Goal: Task Accomplishment & Management: Manage account settings

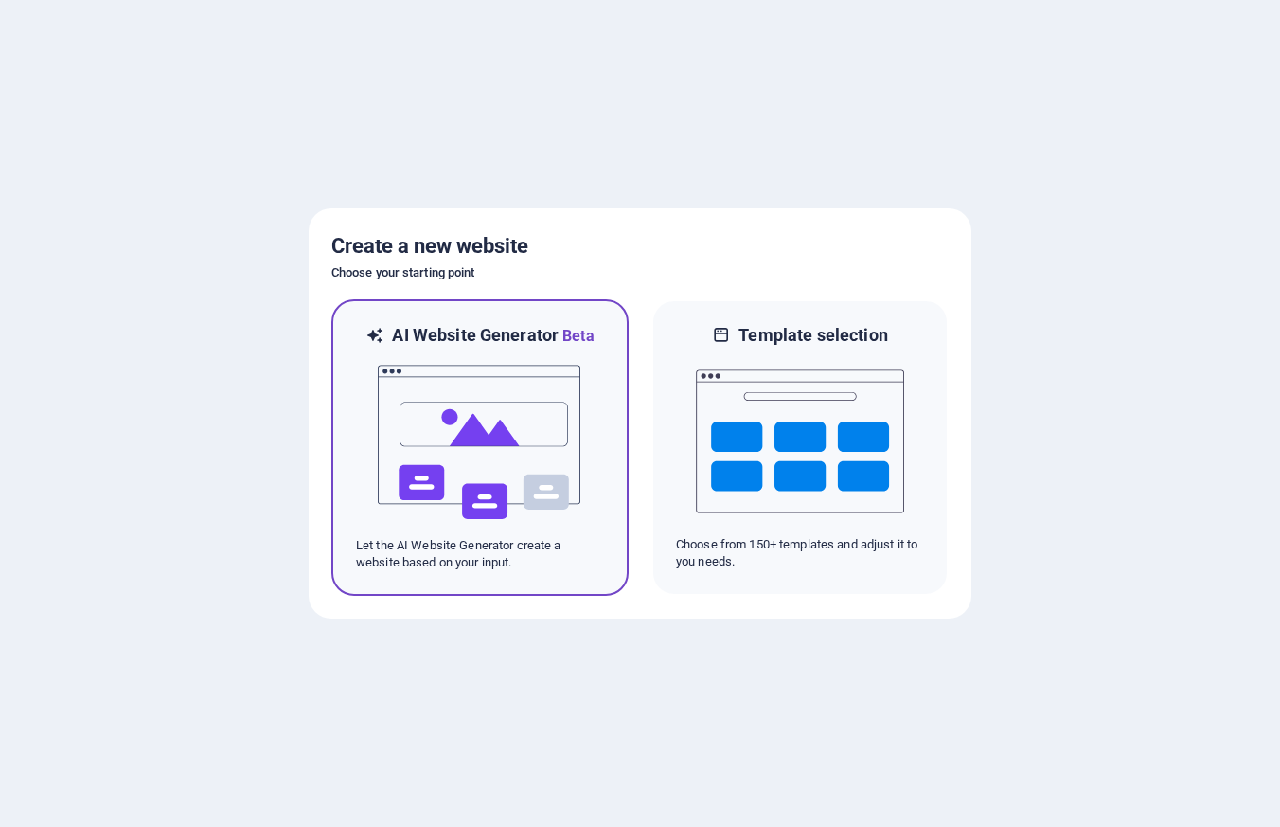
click at [426, 441] on img at bounding box center [480, 442] width 208 height 189
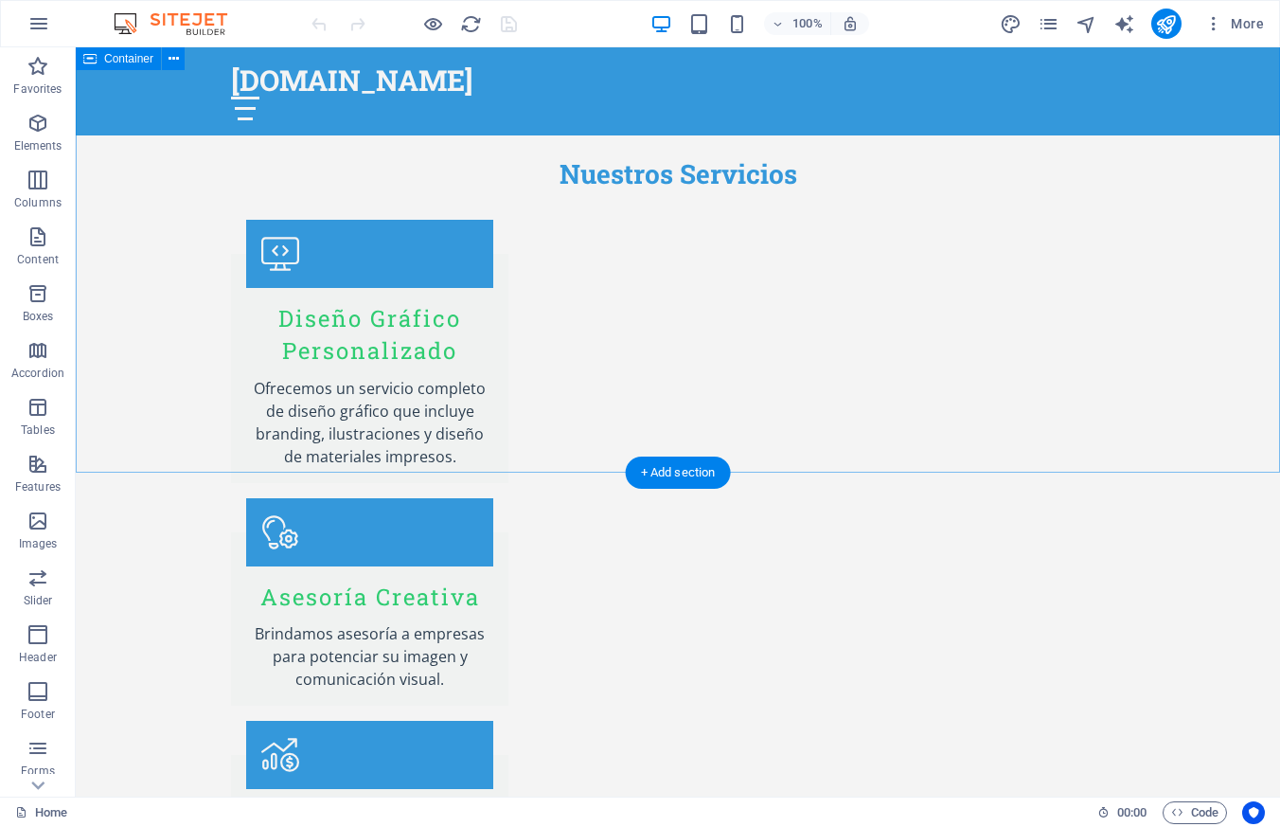
scroll to position [2940, 0]
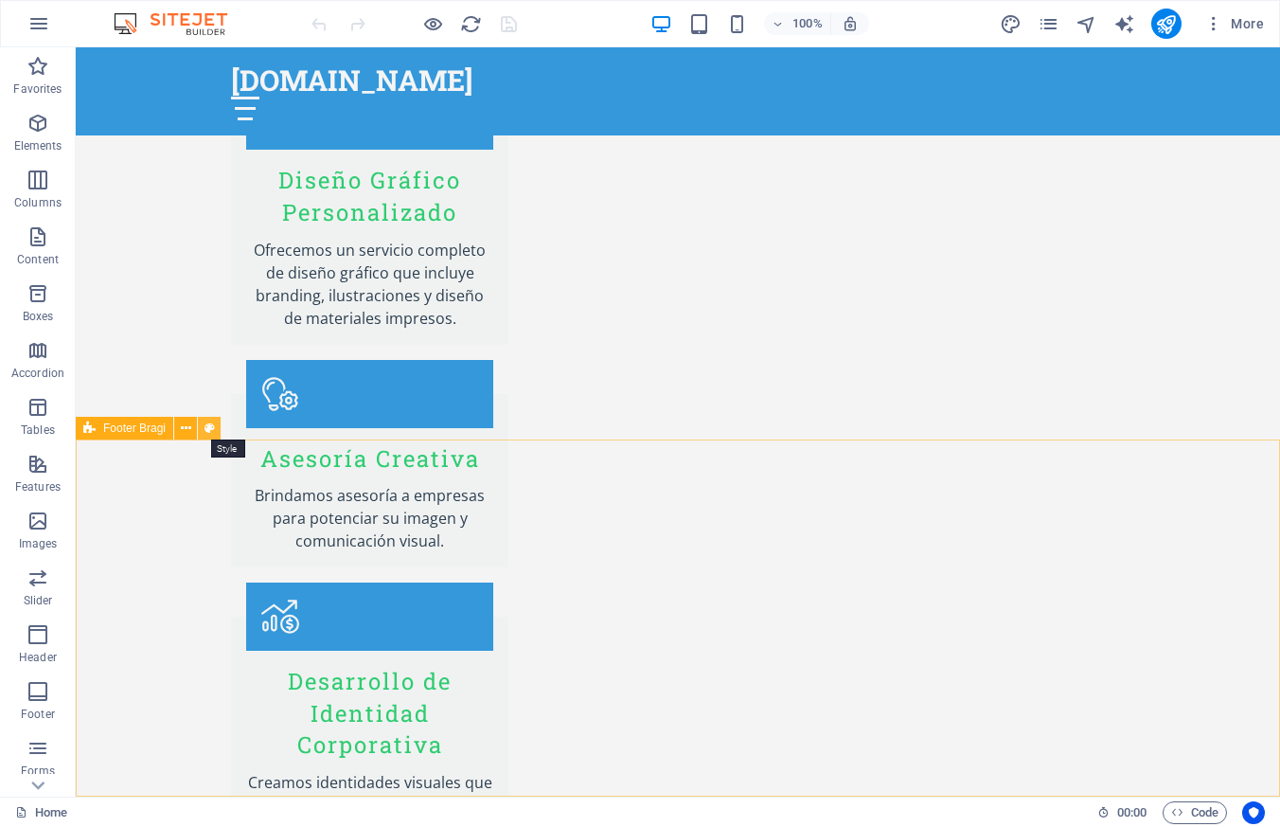
click at [206, 426] on icon at bounding box center [210, 429] width 10 height 20
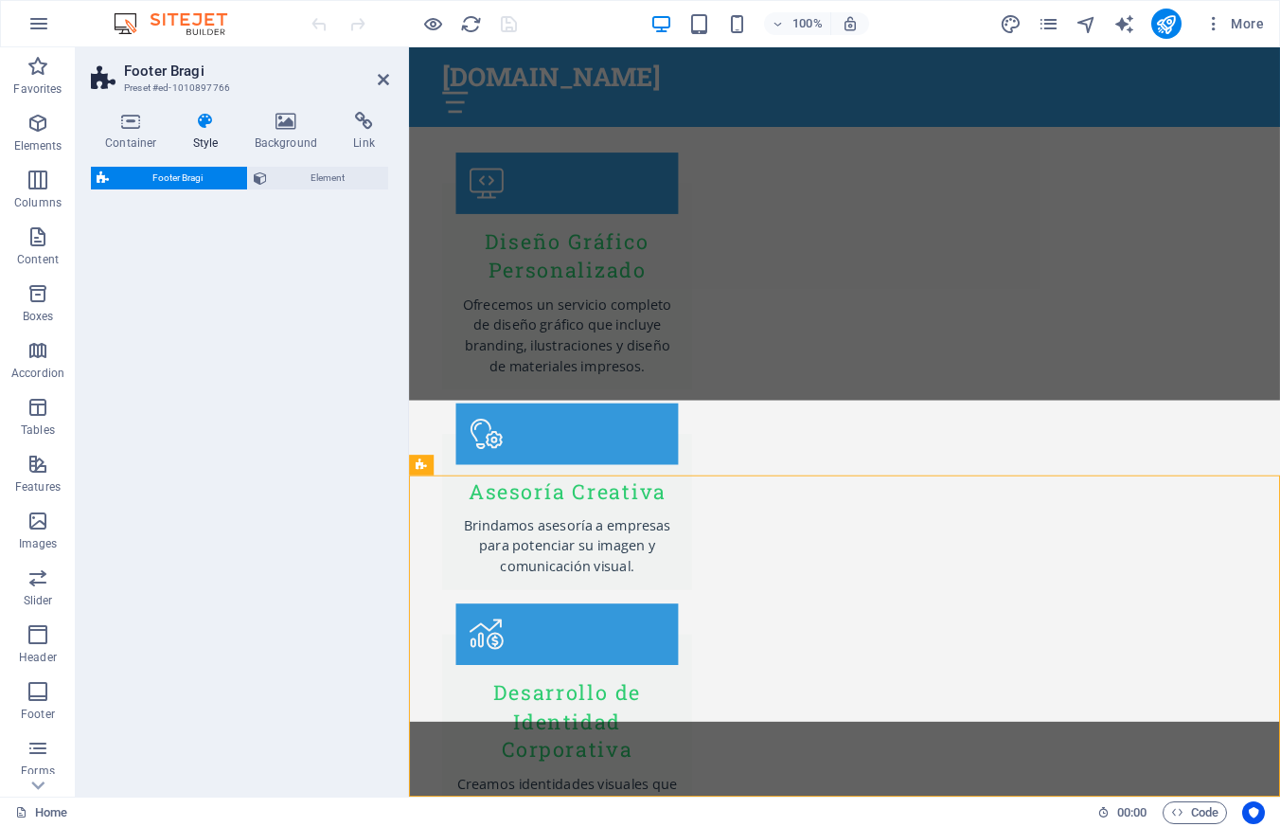
select select "%"
select select "rem"
select select "px"
select select "rem"
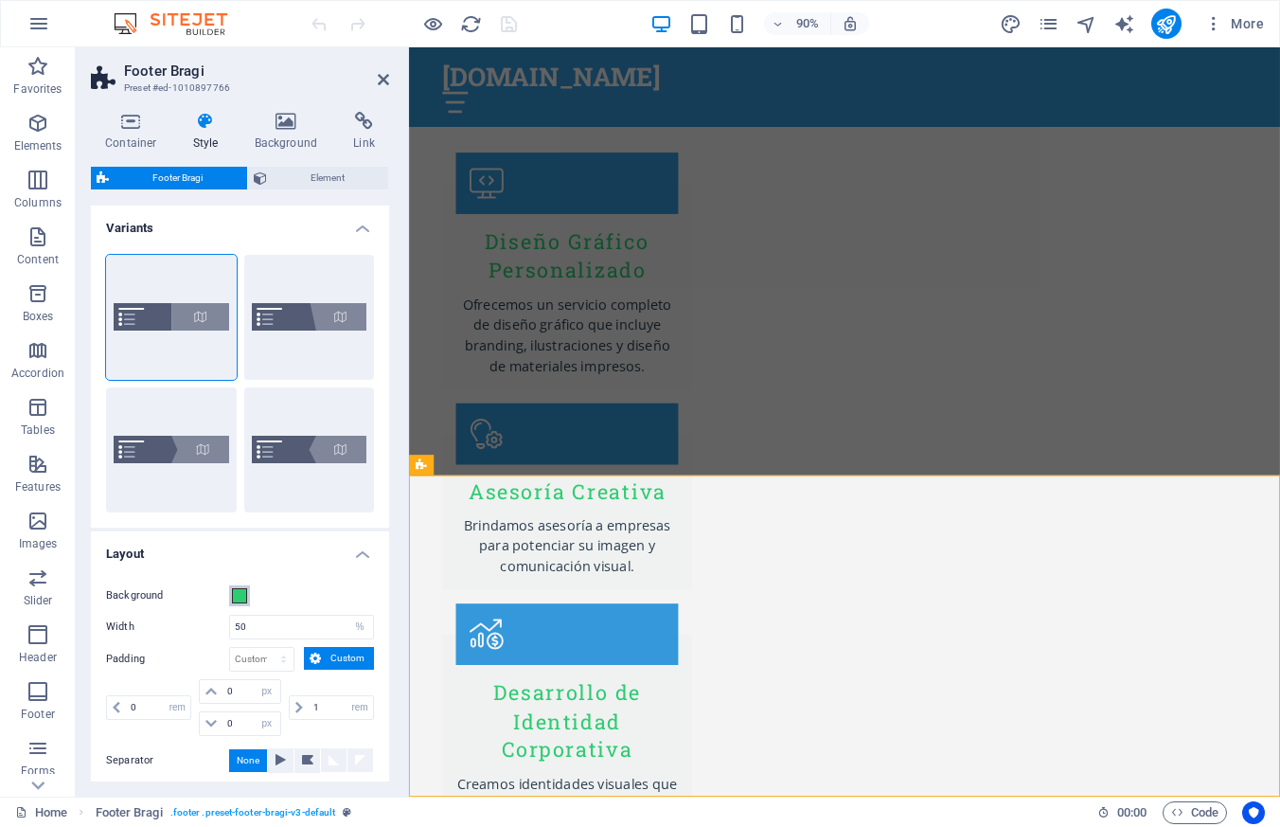
click at [242, 593] on span at bounding box center [239, 595] width 15 height 15
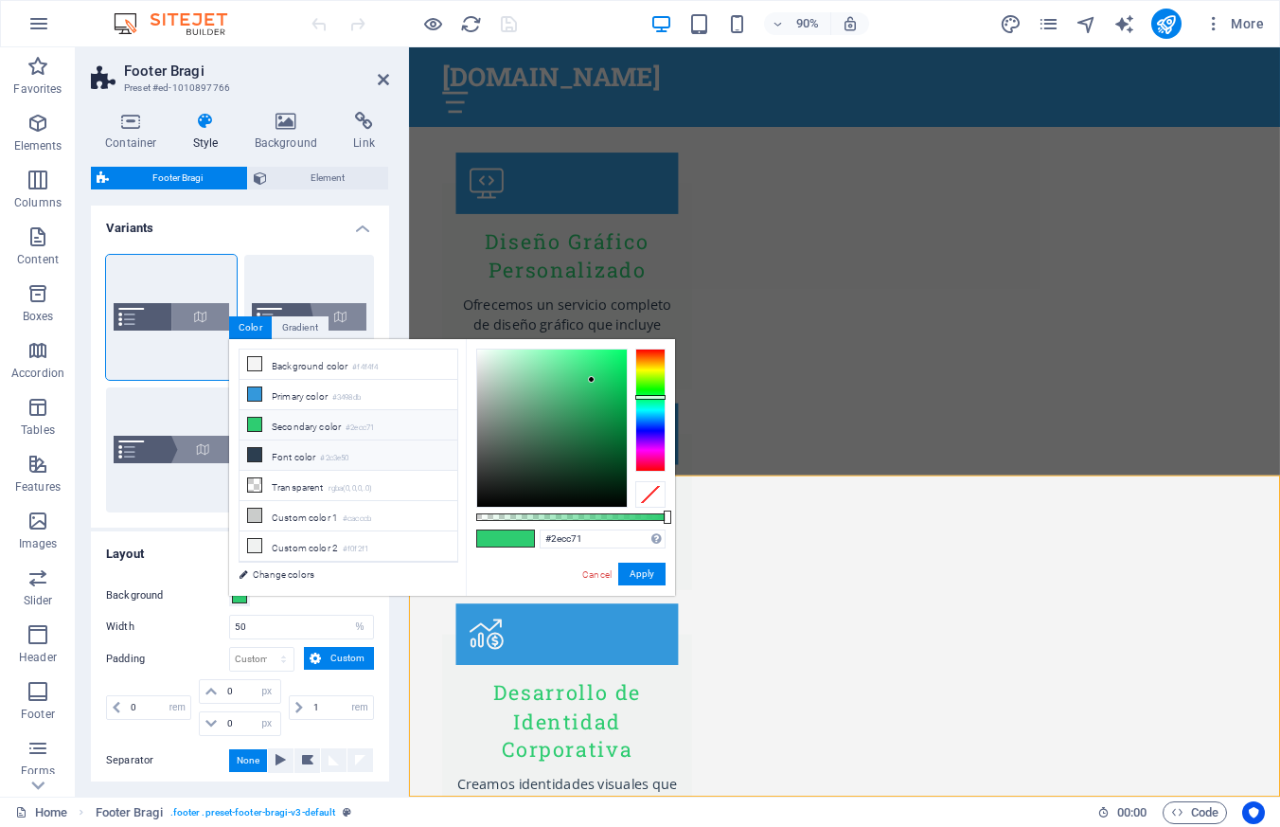
click at [312, 458] on li "Font color #2c3e50" at bounding box center [349, 455] width 218 height 30
type input "#2c3e50"
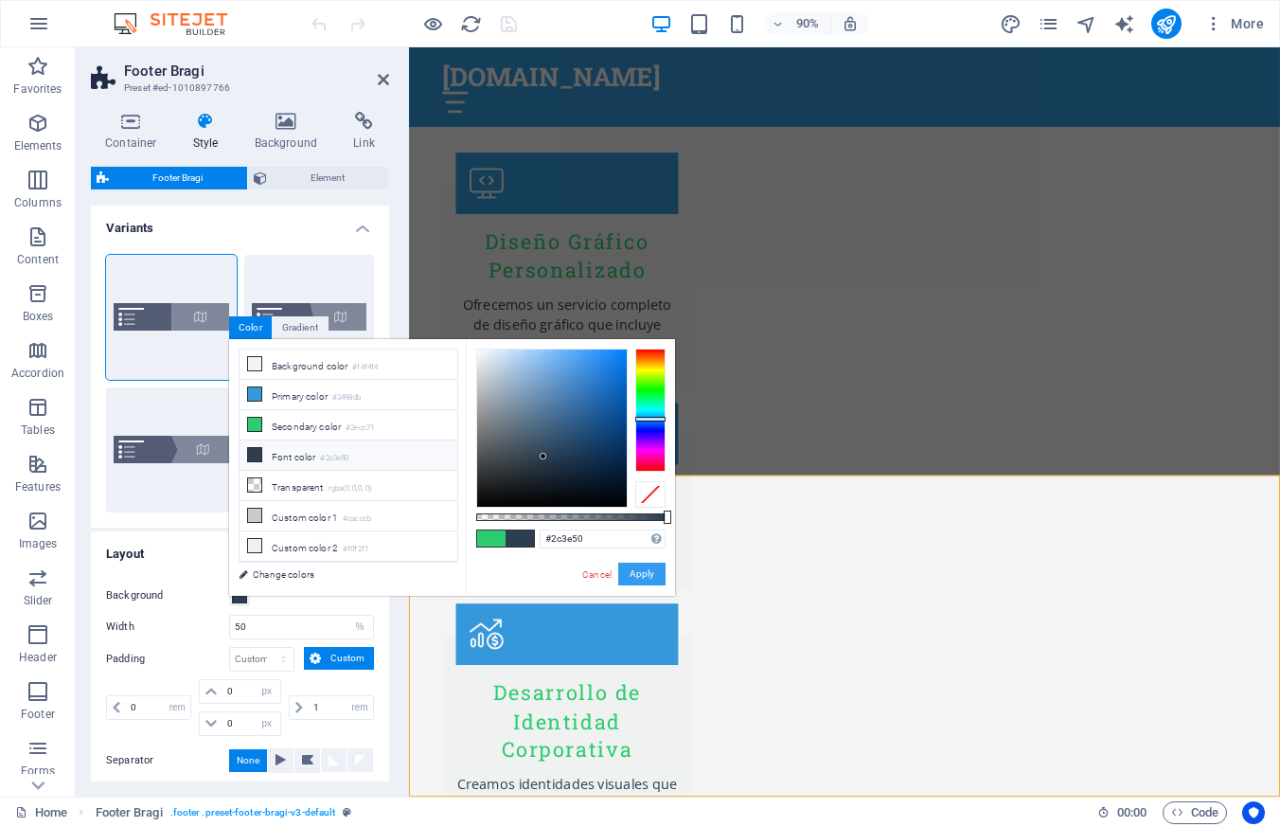
drag, startPoint x: 658, startPoint y: 571, endPoint x: 369, endPoint y: 593, distance: 289.7
click at [658, 571] on button "Apply" at bounding box center [641, 574] width 47 height 23
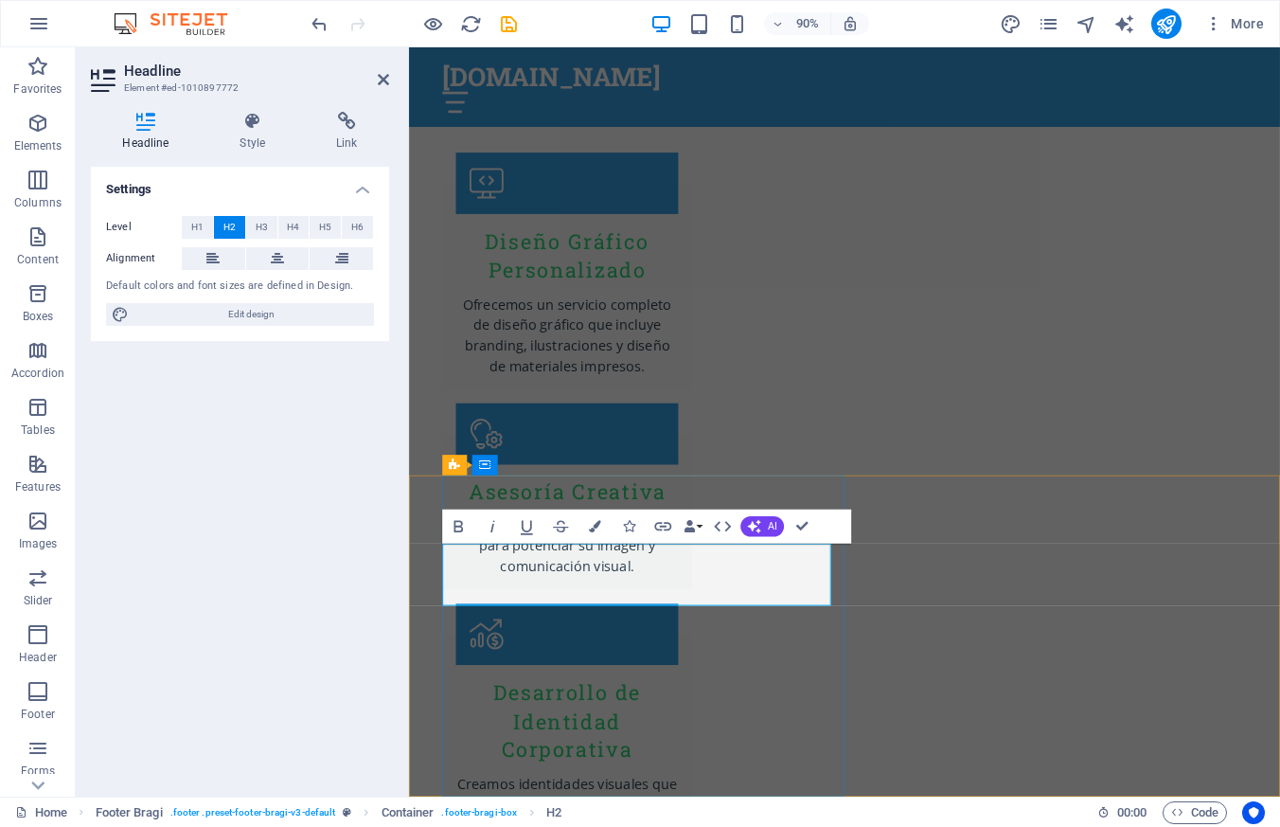
drag, startPoint x: 585, startPoint y: 652, endPoint x: 628, endPoint y: 620, distance: 52.8
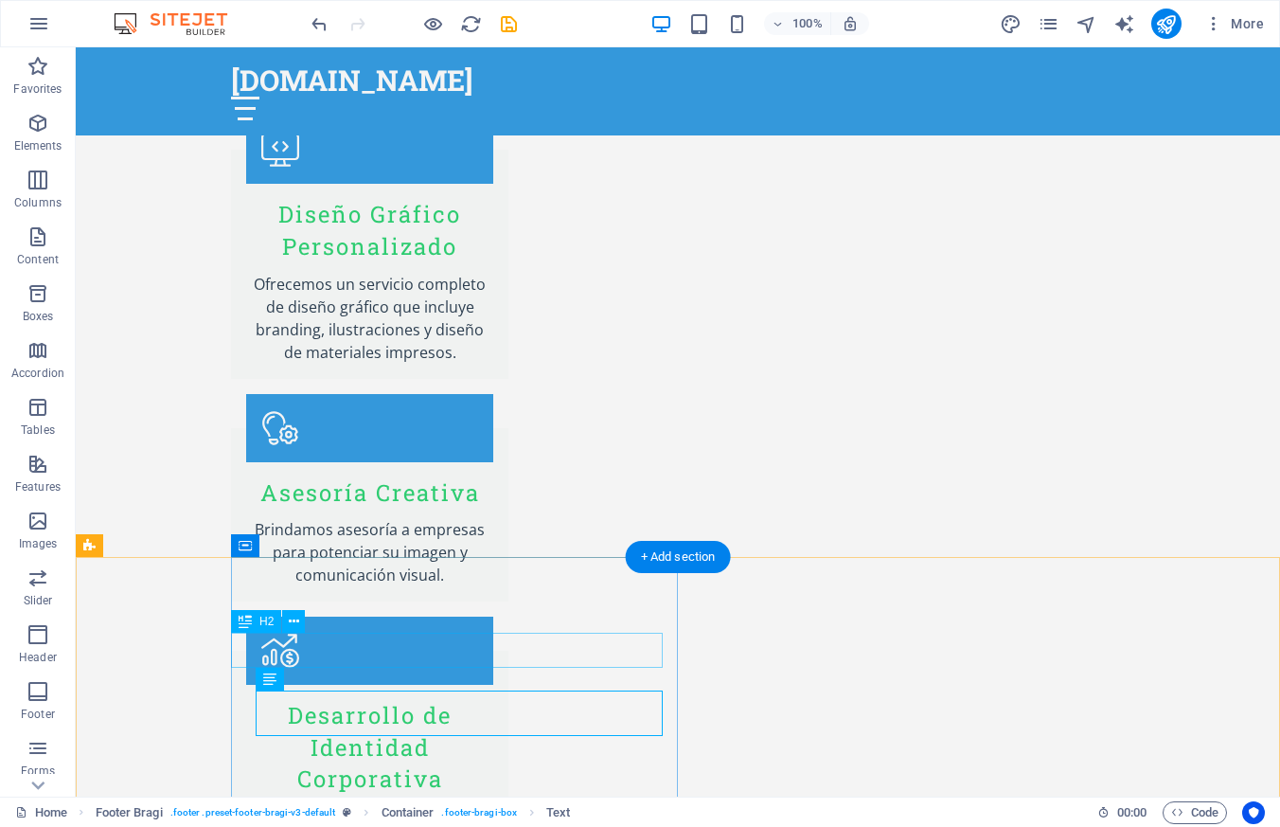
scroll to position [2823, 0]
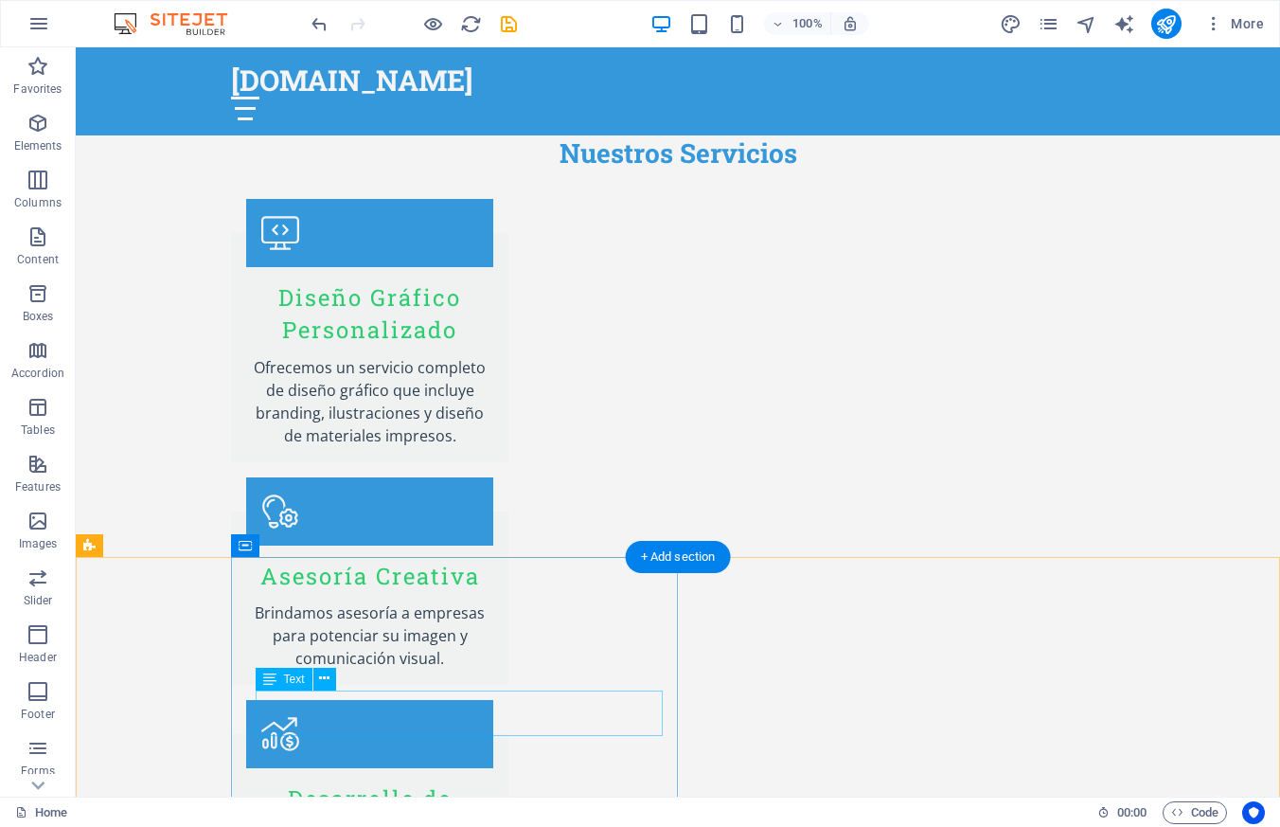
drag, startPoint x: 363, startPoint y: 725, endPoint x: 271, endPoint y: 706, distance: 94.0
drag, startPoint x: 257, startPoint y: 703, endPoint x: 414, endPoint y: 733, distance: 160.1
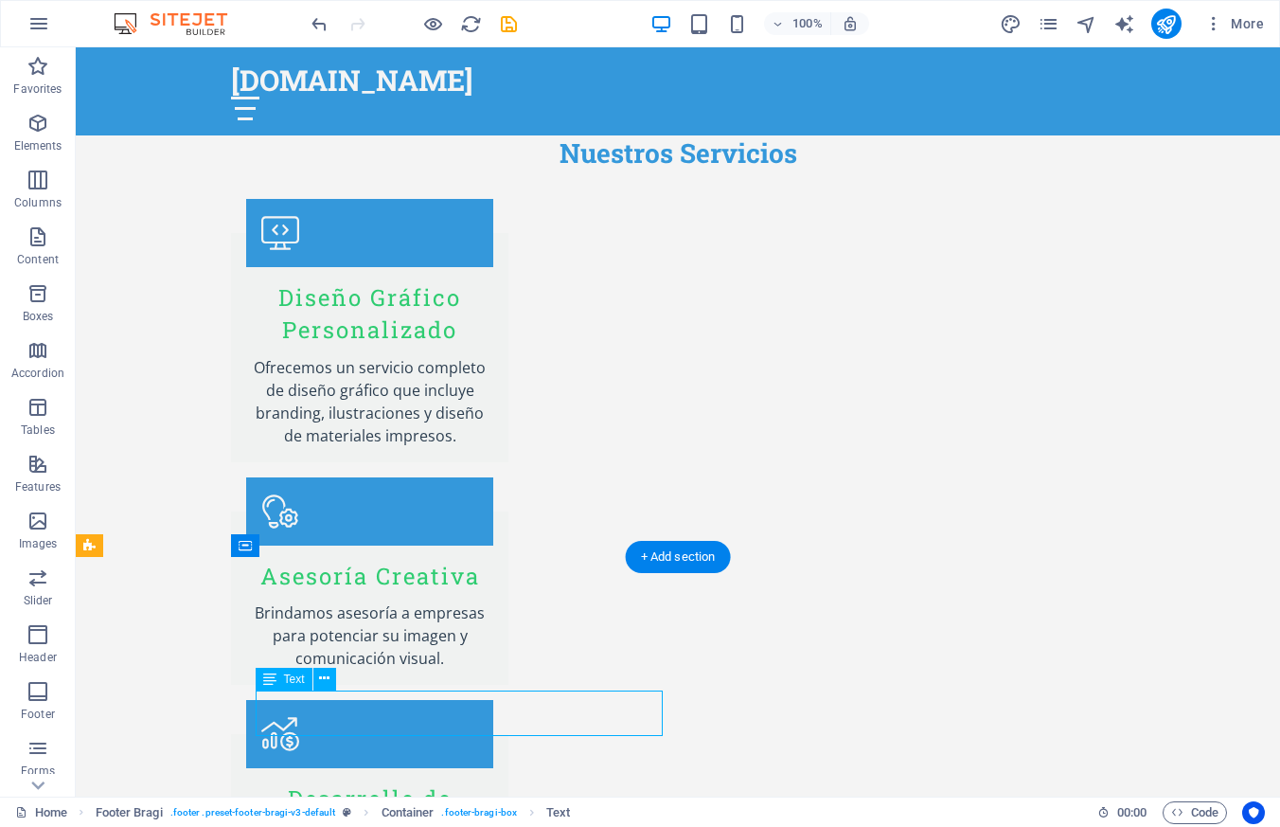
drag, startPoint x: 364, startPoint y: 726, endPoint x: 271, endPoint y: 709, distance: 94.4
drag, startPoint x: 259, startPoint y: 701, endPoint x: 412, endPoint y: 728, distance: 155.9
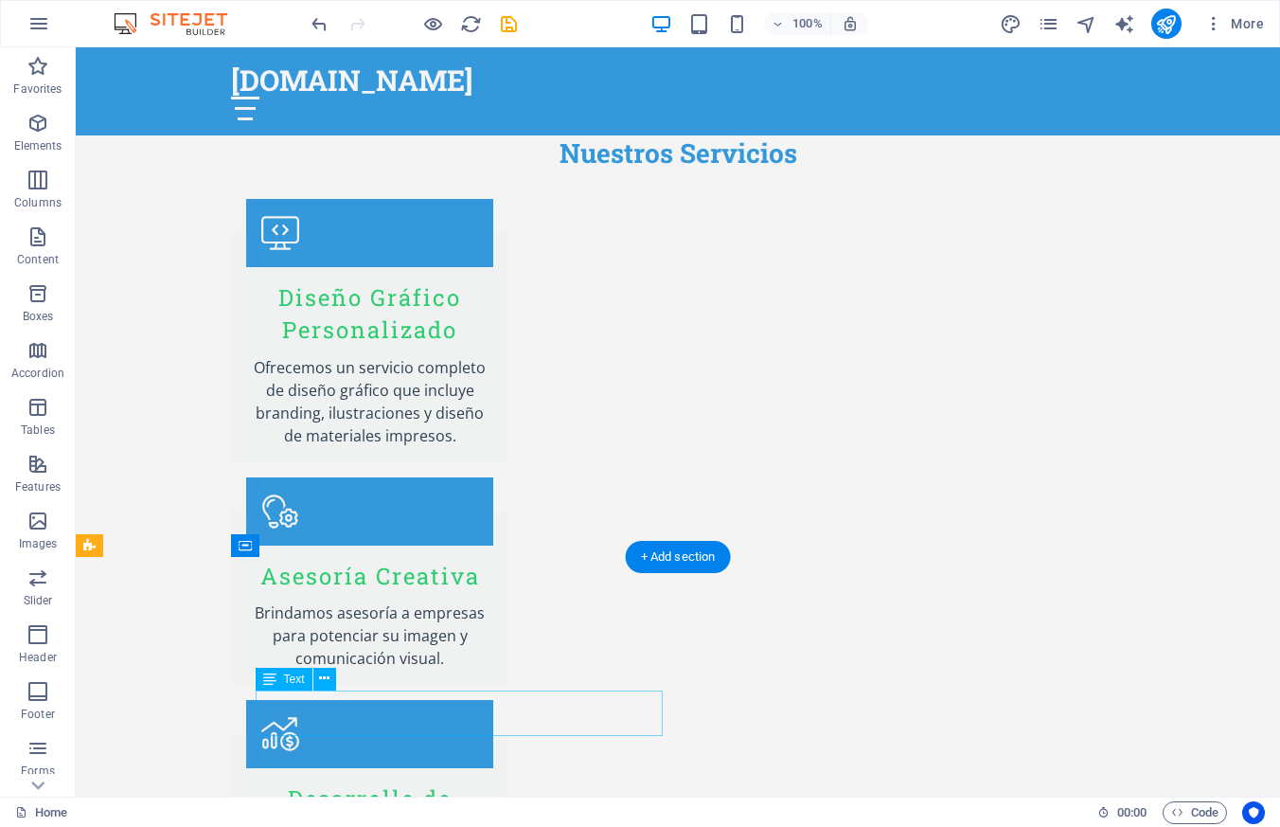
drag, startPoint x: 337, startPoint y: 721, endPoint x: 414, endPoint y: 769, distance: 90.6
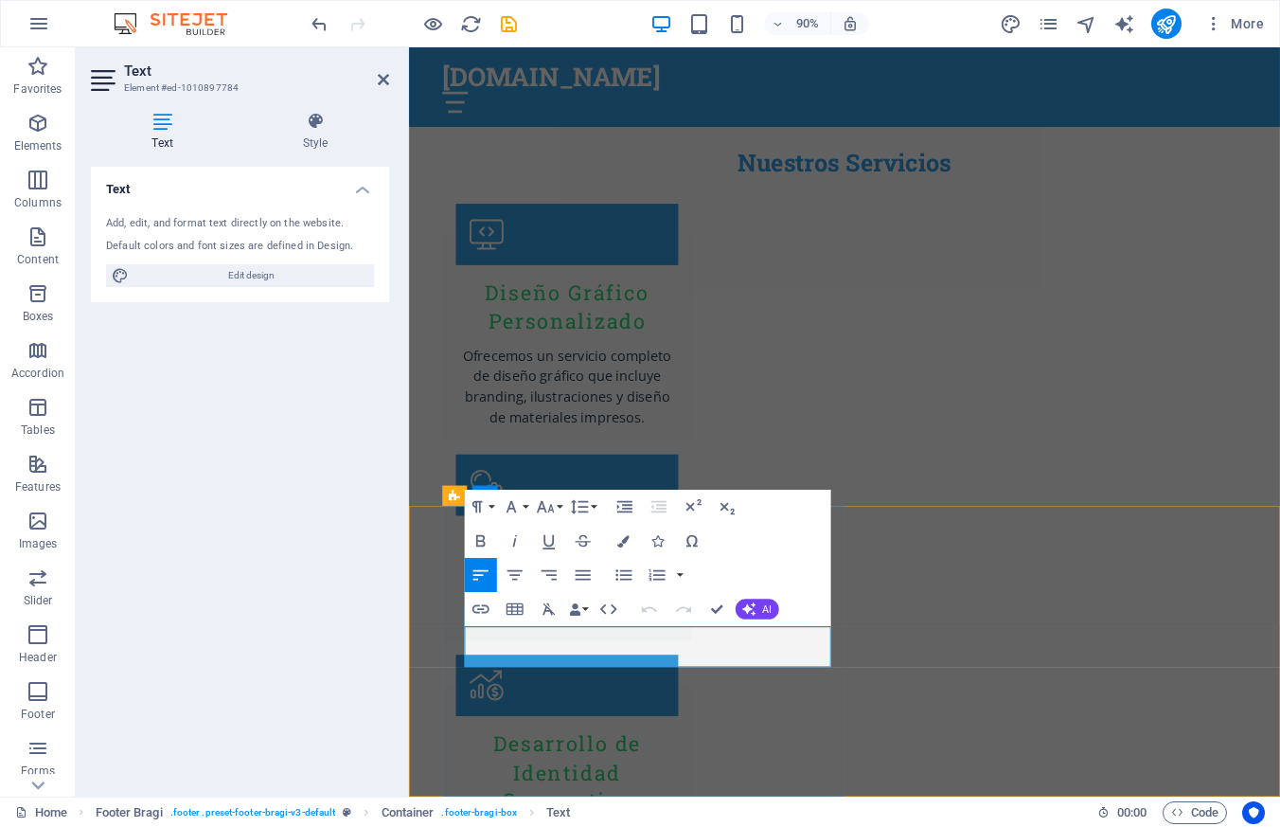
scroll to position [2906, 0]
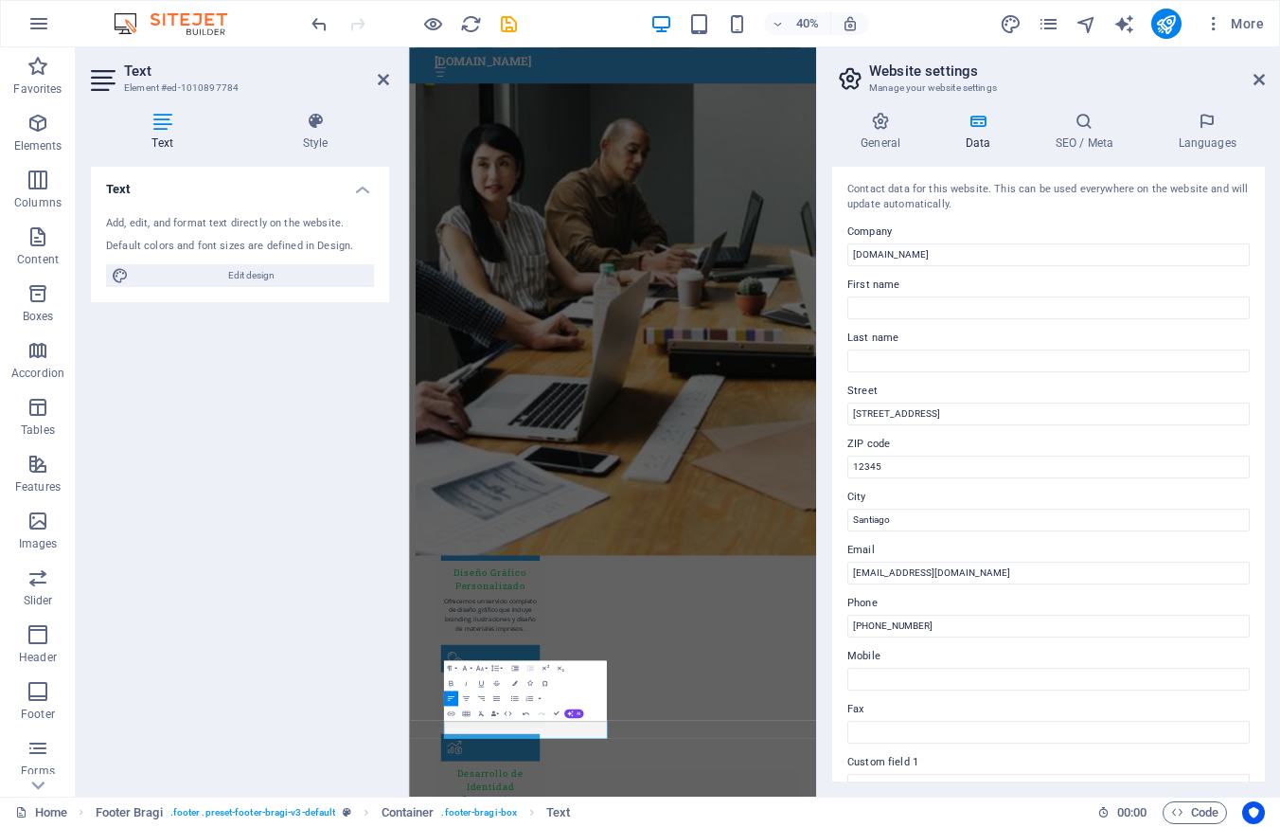
scroll to position [2884, 0]
click at [968, 628] on input "[PHONE_NUMBER]" at bounding box center [1049, 626] width 402 height 23
drag, startPoint x: 1378, startPoint y: 672, endPoint x: 1423, endPoint y: 1477, distance: 806.2
click at [908, 621] on input "[PHONE_NUMBER]" at bounding box center [1049, 626] width 402 height 23
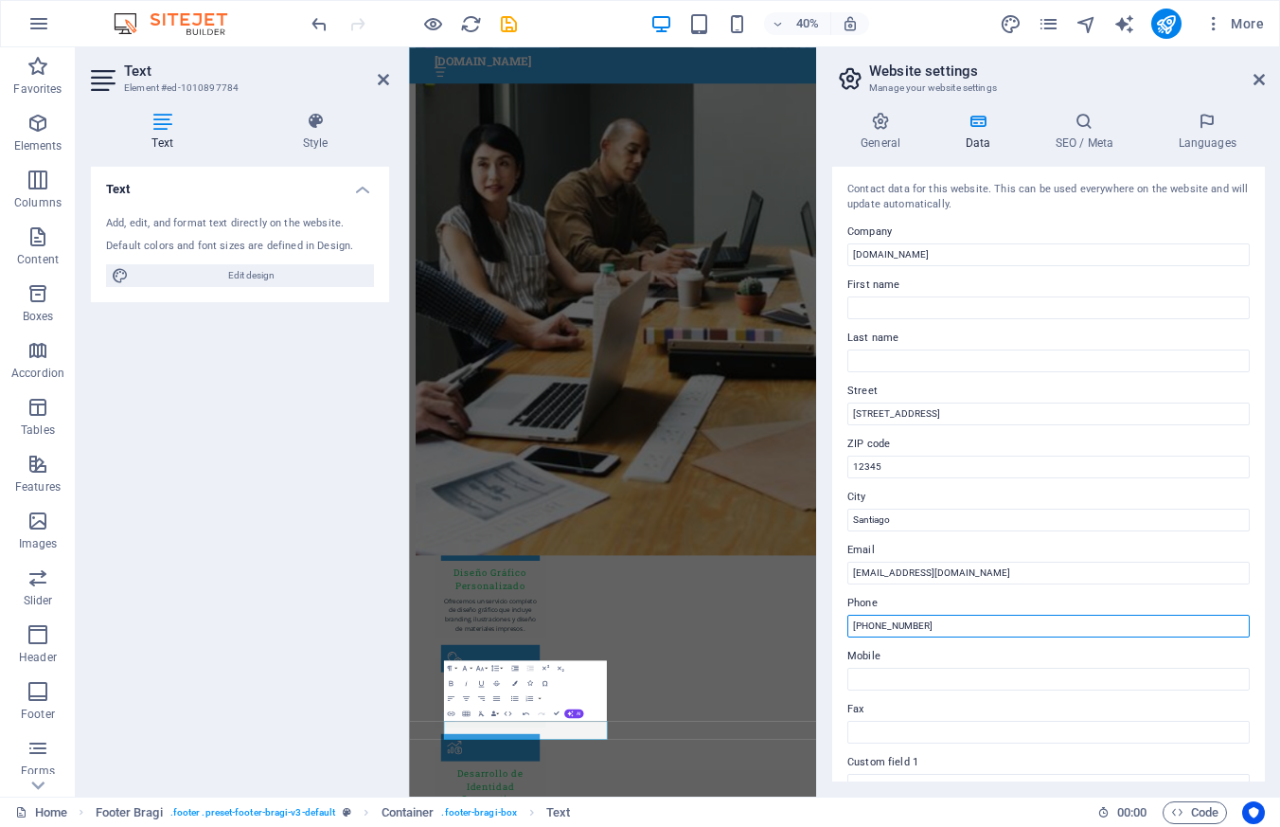
click at [908, 621] on input "[PHONE_NUMBER]" at bounding box center [1049, 626] width 402 height 23
click at [915, 625] on input "+569" at bounding box center [1049, 626] width 402 height 23
paste input "6589 2080"
click at [899, 624] on input "[PHONE_NUMBER]" at bounding box center [1049, 626] width 402 height 23
type input "[PHONE_NUMBER]"
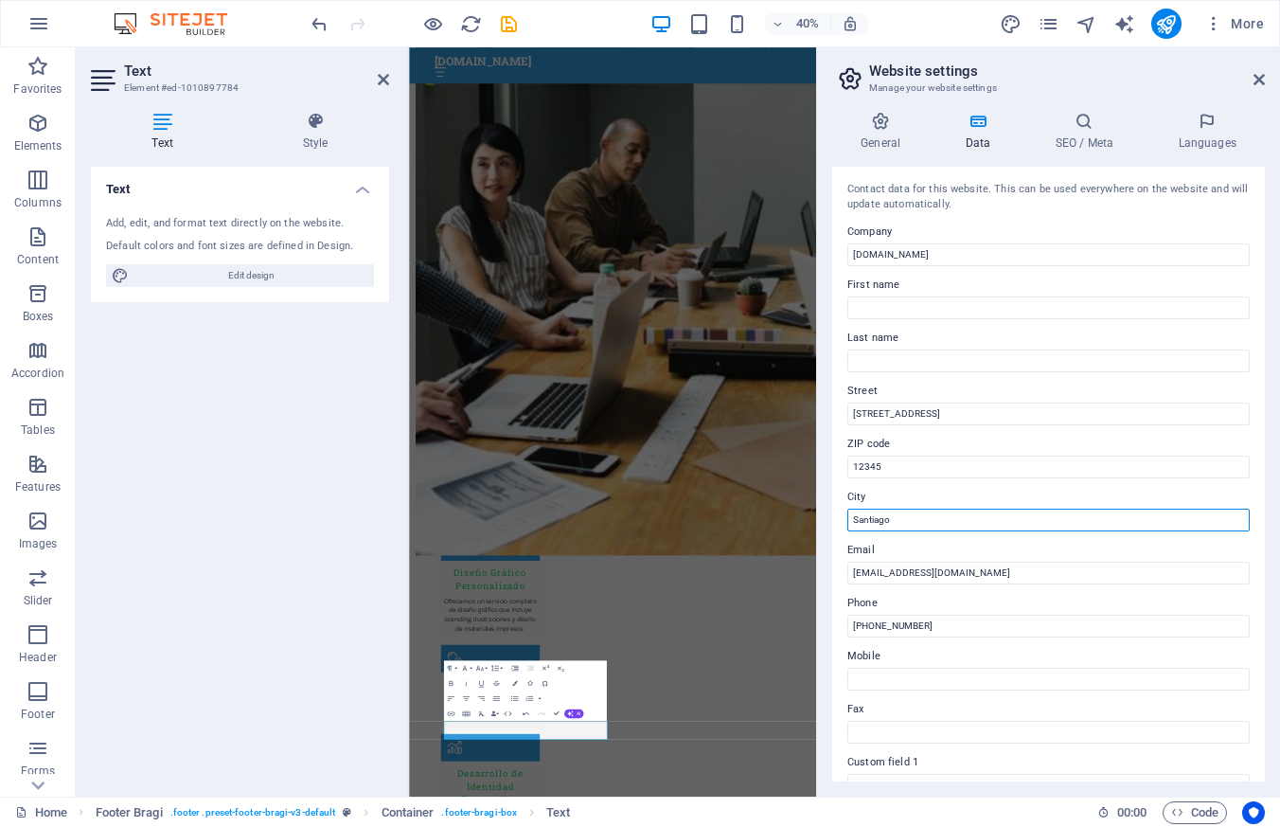
drag, startPoint x: 1302, startPoint y: 567, endPoint x: 1414, endPoint y: 1212, distance: 654.5
type input "S"
type input "[GEOGRAPHIC_DATA]"
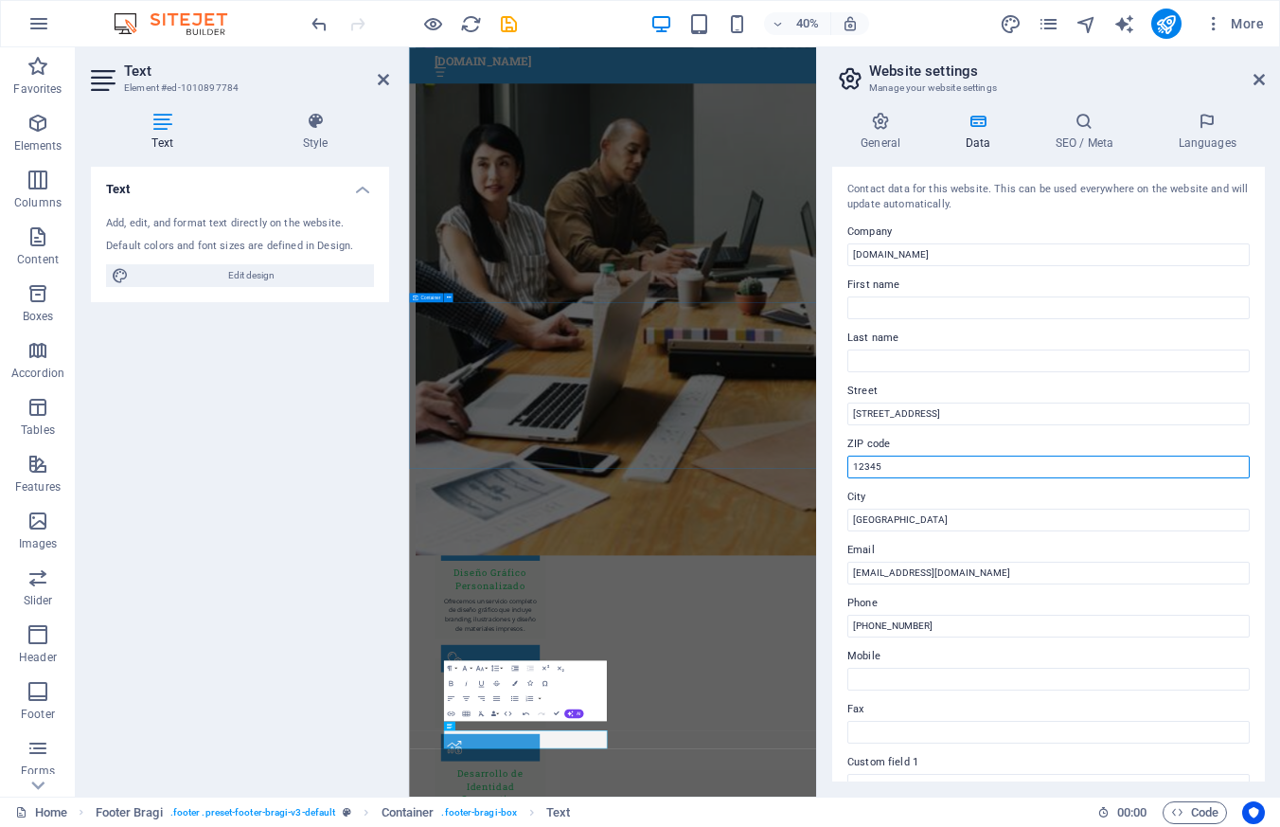
drag, startPoint x: 1230, startPoint y: 507, endPoint x: 1322, endPoint y: 1073, distance: 573.7
drag, startPoint x: 905, startPoint y: 471, endPoint x: 837, endPoint y: 470, distance: 68.2
click at [837, 470] on div "Contact data for this website. This can be used everywhere on the website and w…" at bounding box center [1048, 474] width 433 height 615
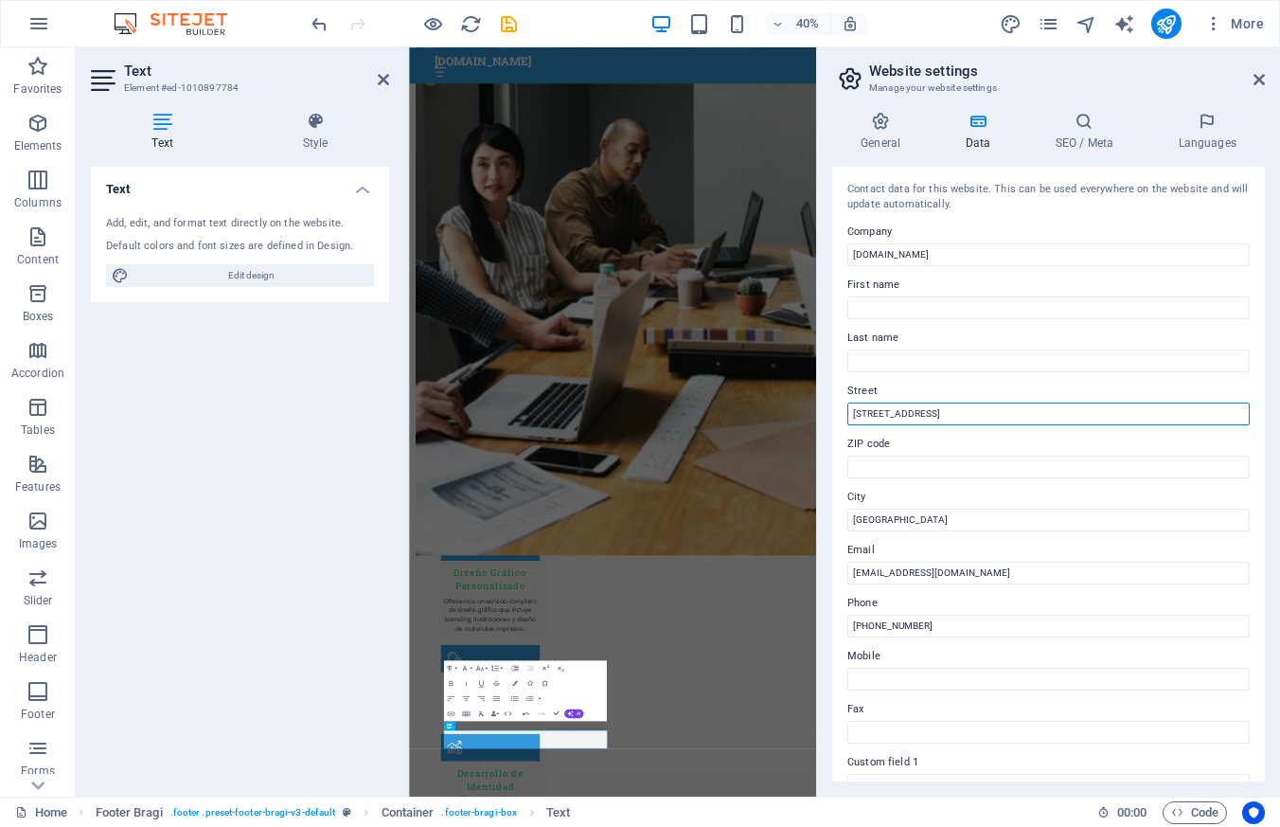
drag, startPoint x: 941, startPoint y: 415, endPoint x: 828, endPoint y: 408, distance: 113.8
click at [828, 408] on div "General Data SEO / Meta Languages Website name [DOMAIN_NAME] Logo Drag files he…" at bounding box center [1048, 447] width 463 height 700
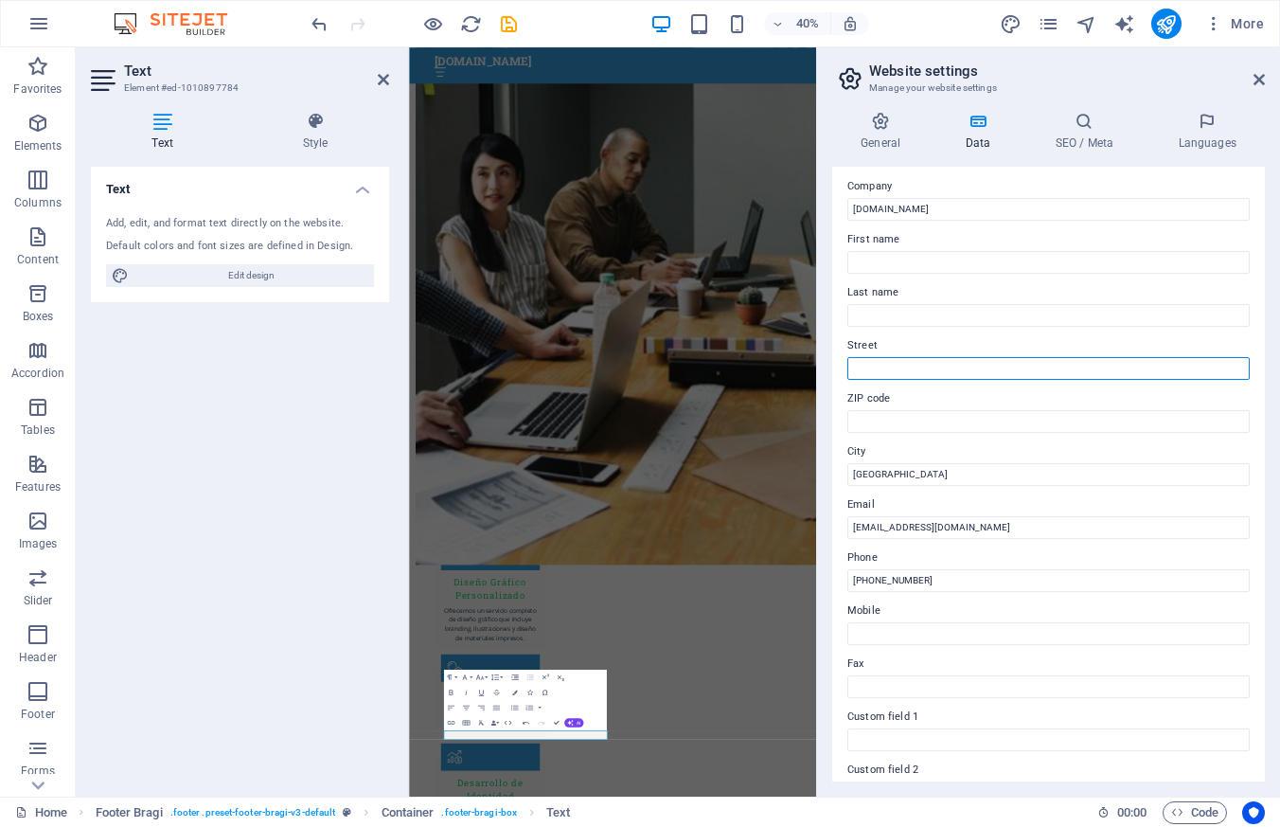
scroll to position [0, 0]
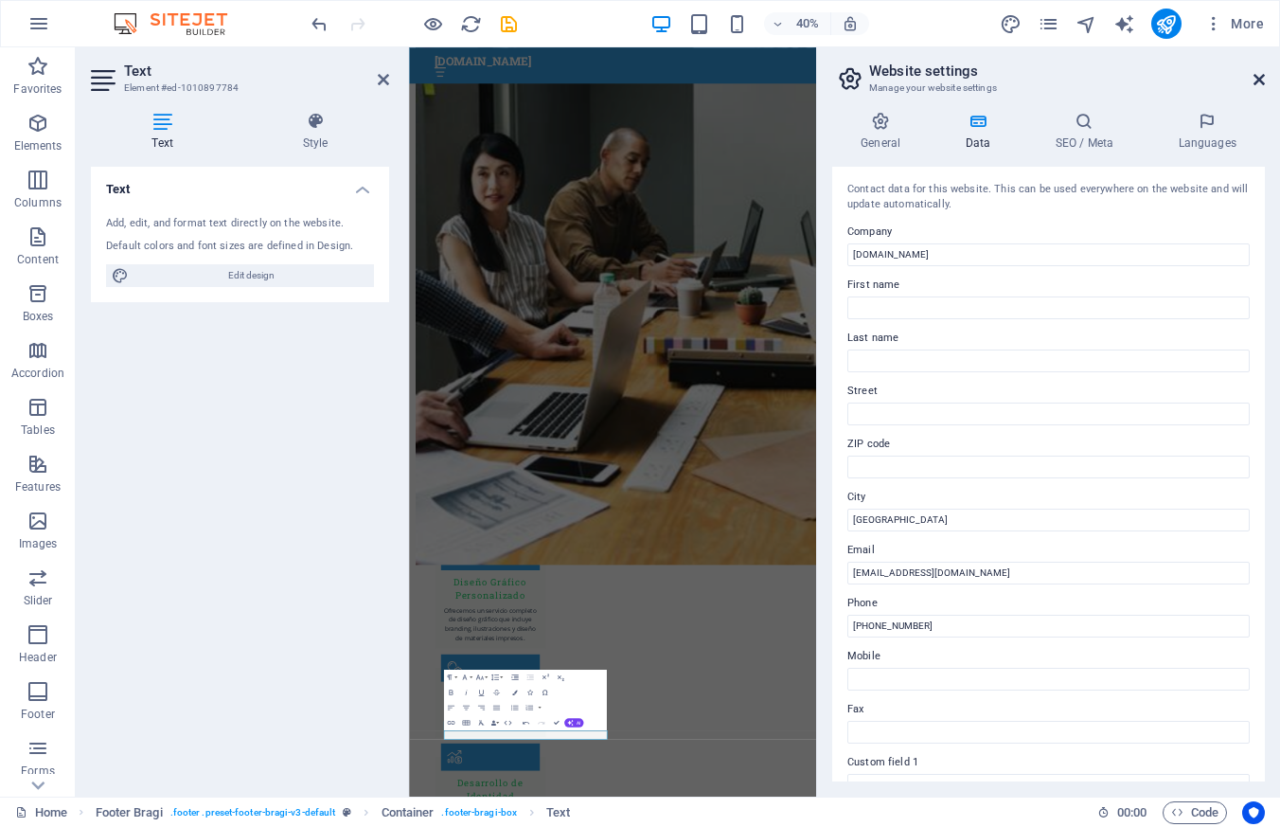
click at [1257, 73] on icon at bounding box center [1259, 79] width 11 height 15
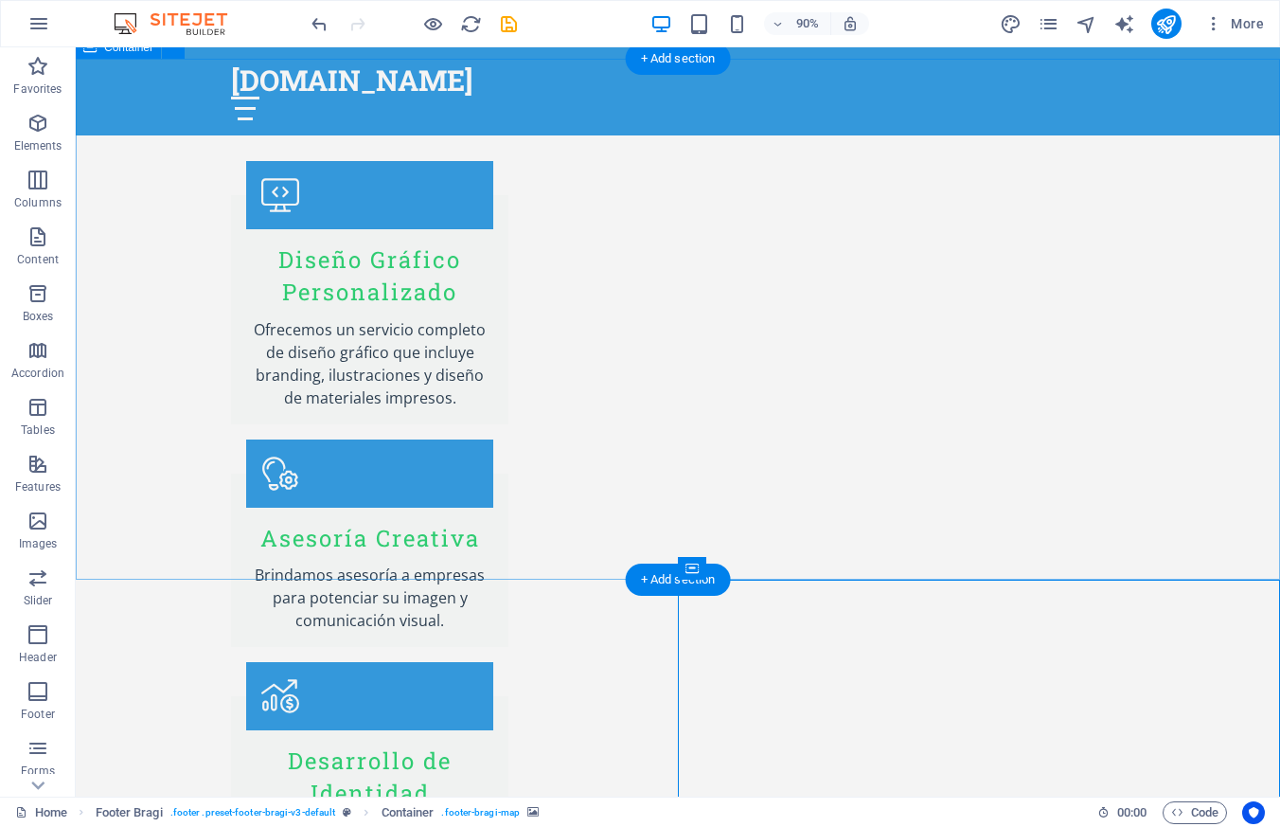
scroll to position [2778, 0]
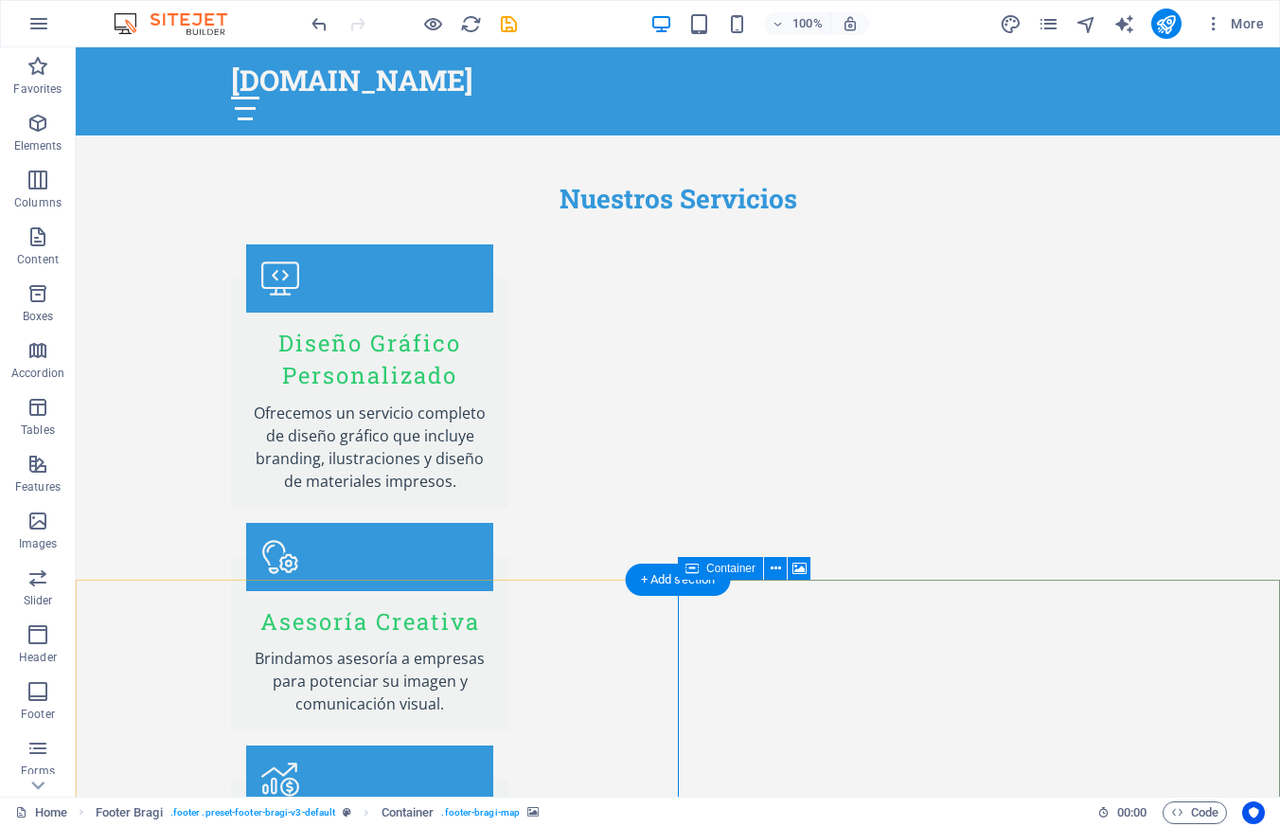
select select "px"
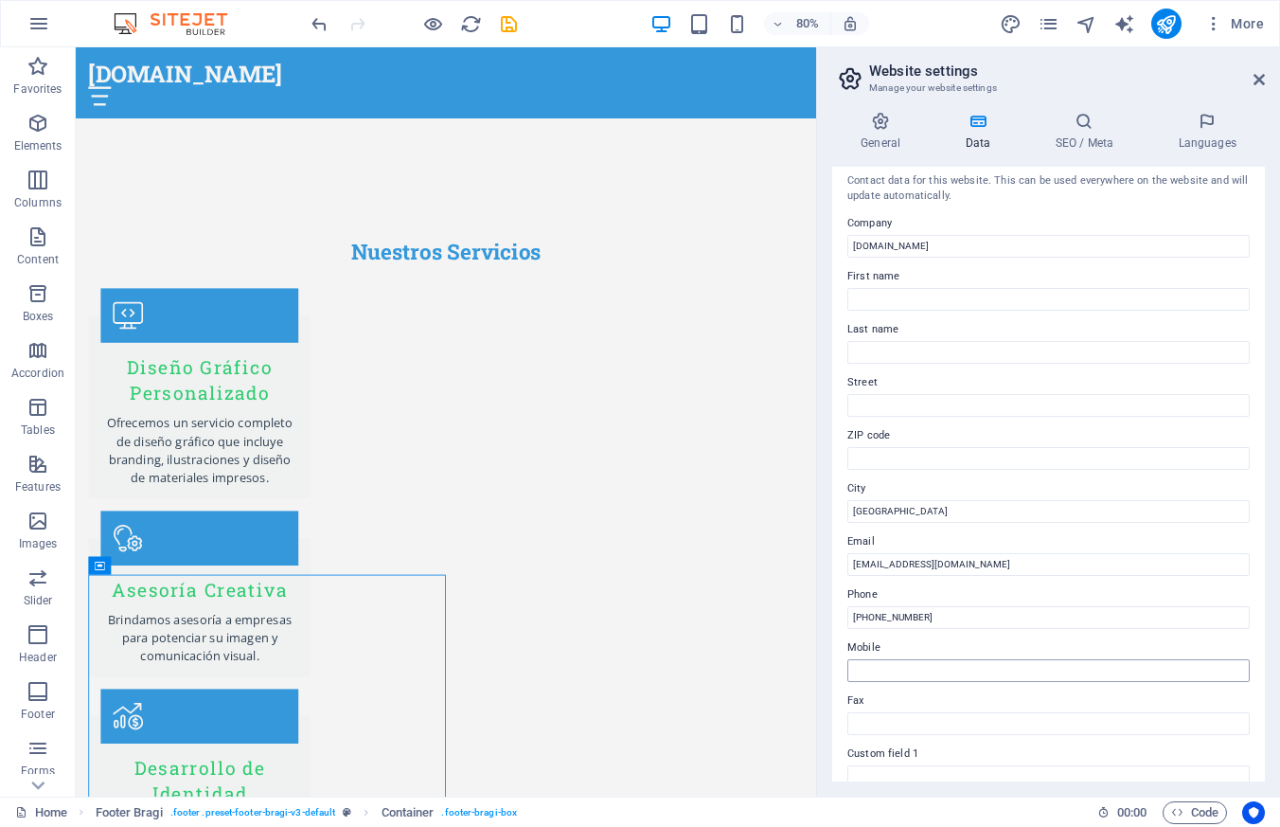
scroll to position [0, 0]
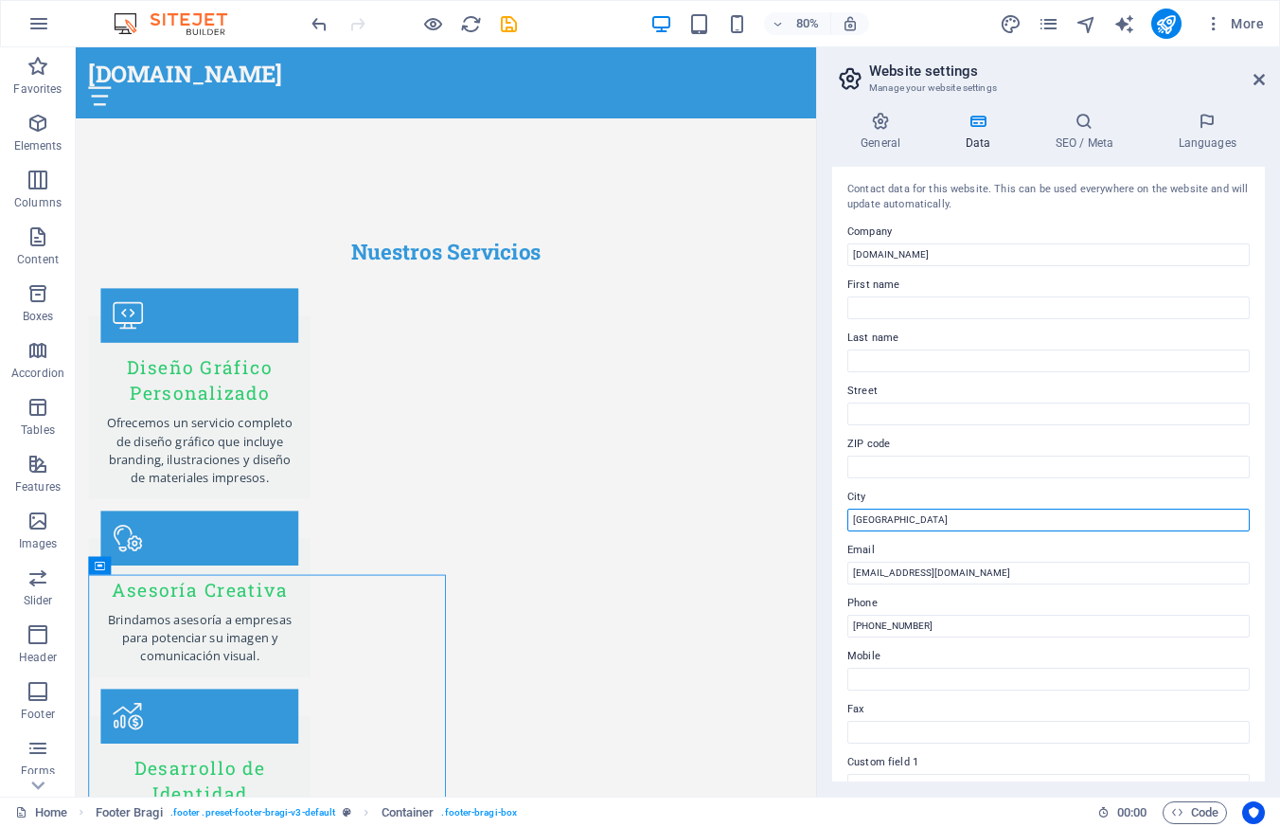
click at [920, 521] on input "[GEOGRAPHIC_DATA]" at bounding box center [1049, 520] width 402 height 23
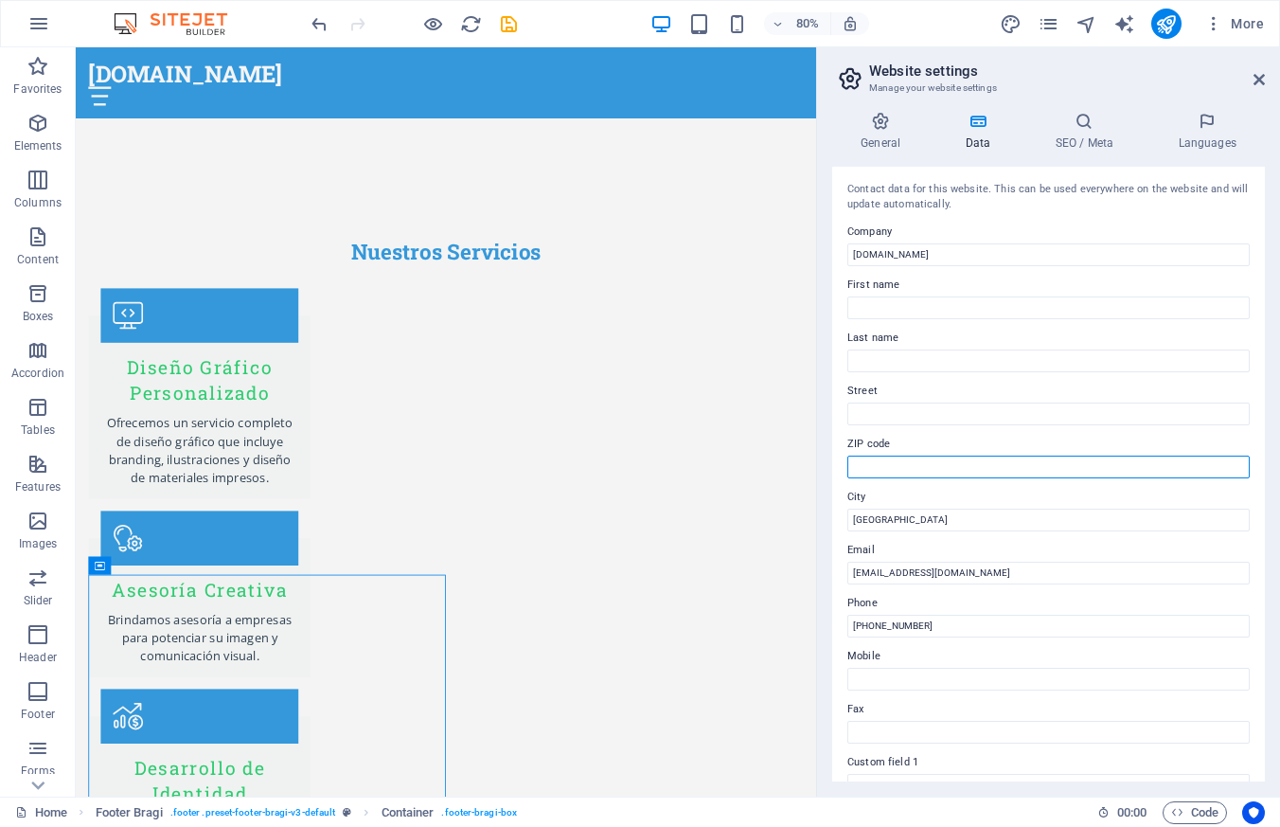
click at [895, 466] on input "ZIP code" at bounding box center [1049, 467] width 402 height 23
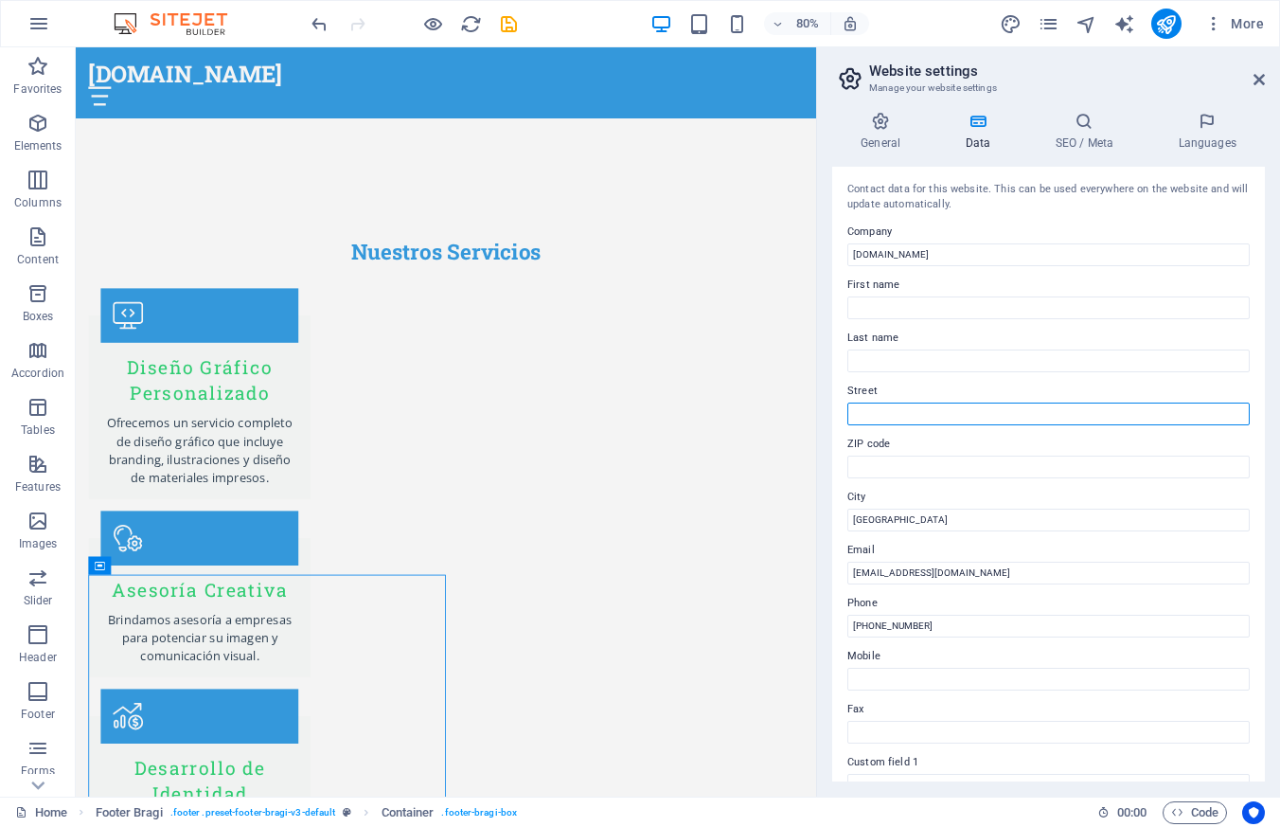
click at [870, 419] on input "Street" at bounding box center [1049, 413] width 402 height 23
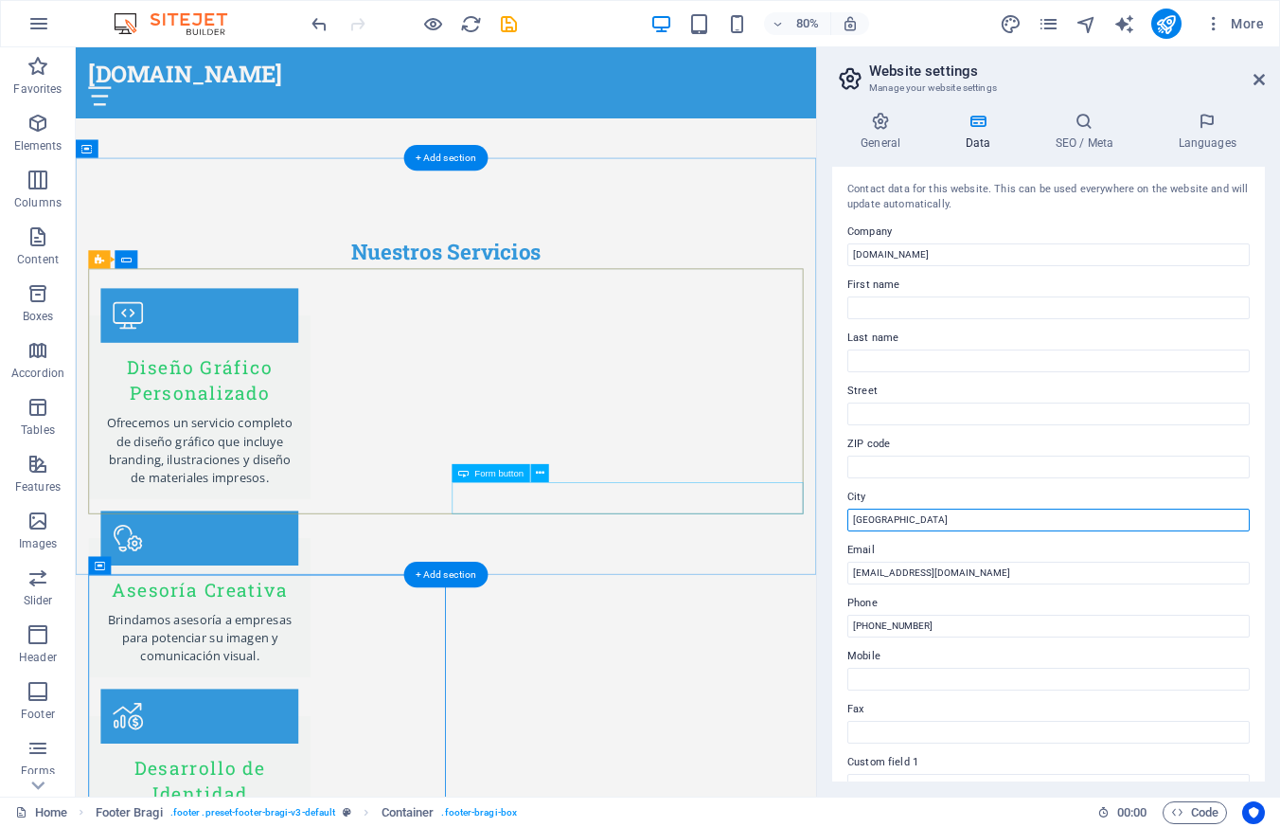
drag, startPoint x: 988, startPoint y: 564, endPoint x: 964, endPoint y: 622, distance: 62.4
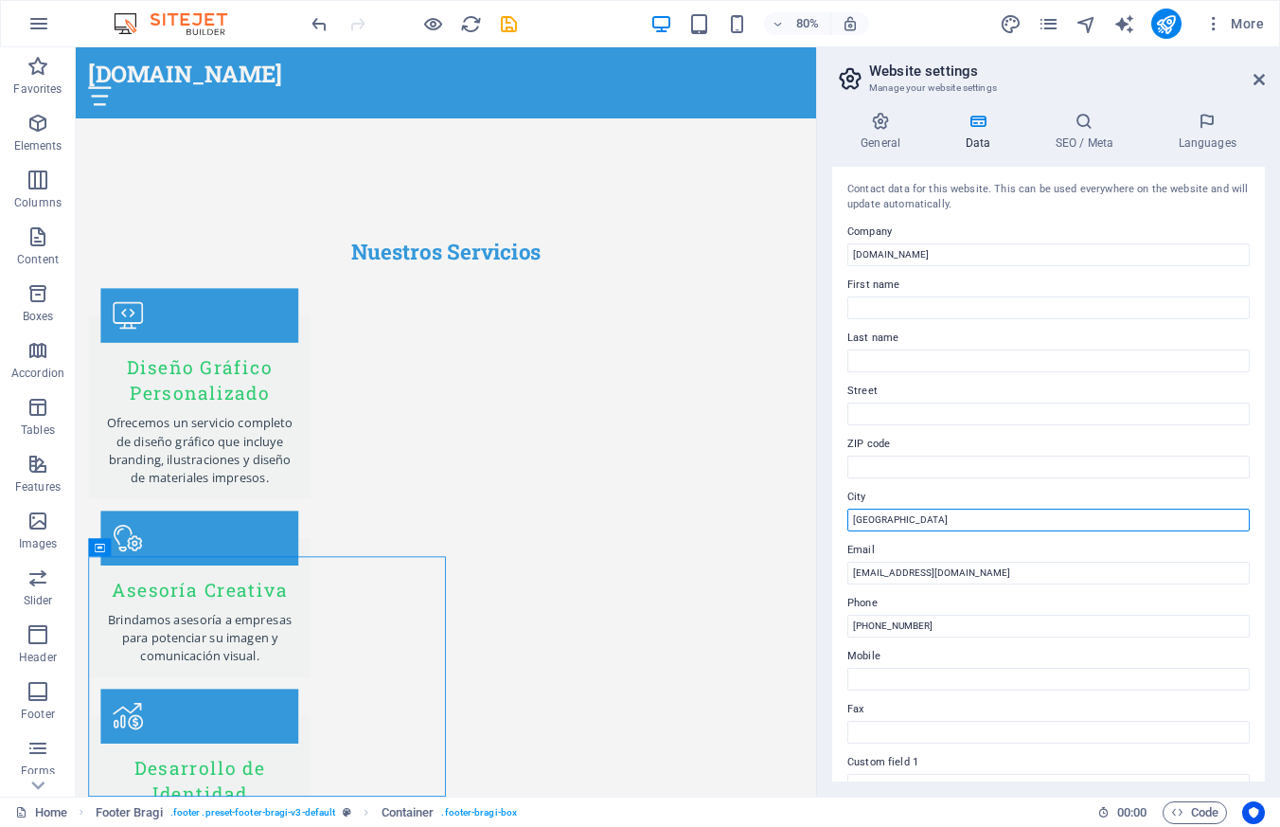
click at [893, 525] on input "[GEOGRAPHIC_DATA]" at bounding box center [1049, 520] width 402 height 23
paste input "[GEOGRAPHIC_DATA]"
type input "[GEOGRAPHIC_DATA]"
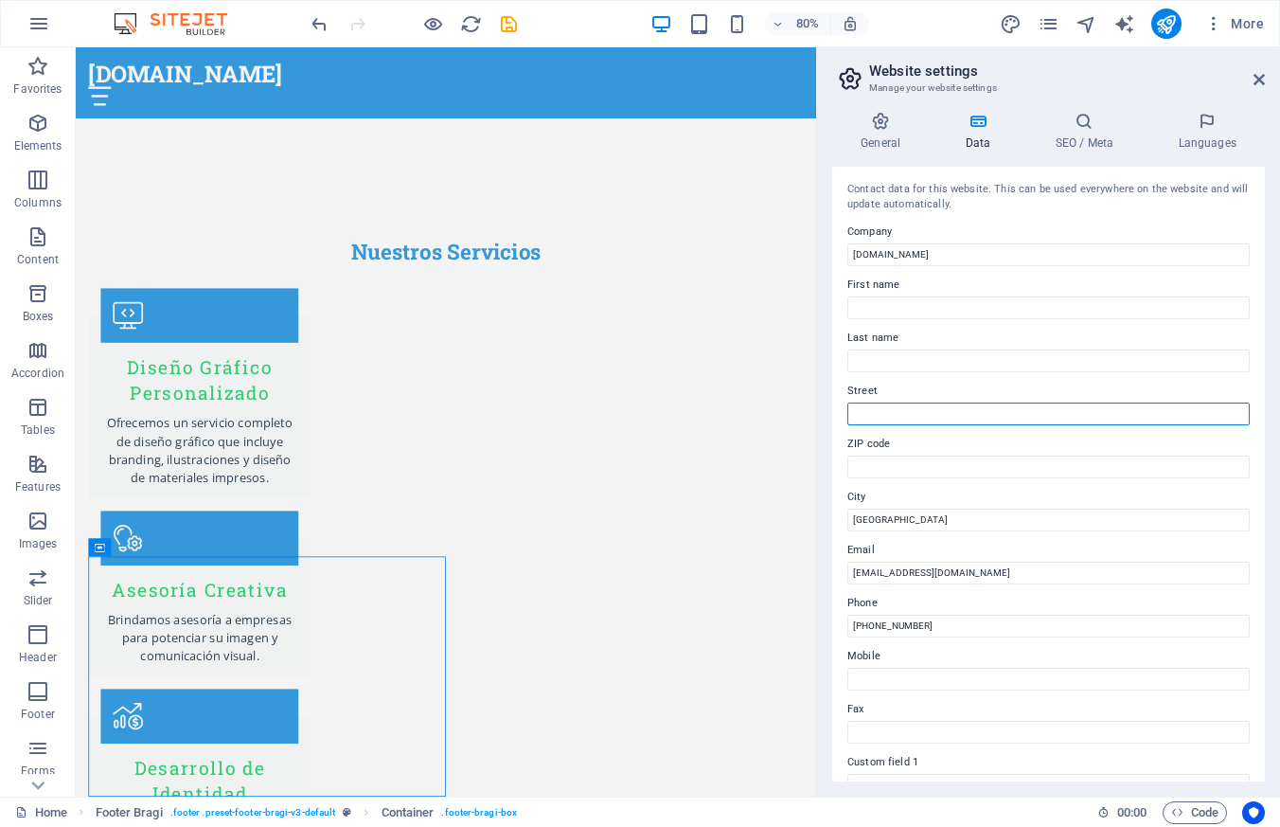
click at [878, 410] on input "Street" at bounding box center [1049, 413] width 402 height 23
paste input "[GEOGRAPHIC_DATA]"
type input "[GEOGRAPHIC_DATA]"
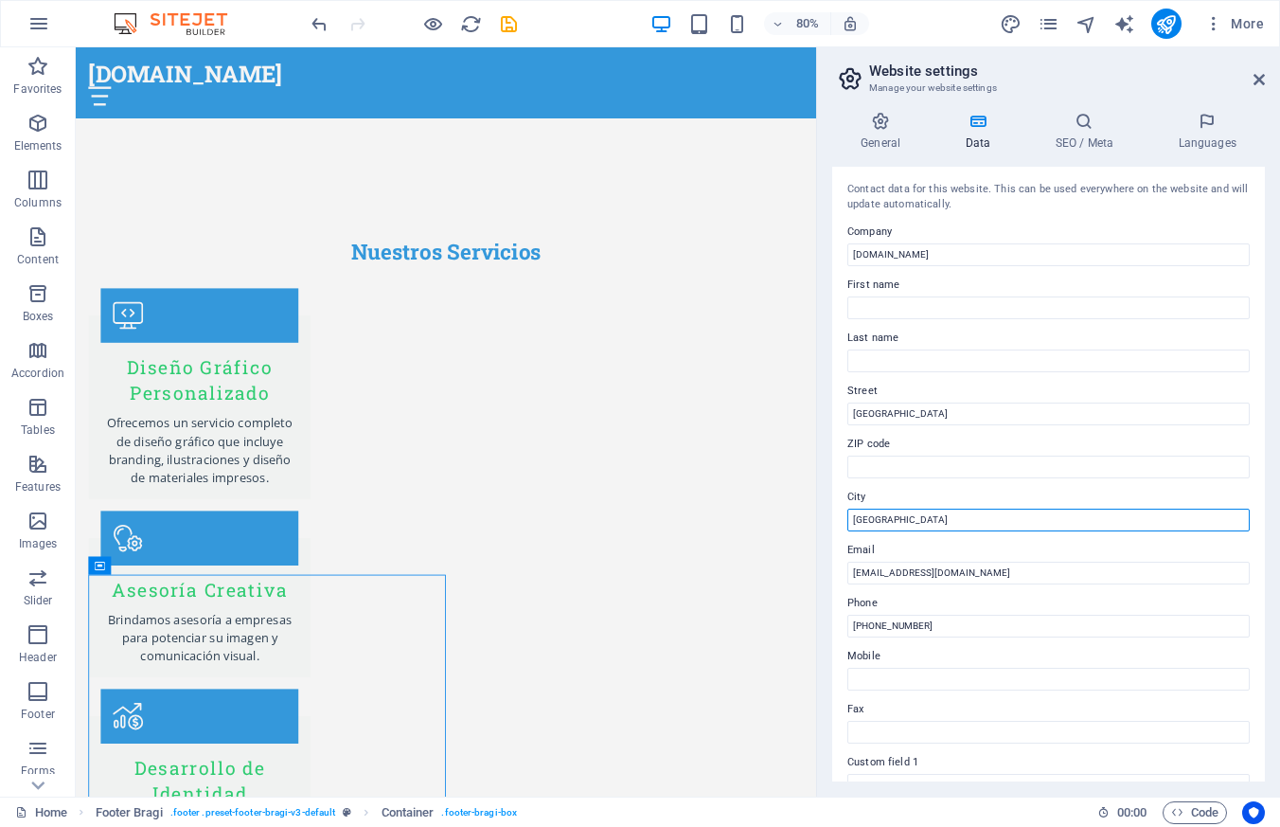
drag, startPoint x: 923, startPoint y: 522, endPoint x: 824, endPoint y: 520, distance: 99.5
click at [824, 520] on div "General Data SEO / Meta Languages Website name [DOMAIN_NAME] Logo Drag files he…" at bounding box center [1048, 447] width 463 height 700
type input "c"
type input "[GEOGRAPHIC_DATA]"
drag, startPoint x: 840, startPoint y: 521, endPoint x: 826, endPoint y: 520, distance: 14.2
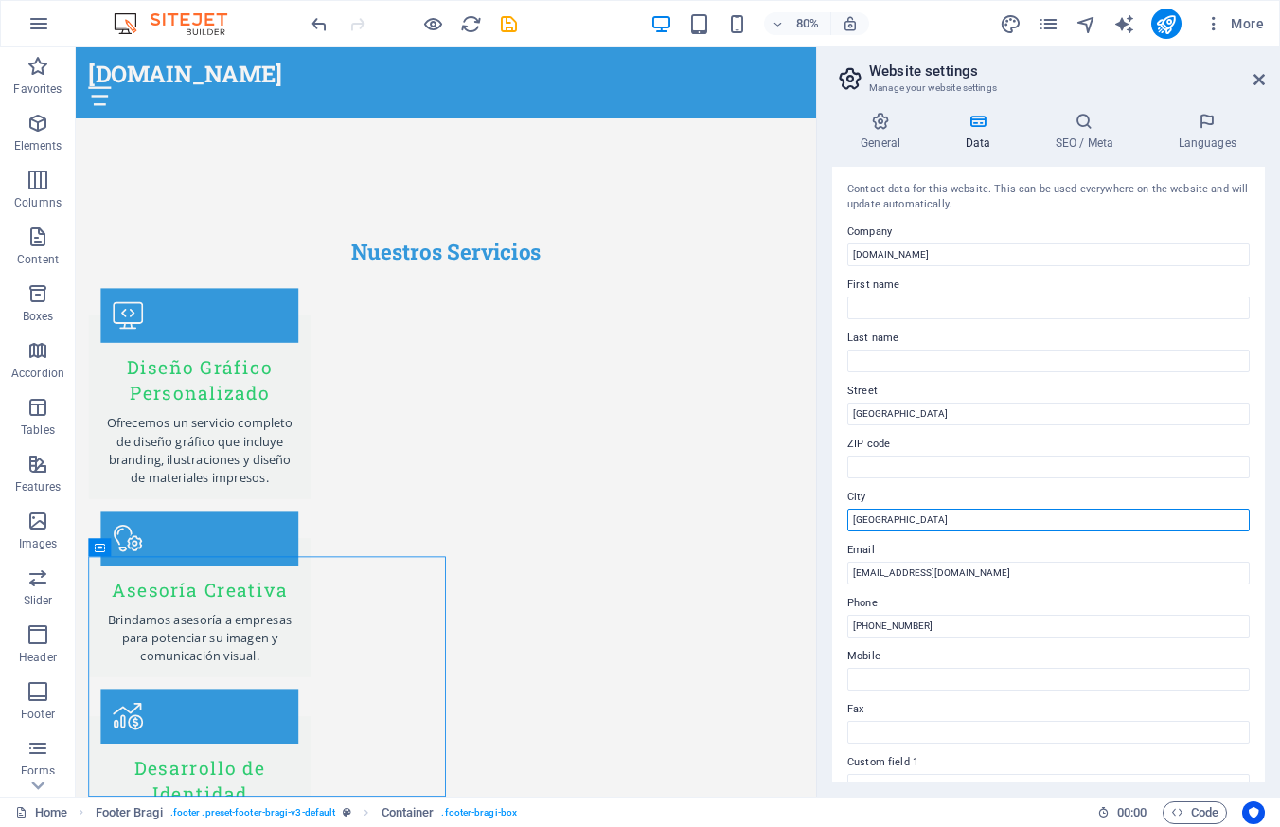
click at [826, 520] on div "General Data SEO / Meta Languages Website name [DOMAIN_NAME] Logo Drag files he…" at bounding box center [1048, 447] width 463 height 700
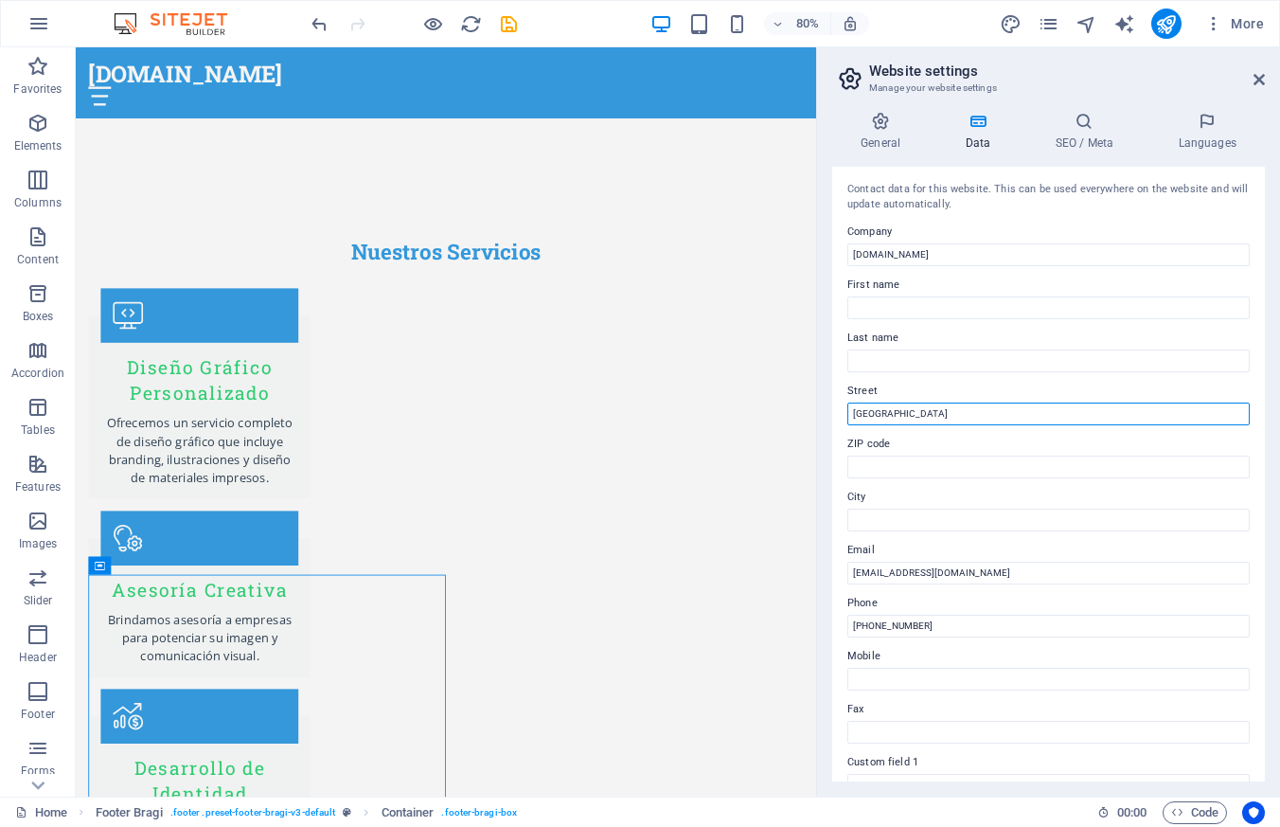
click at [931, 409] on input "[GEOGRAPHIC_DATA]" at bounding box center [1049, 413] width 402 height 23
click at [908, 415] on input "[GEOGRAPHIC_DATA], [GEOGRAPHIC_DATA]" at bounding box center [1049, 413] width 402 height 23
type input "[GEOGRAPHIC_DATA], [GEOGRAPHIC_DATA]"
click at [1261, 78] on icon at bounding box center [1259, 79] width 11 height 15
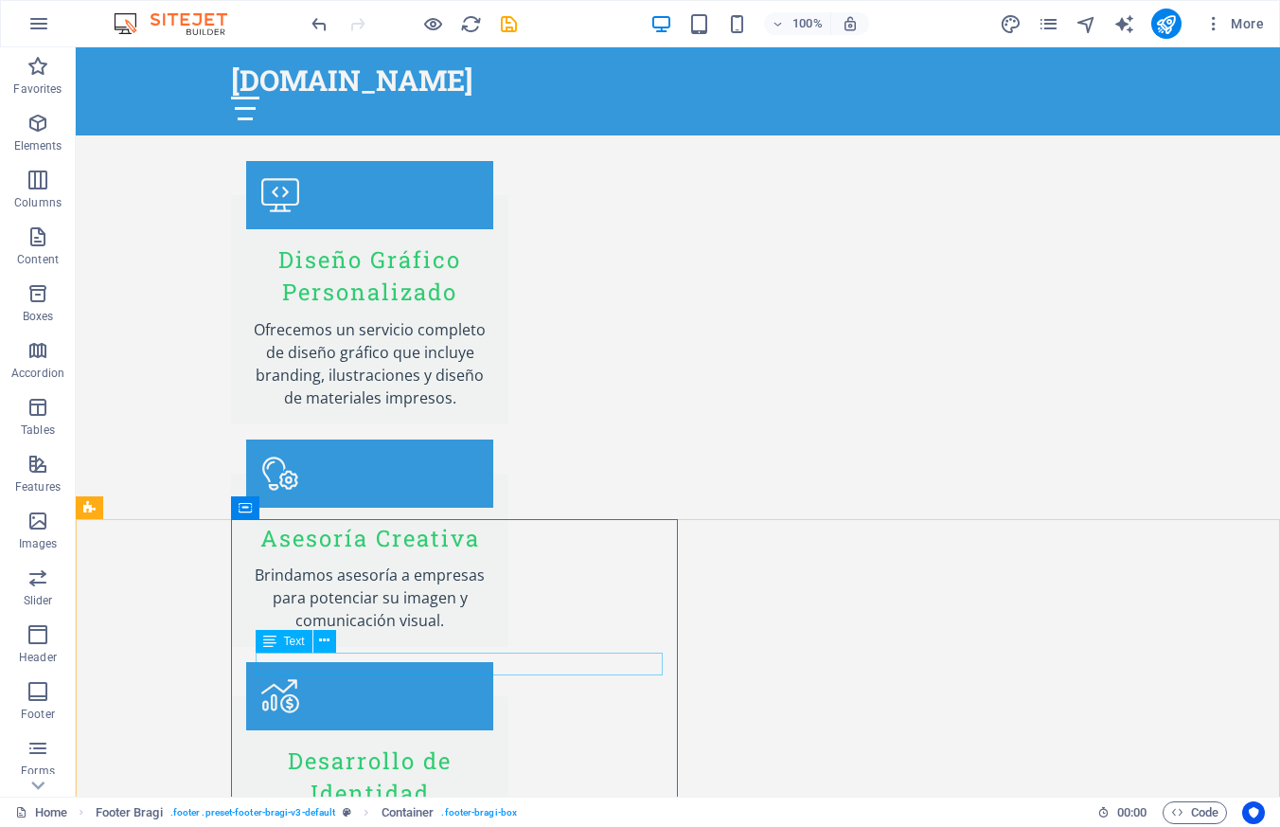
click at [337, 639] on div "Text" at bounding box center [302, 642] width 93 height 24
drag, startPoint x: 340, startPoint y: 643, endPoint x: 365, endPoint y: 644, distance: 24.6
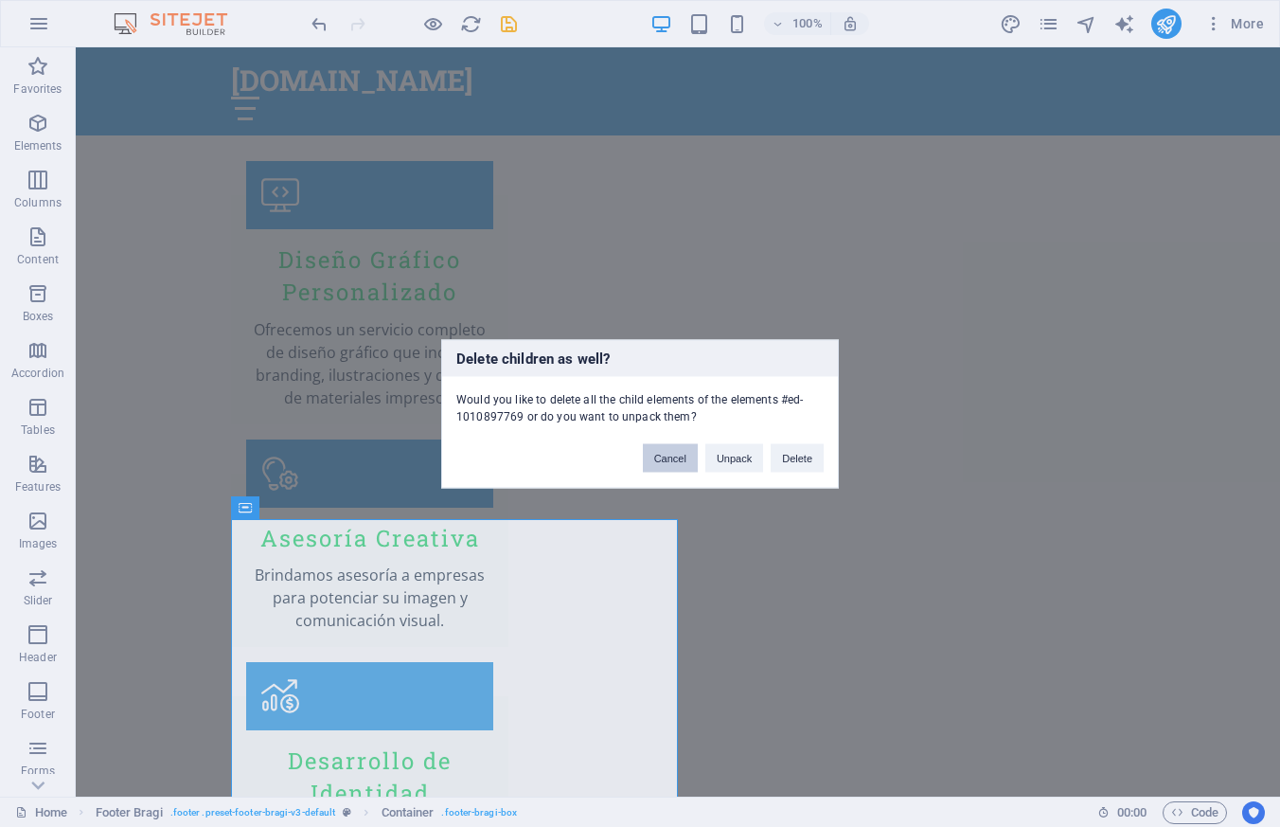
click at [673, 458] on button "Cancel" at bounding box center [670, 457] width 55 height 28
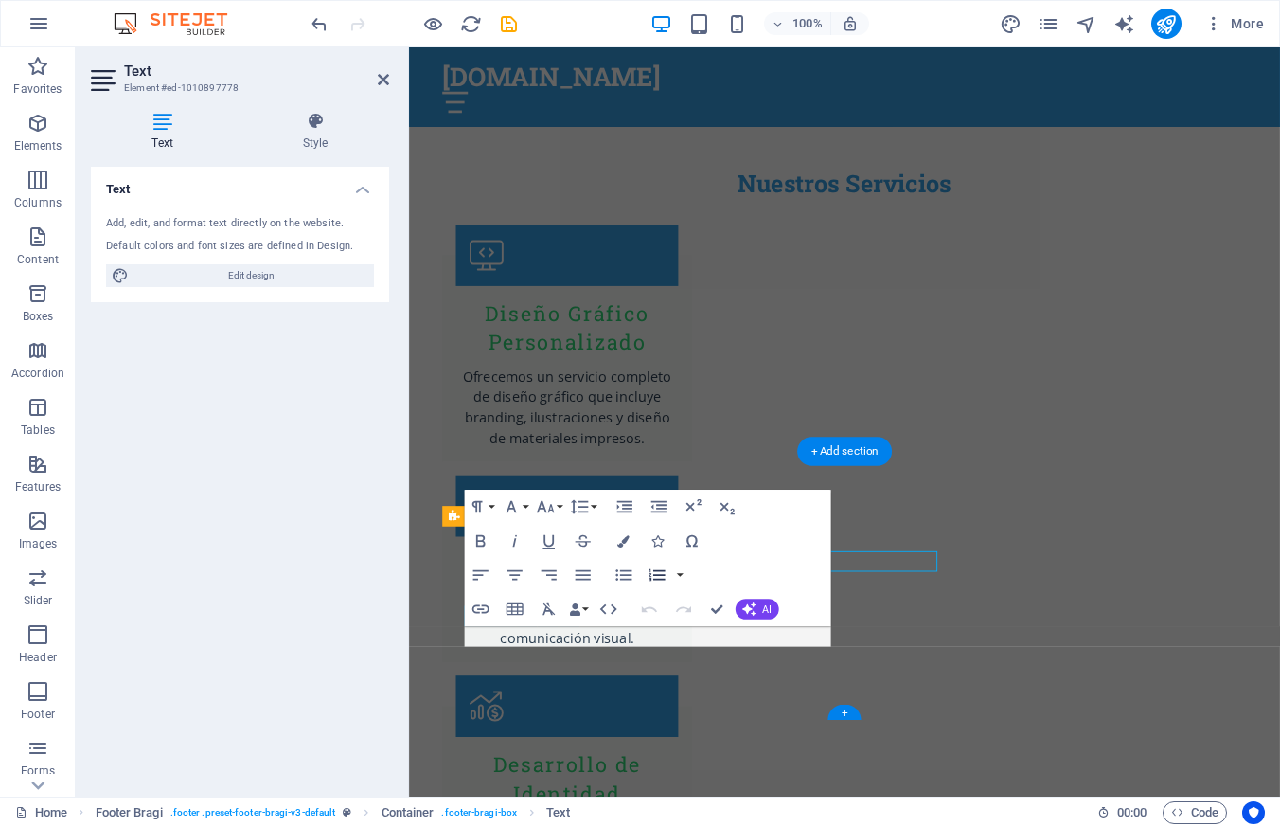
scroll to position [2884, 0]
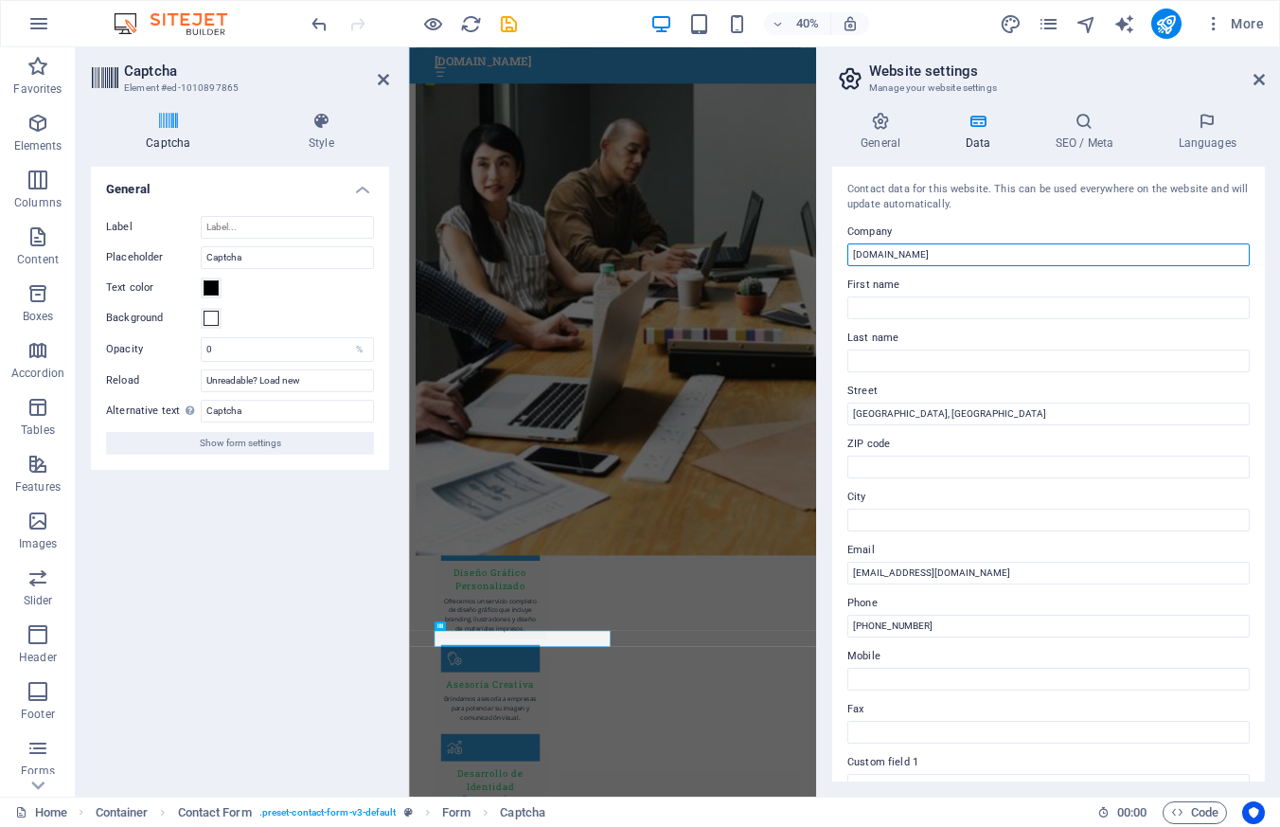
click at [955, 251] on input "[DOMAIN_NAME]" at bounding box center [1049, 254] width 402 height 23
drag, startPoint x: 895, startPoint y: 254, endPoint x: 832, endPoint y: 247, distance: 62.9
click at [832, 247] on div "Contact data for this website. This can be used everywhere on the website and w…" at bounding box center [1048, 474] width 433 height 615
type input "r"
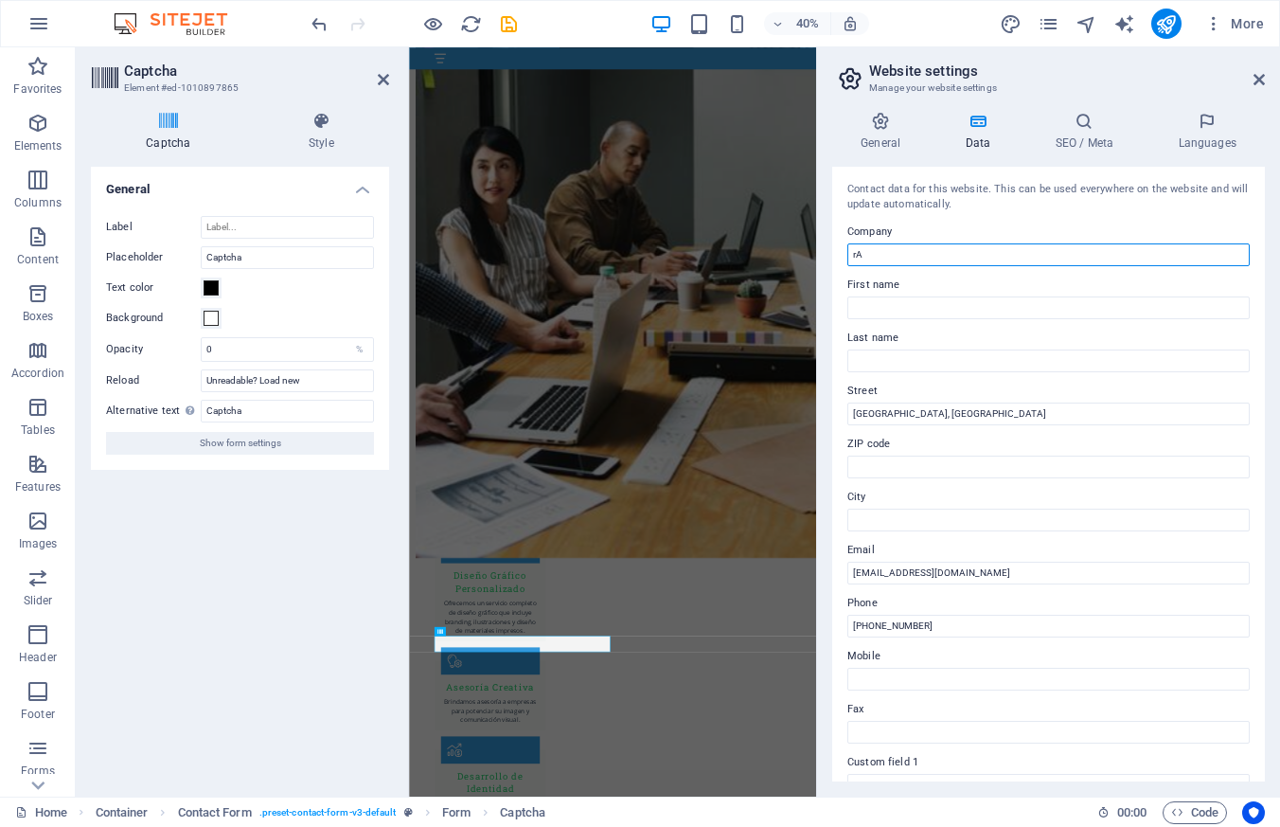
scroll to position [2861, 0]
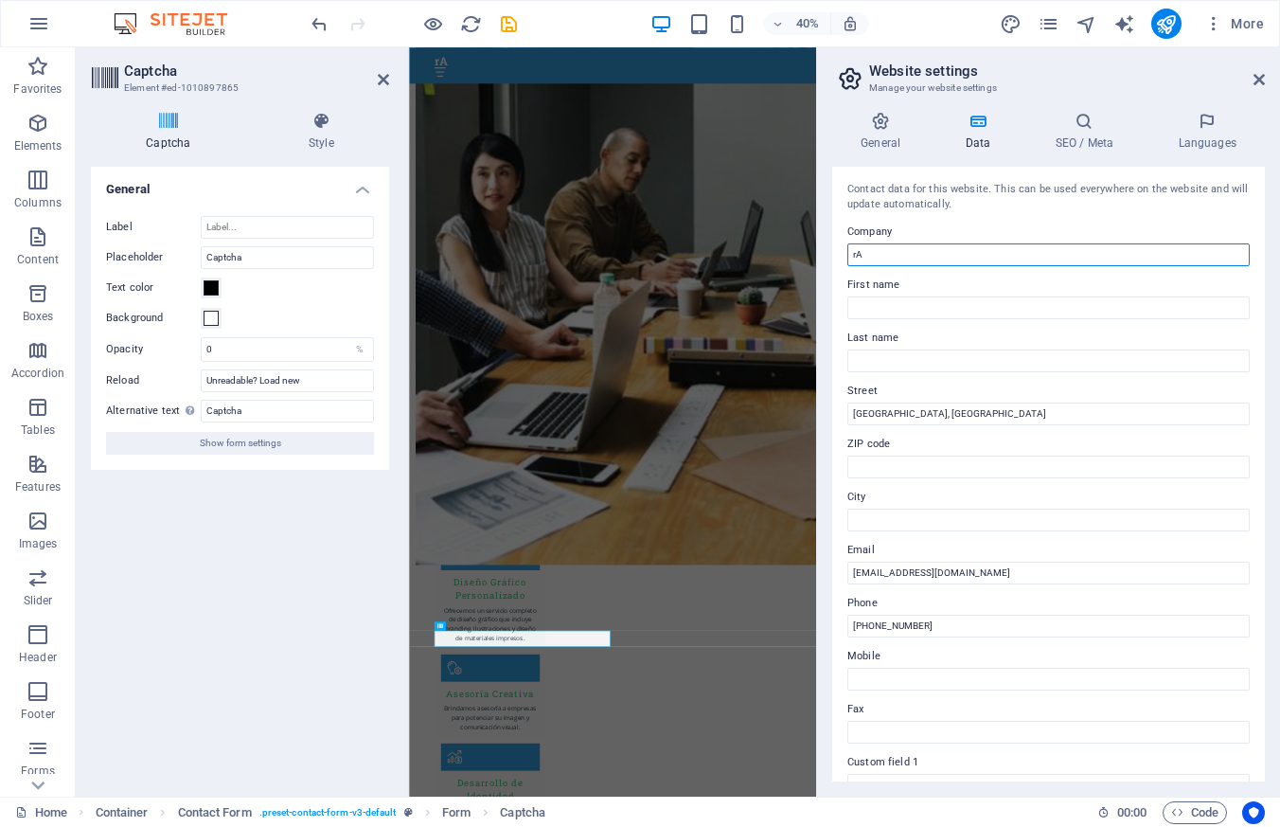
type input "r"
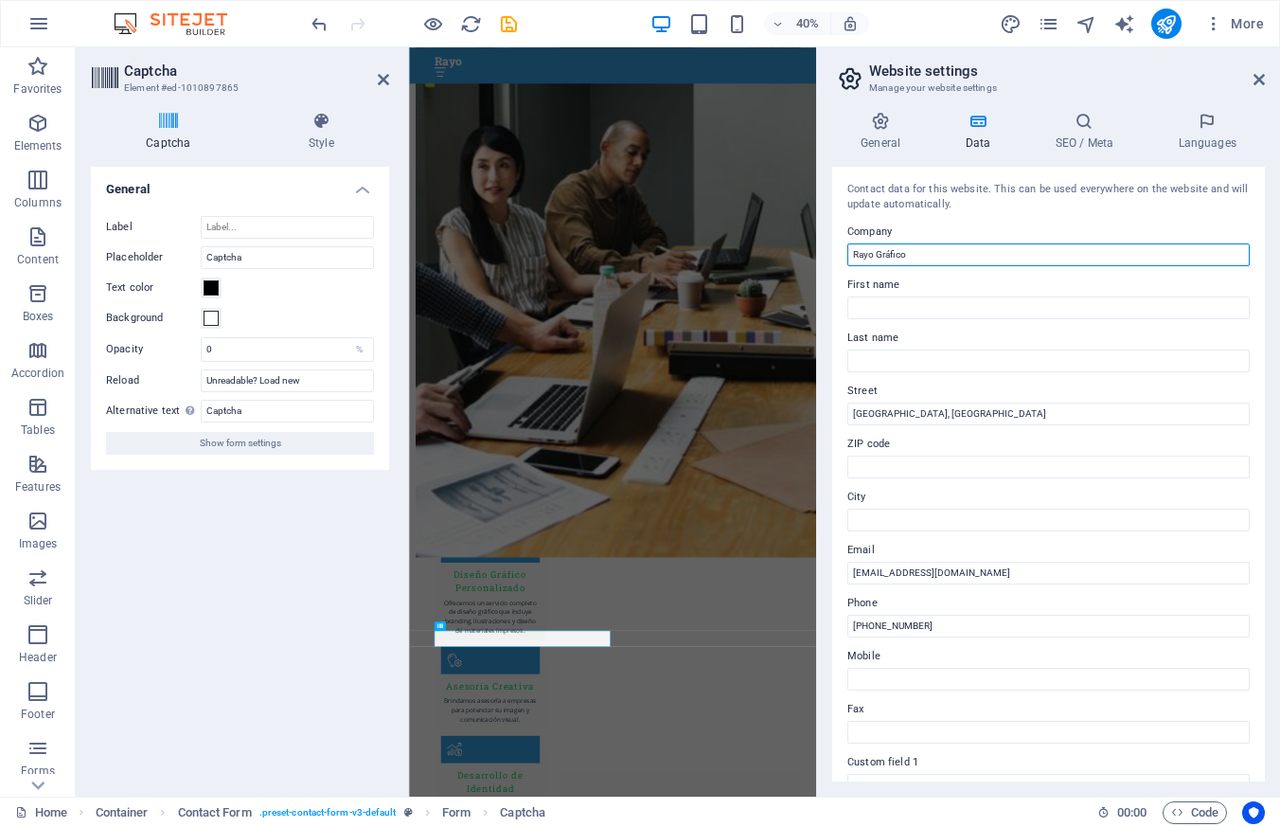
scroll to position [2884, 0]
type input "Rayo Gráfico"
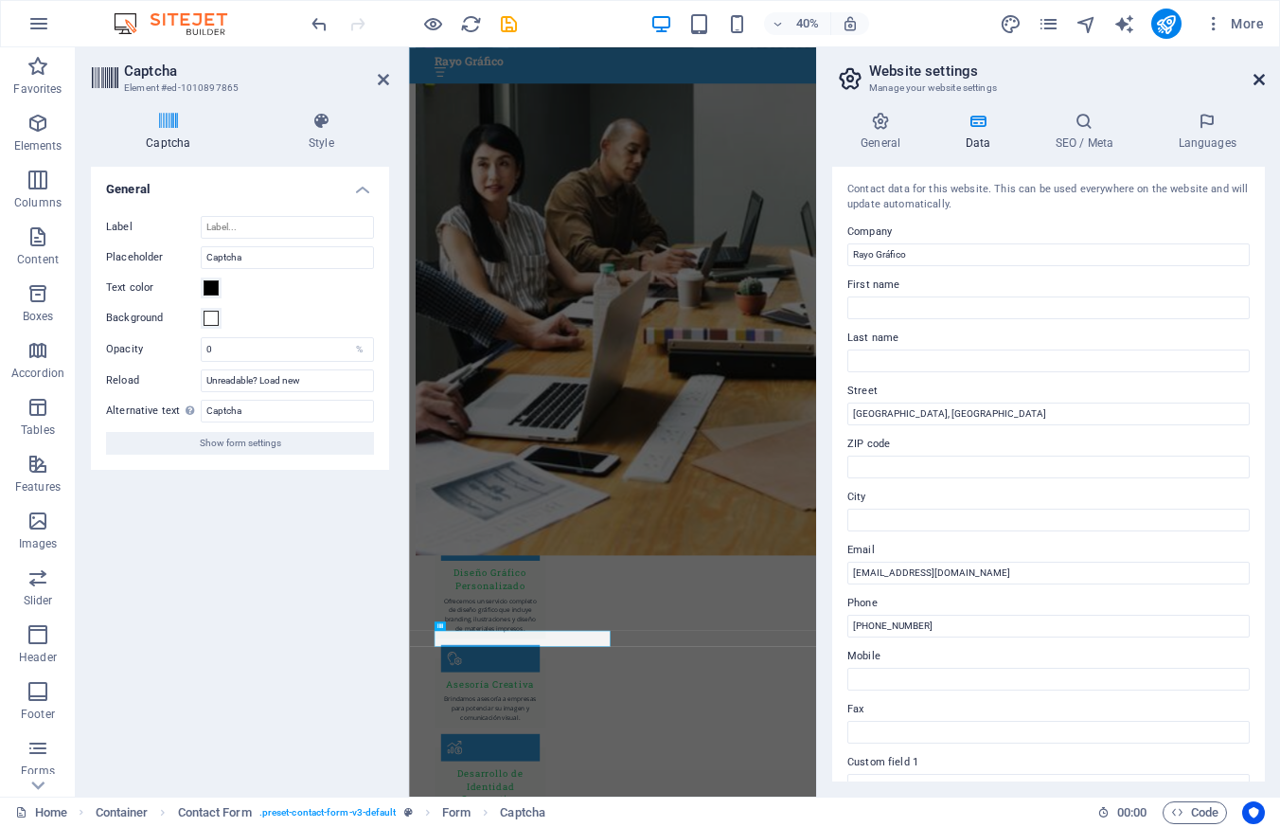
click at [1255, 80] on icon at bounding box center [1259, 79] width 11 height 15
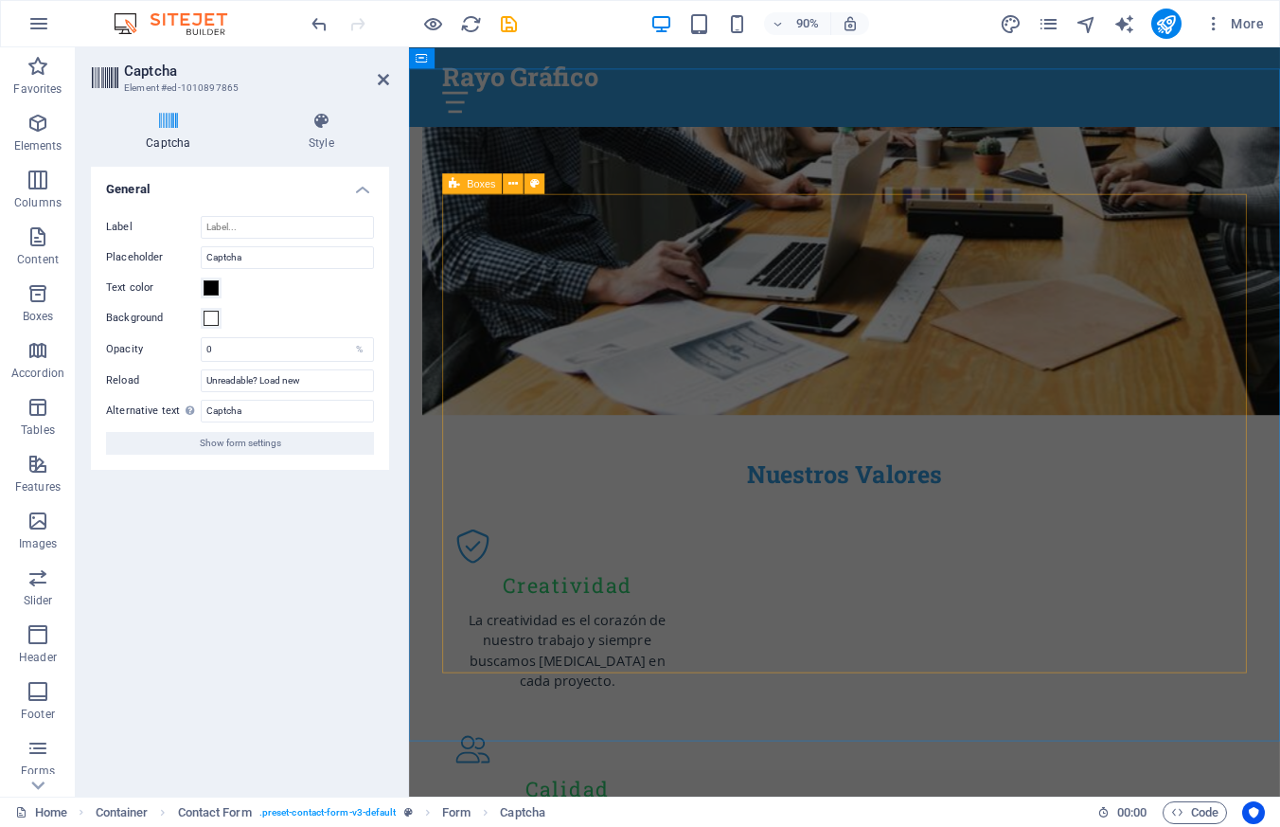
scroll to position [1708, 0]
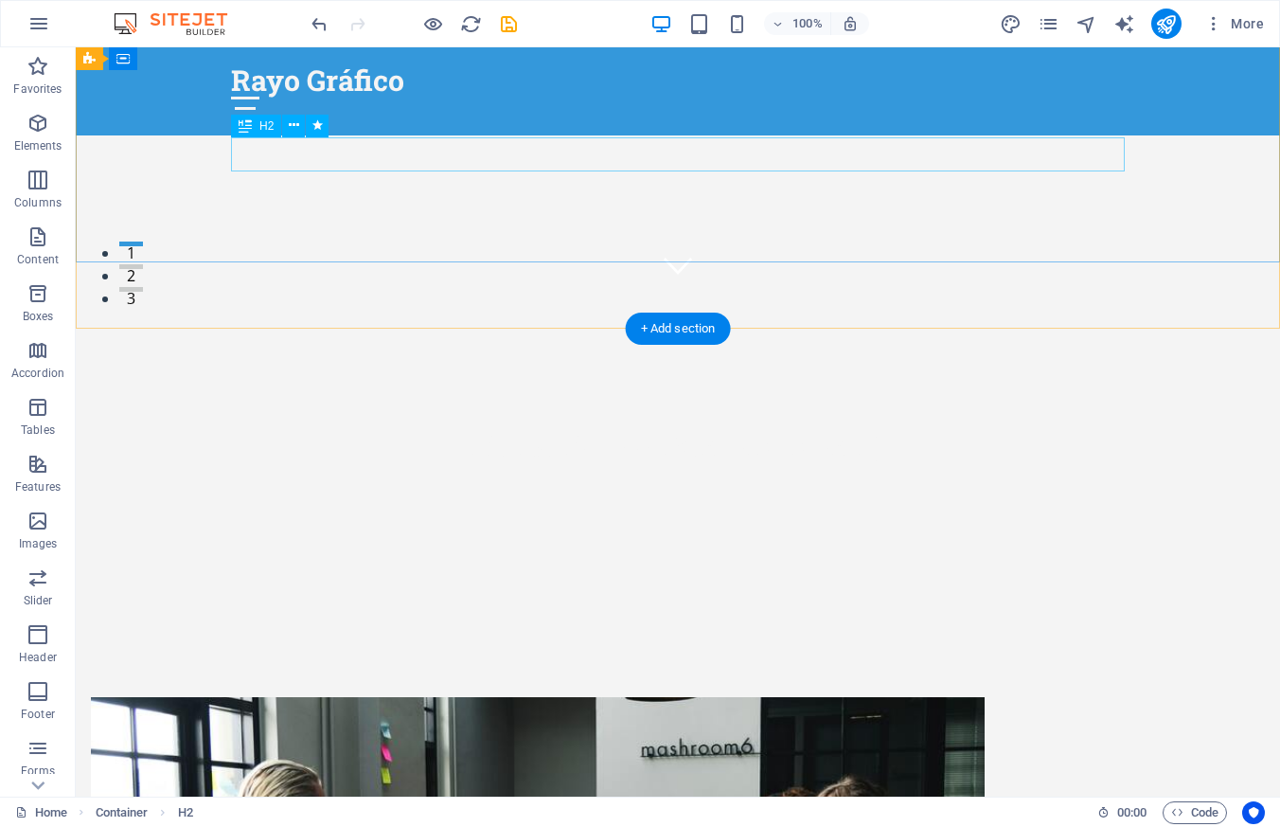
scroll to position [0, 0]
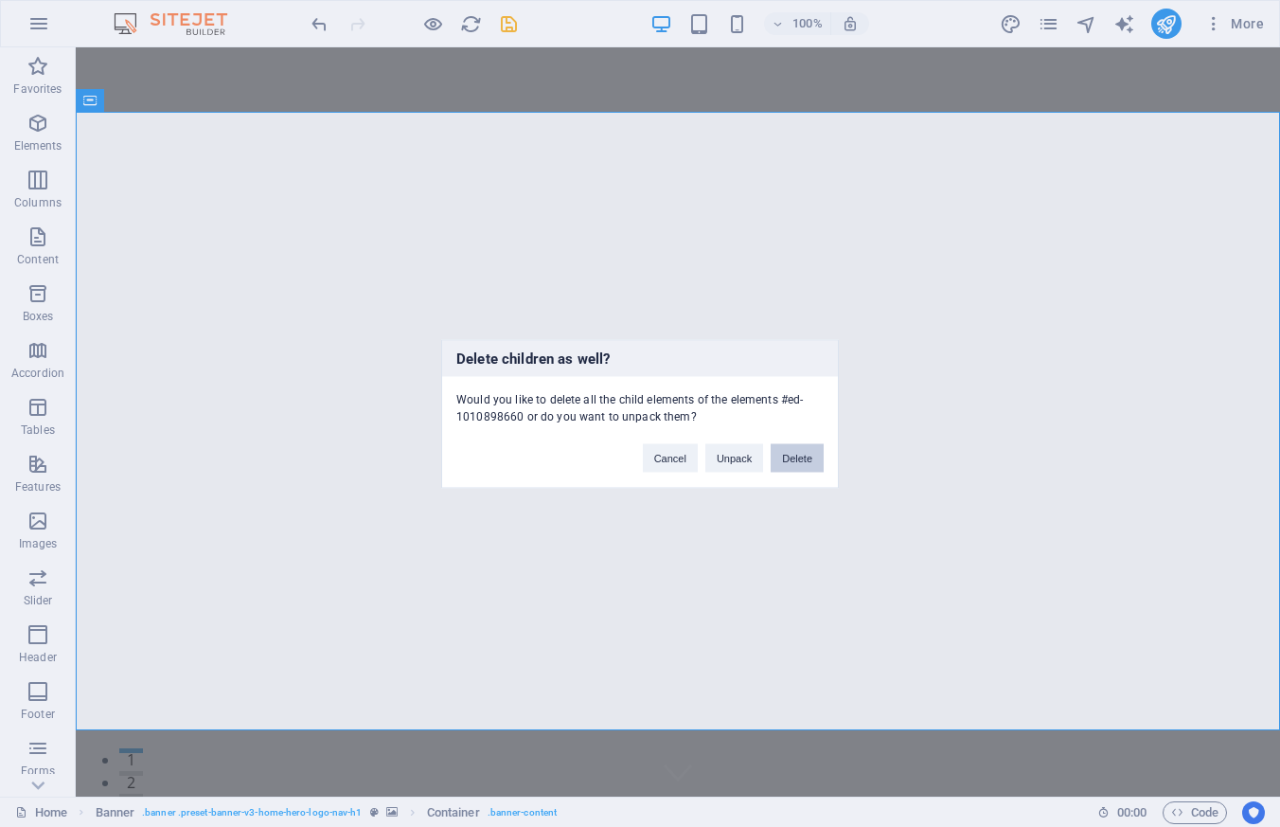
click at [786, 452] on button "Delete" at bounding box center [797, 457] width 53 height 28
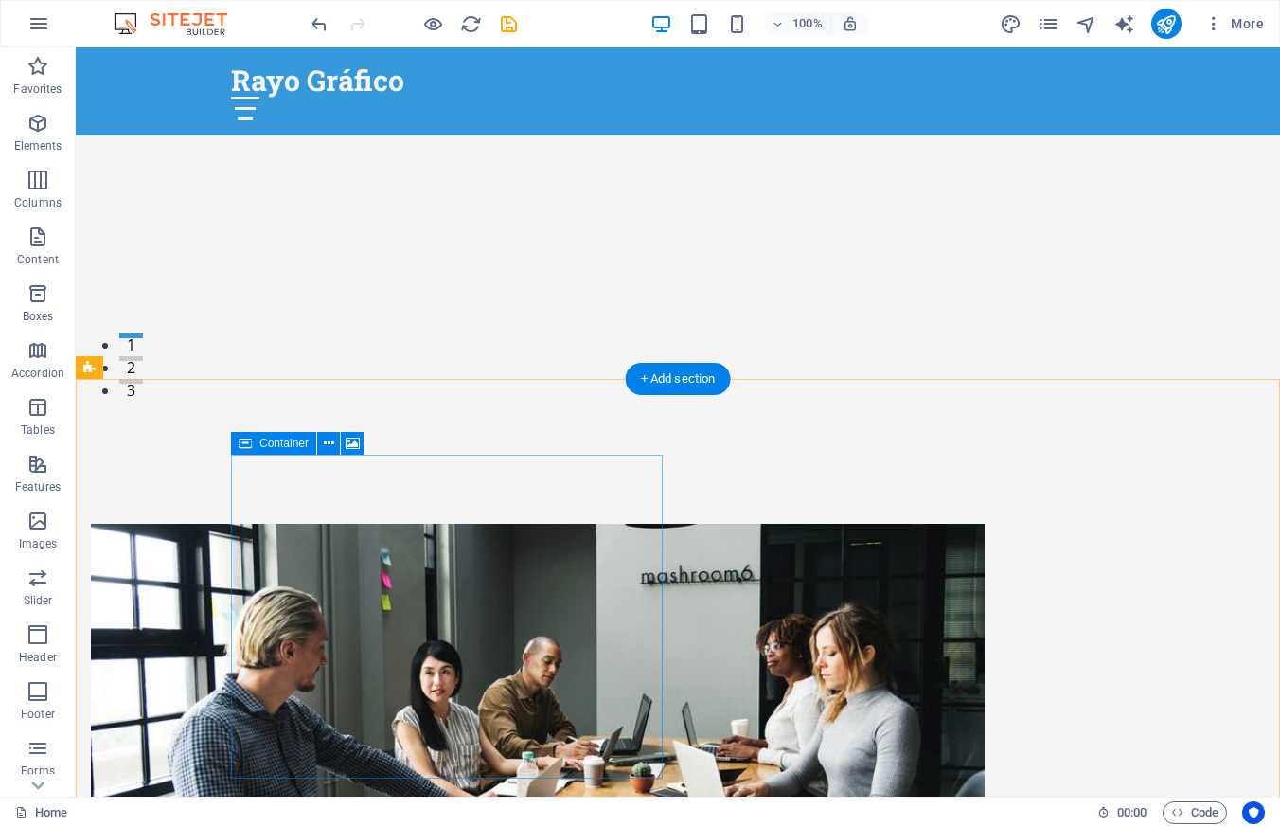
scroll to position [418, 0]
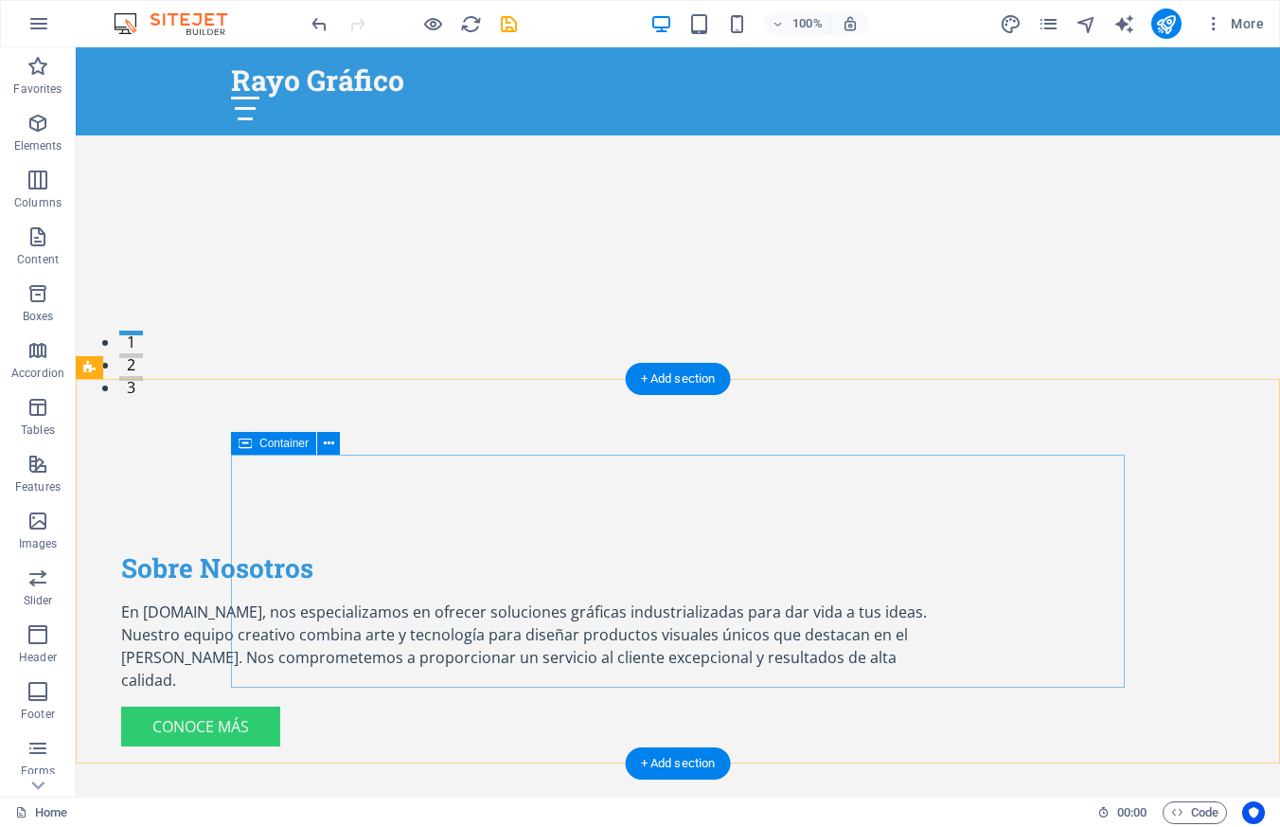
click at [432, 521] on div "Sobre Nosotros En [DOMAIN_NAME], nos especializamos en ofrecer soluciones gráfi…" at bounding box center [538, 649] width 894 height 256
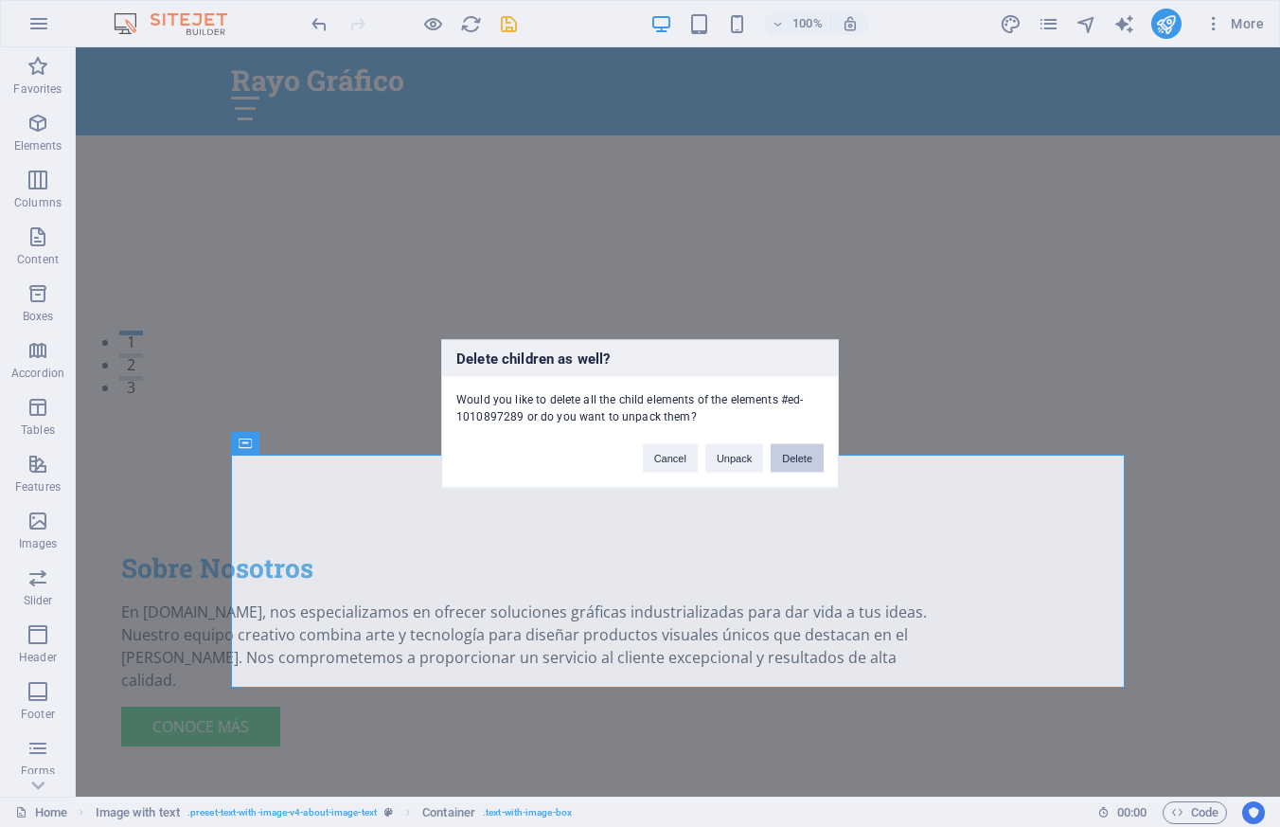
click at [811, 455] on button "Delete" at bounding box center [797, 457] width 53 height 28
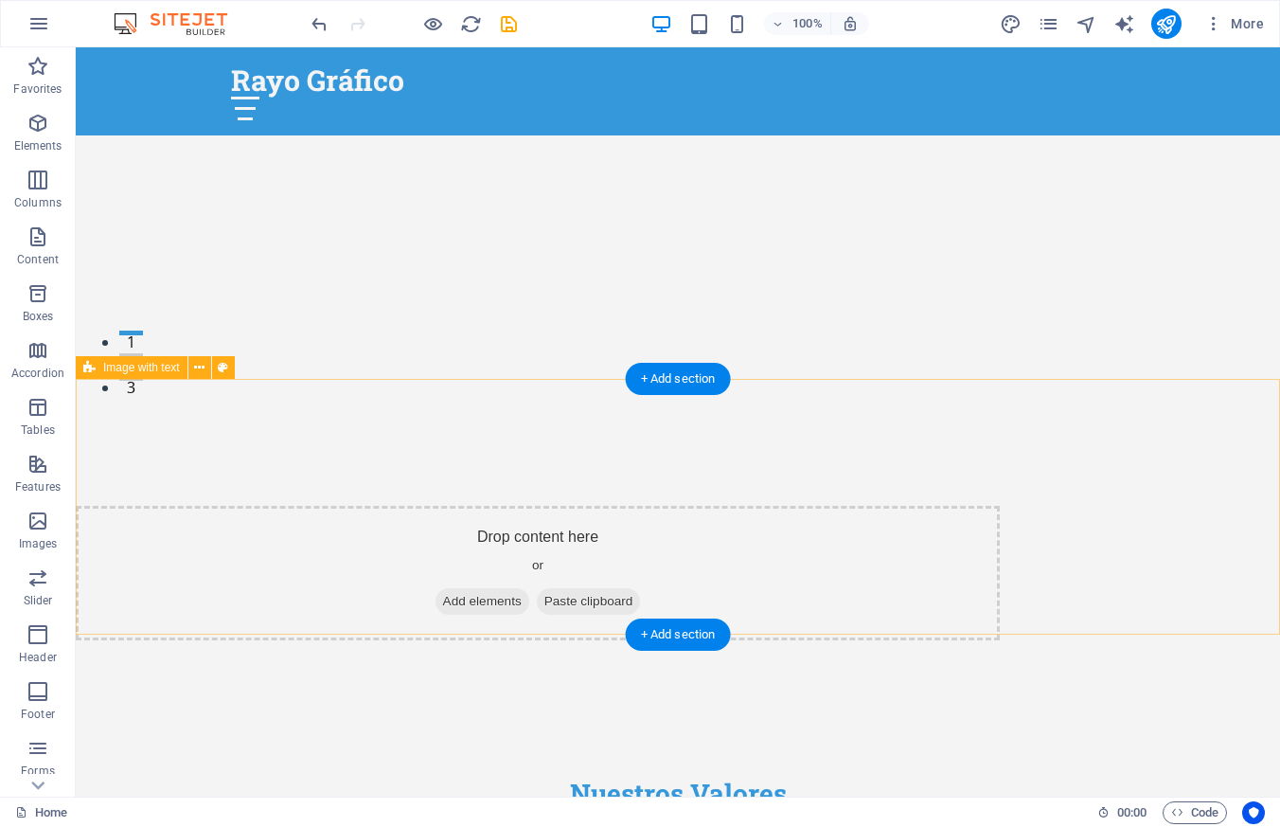
click at [723, 506] on div "Drop content here or Add elements Paste clipboard" at bounding box center [538, 573] width 924 height 134
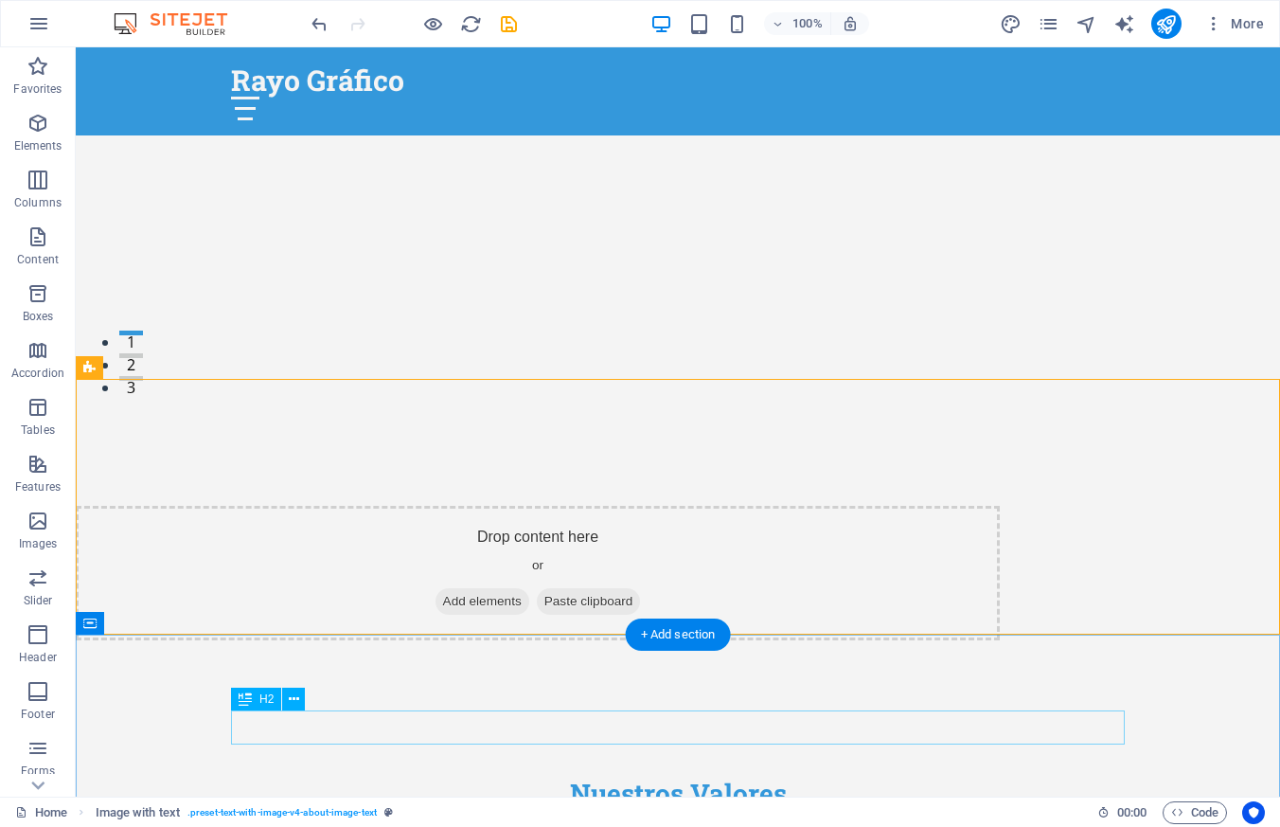
click at [697, 777] on div "Nuestros Valores" at bounding box center [678, 794] width 894 height 34
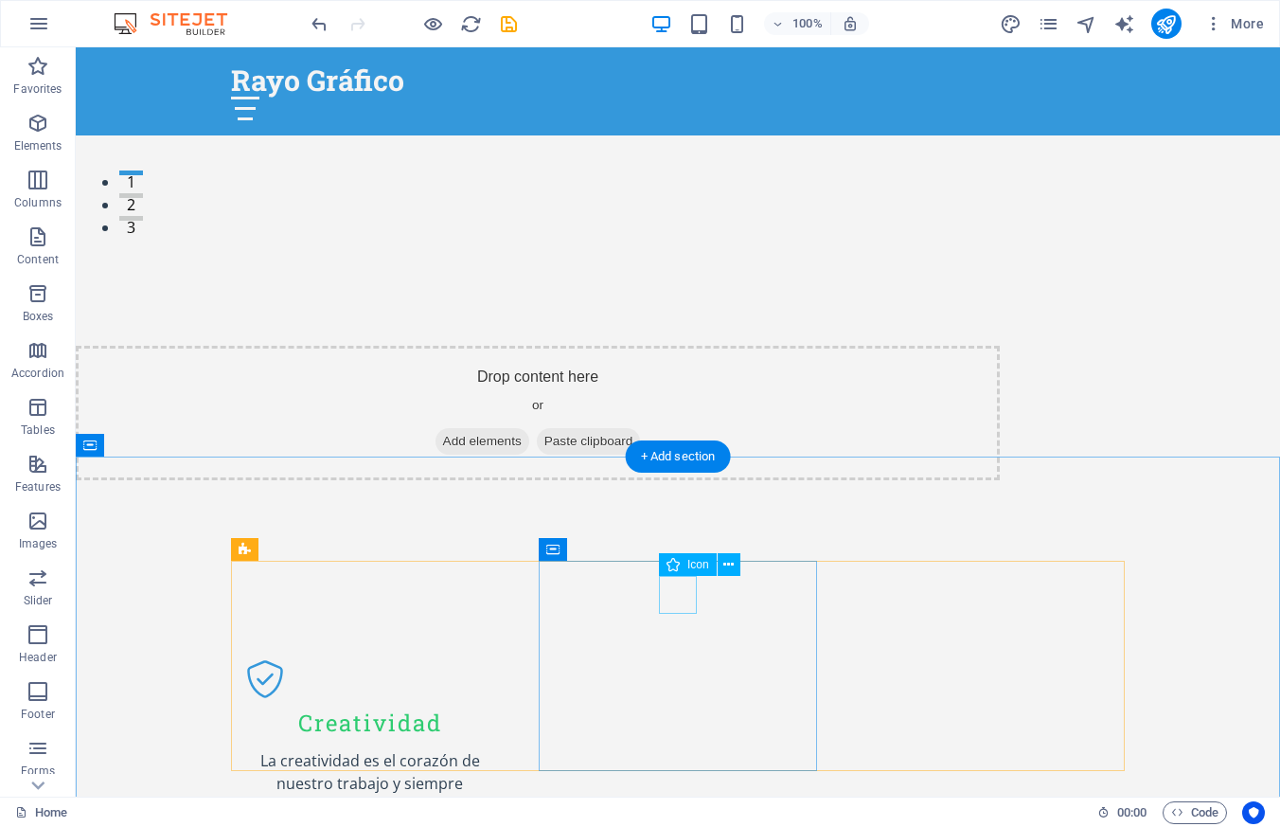
scroll to position [596, 0]
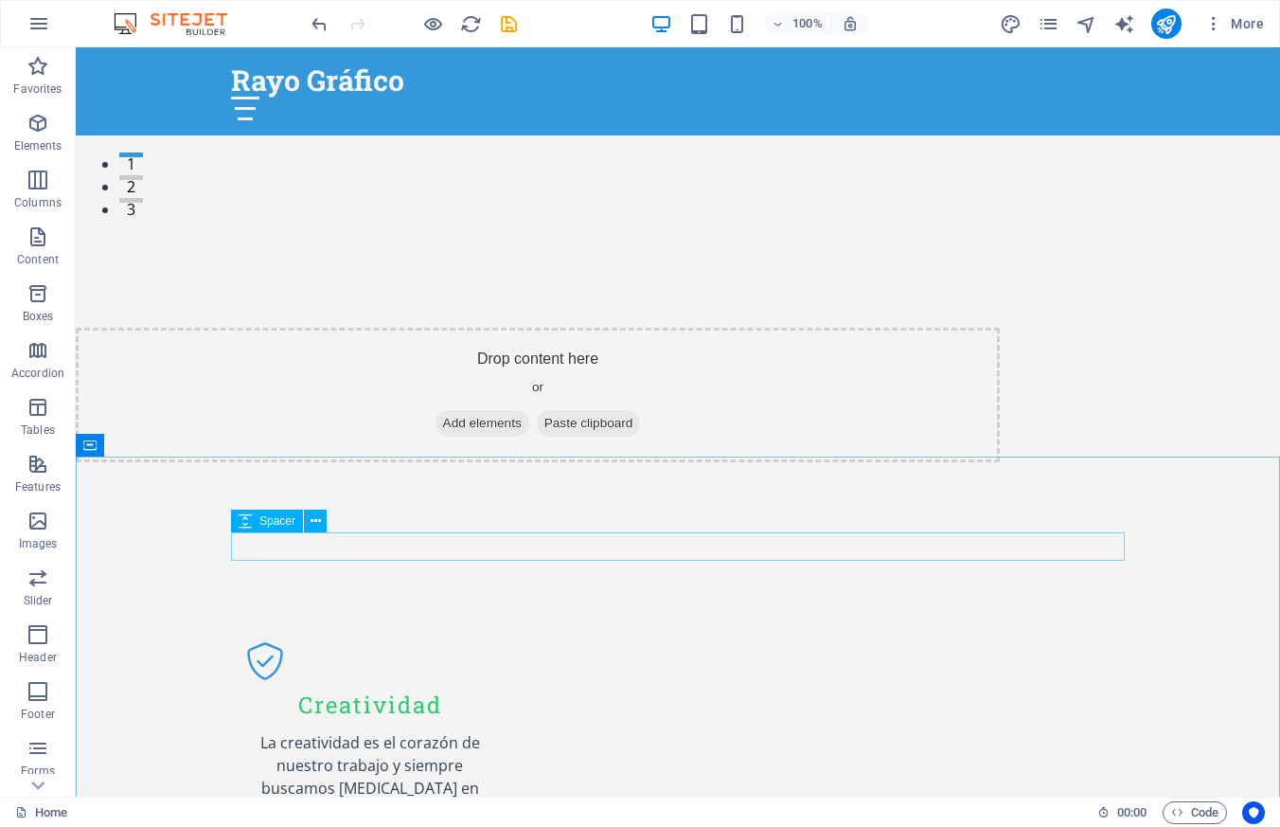
click at [249, 519] on icon at bounding box center [245, 520] width 13 height 23
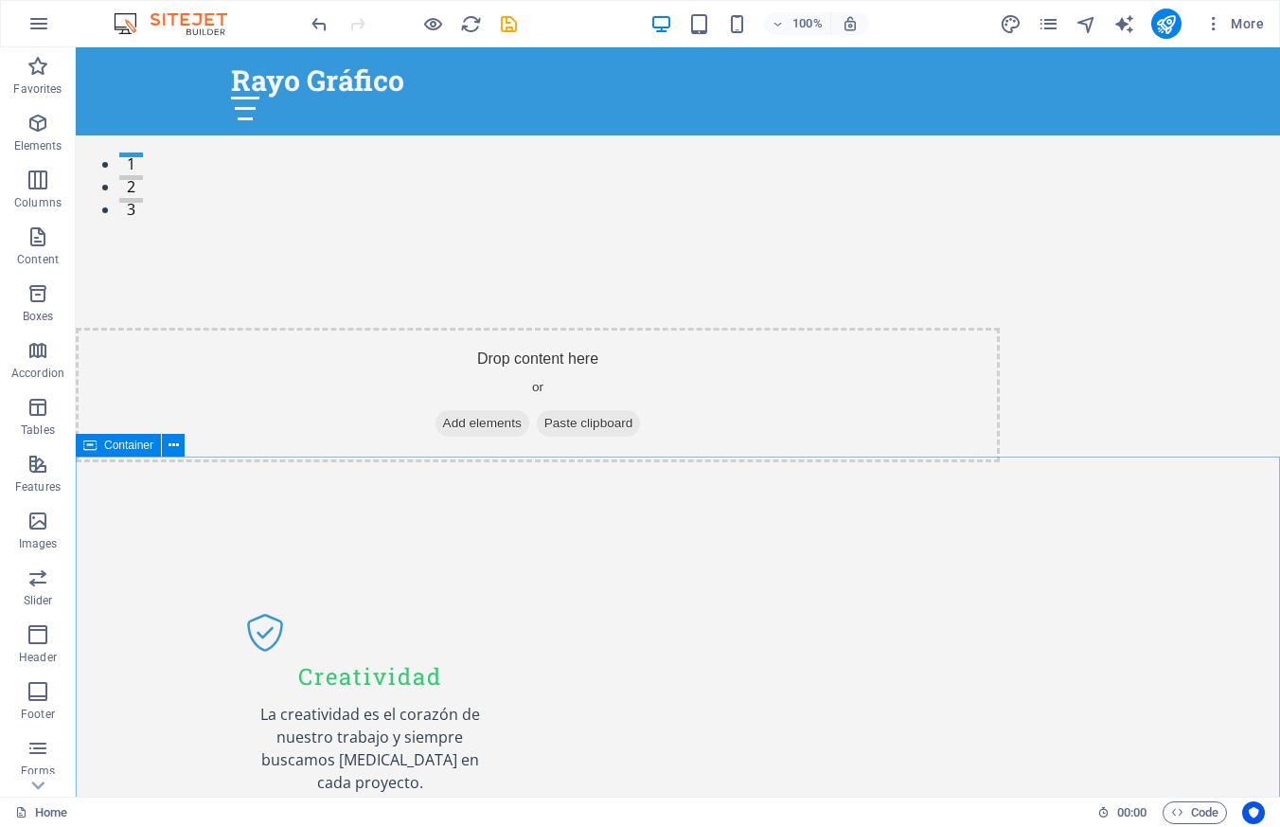
click at [98, 447] on div "Container" at bounding box center [118, 445] width 85 height 23
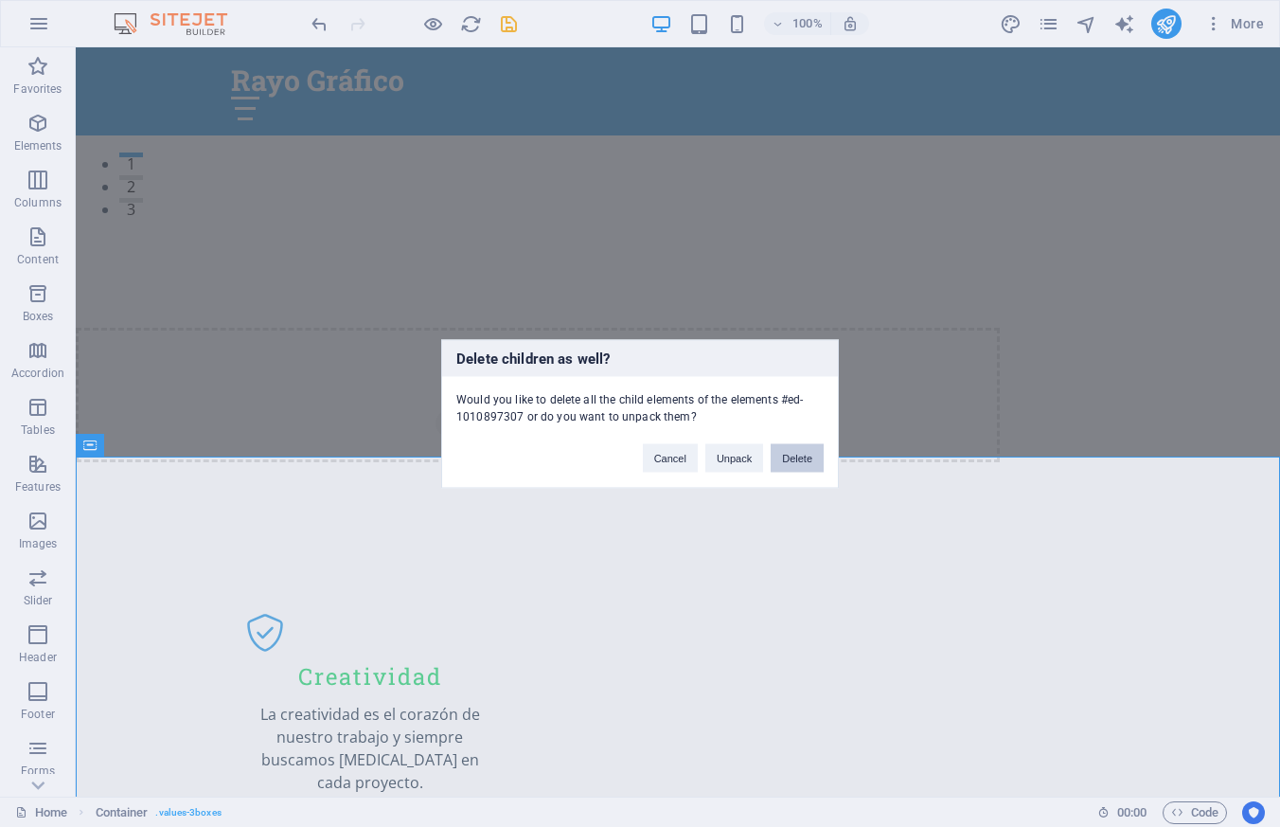
click at [813, 465] on button "Delete" at bounding box center [797, 457] width 53 height 28
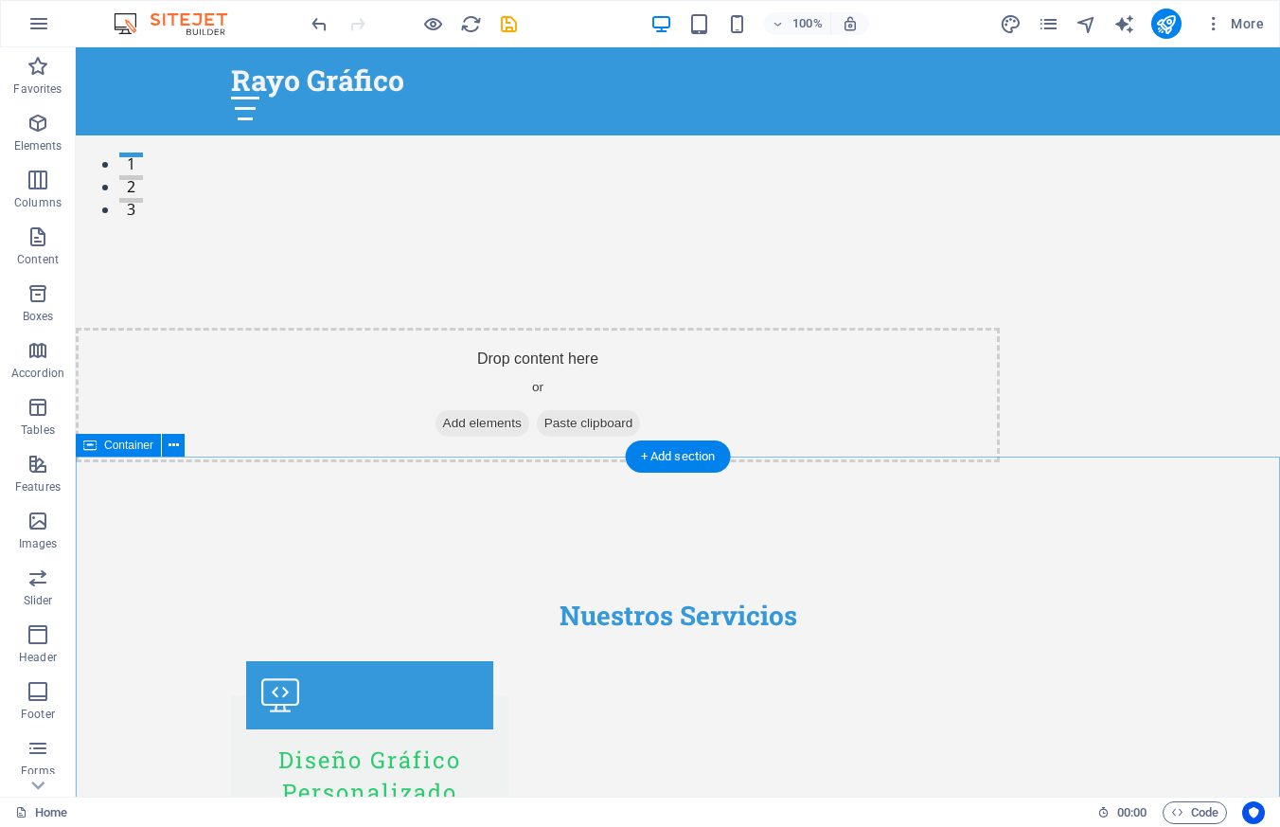
click at [118, 448] on span "Container" at bounding box center [128, 444] width 49 height 11
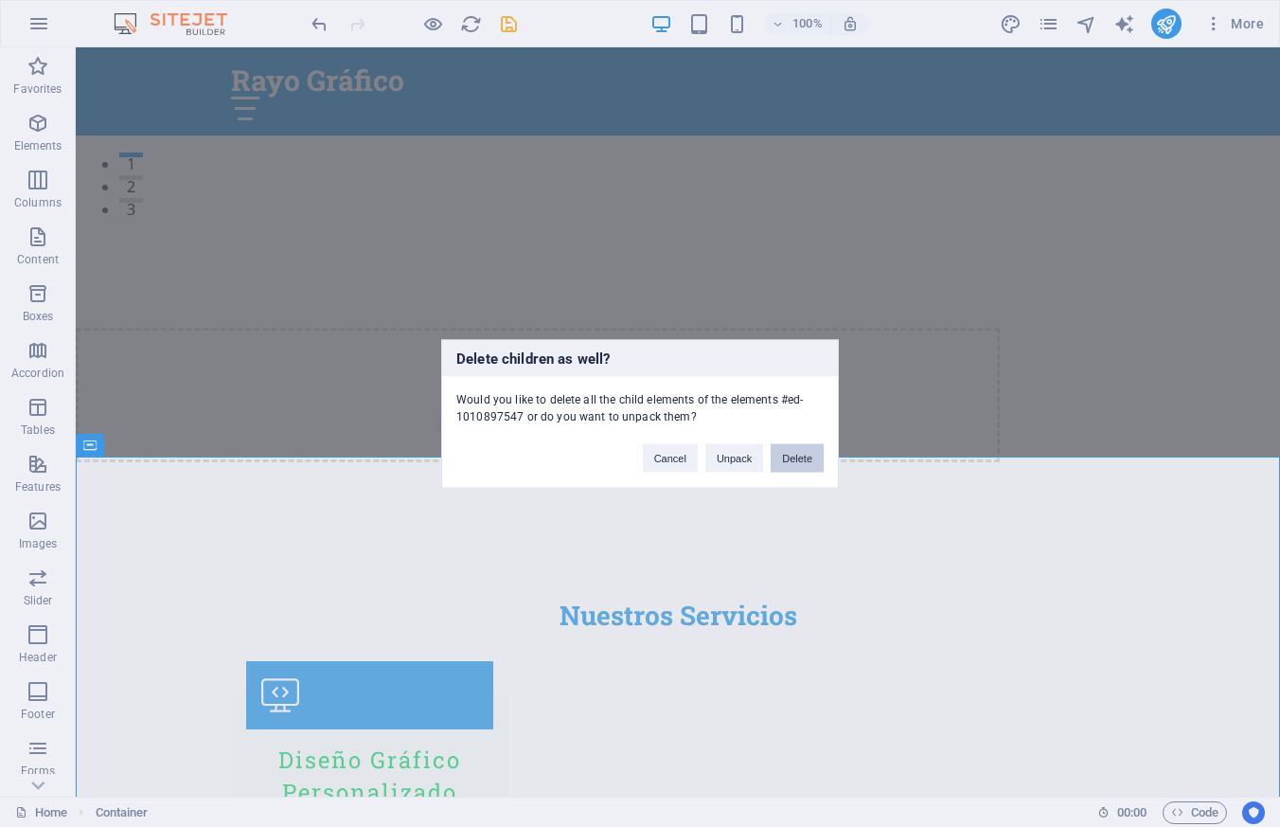
click at [788, 456] on button "Delete" at bounding box center [797, 457] width 53 height 28
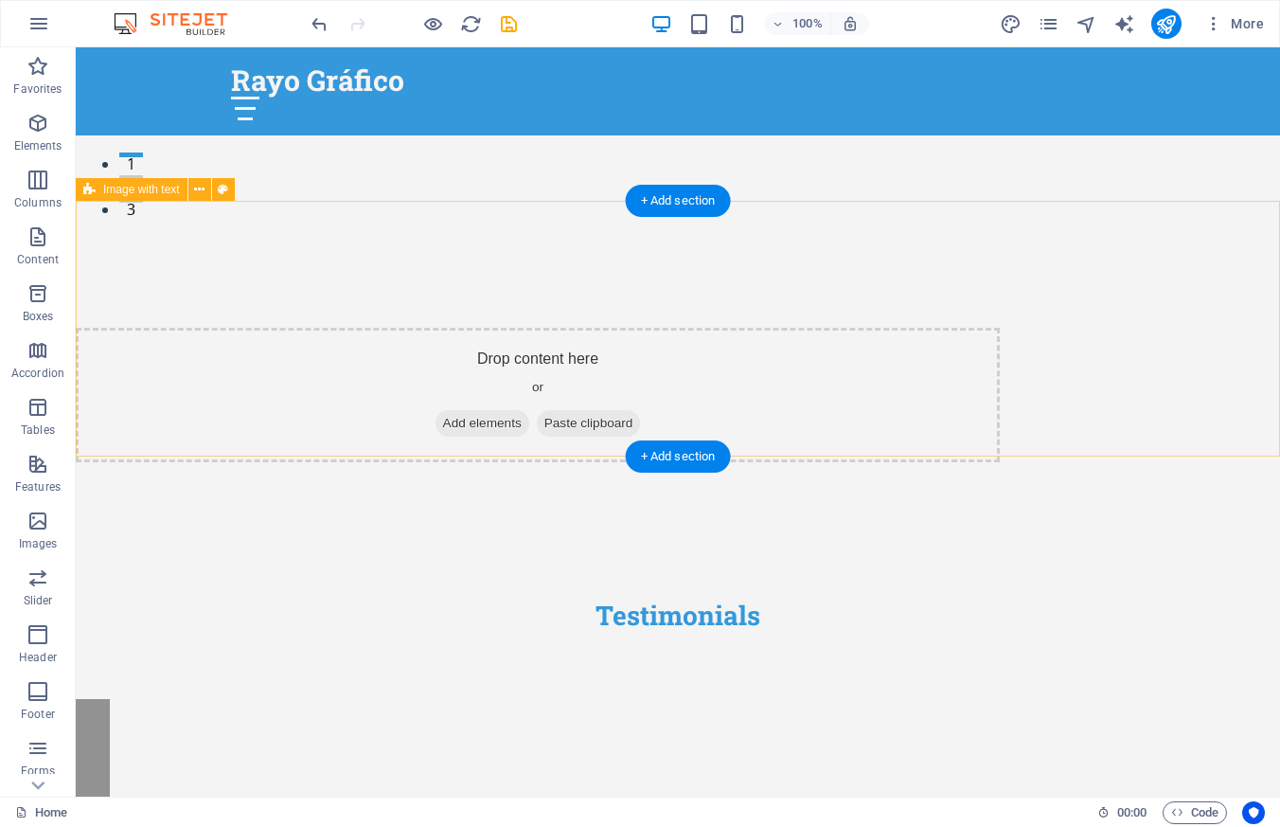
click at [152, 454] on div "Drop content here or Add elements Paste clipboard" at bounding box center [678, 395] width 1205 height 256
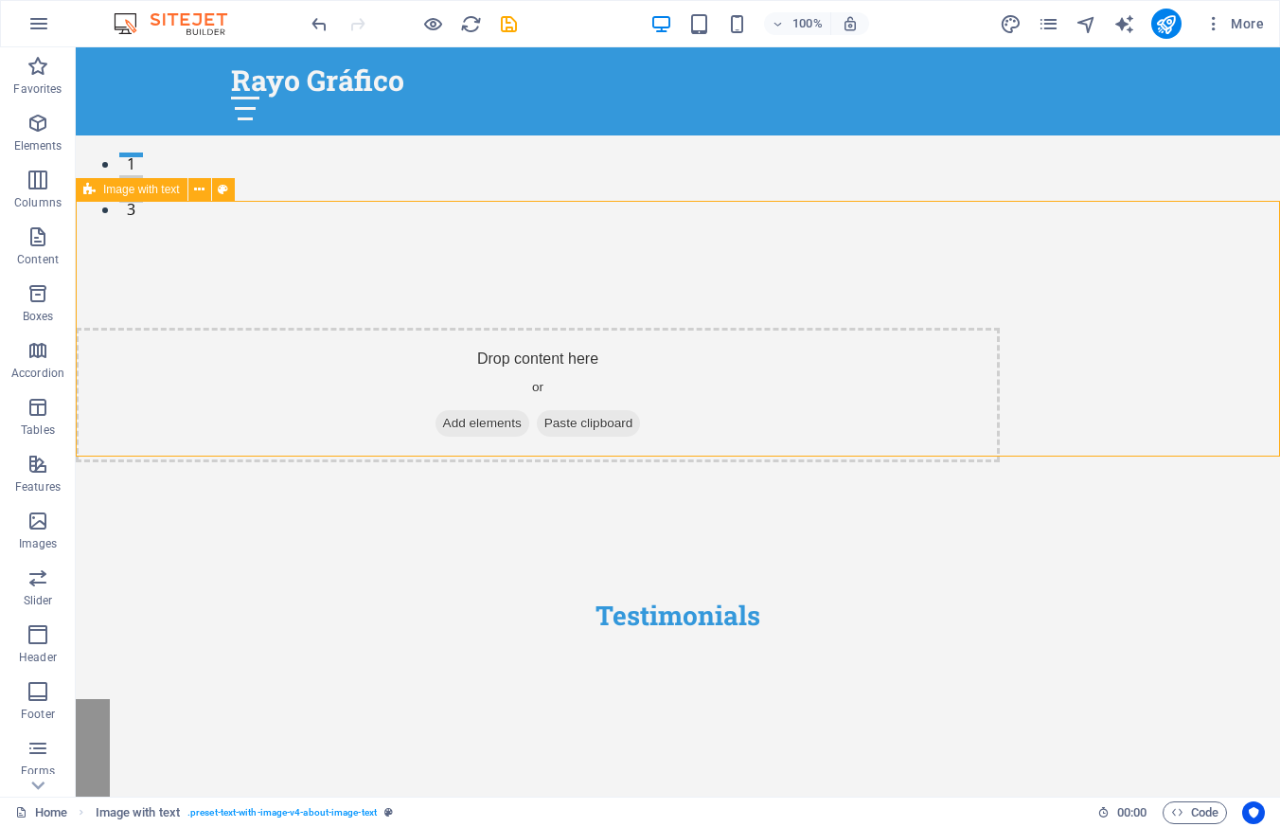
click at [150, 189] on span "Image with text" at bounding box center [141, 189] width 77 height 11
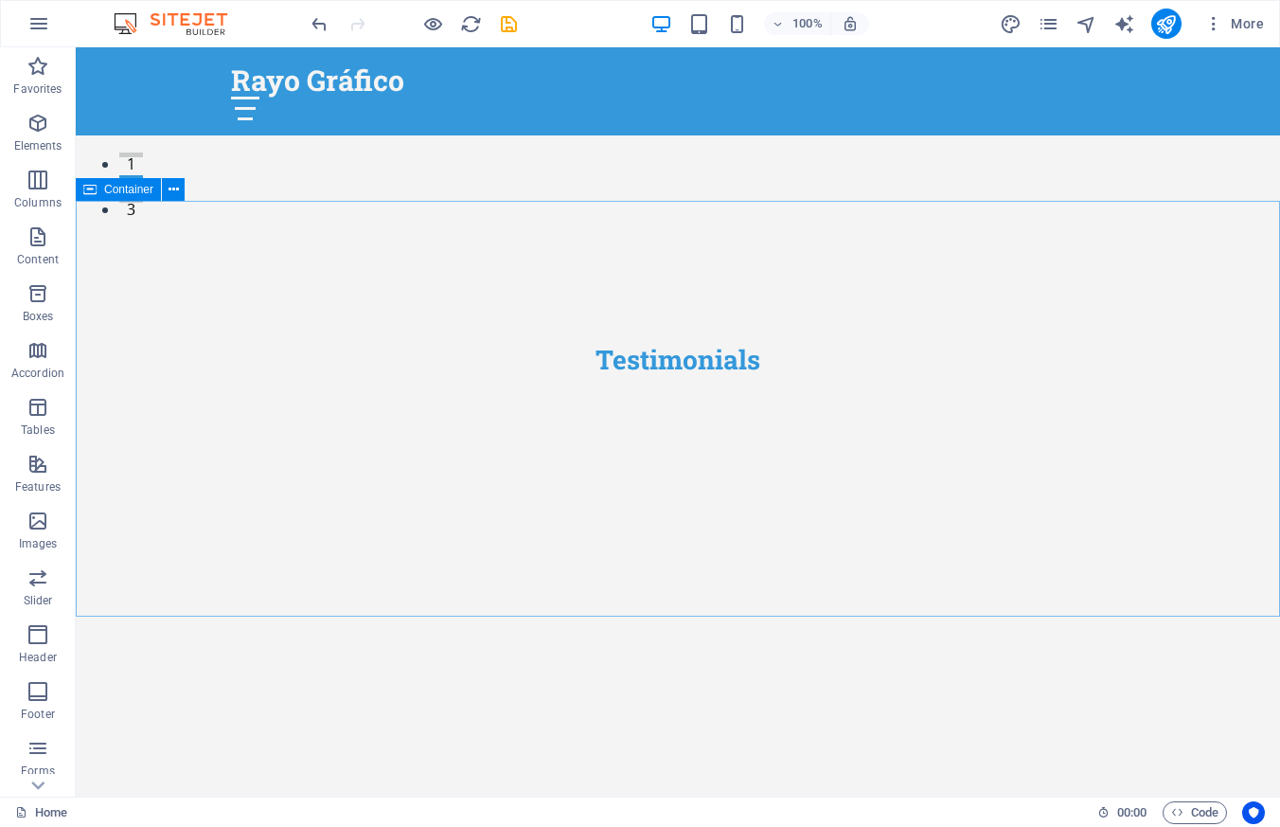
click at [114, 188] on span "Container" at bounding box center [128, 189] width 49 height 11
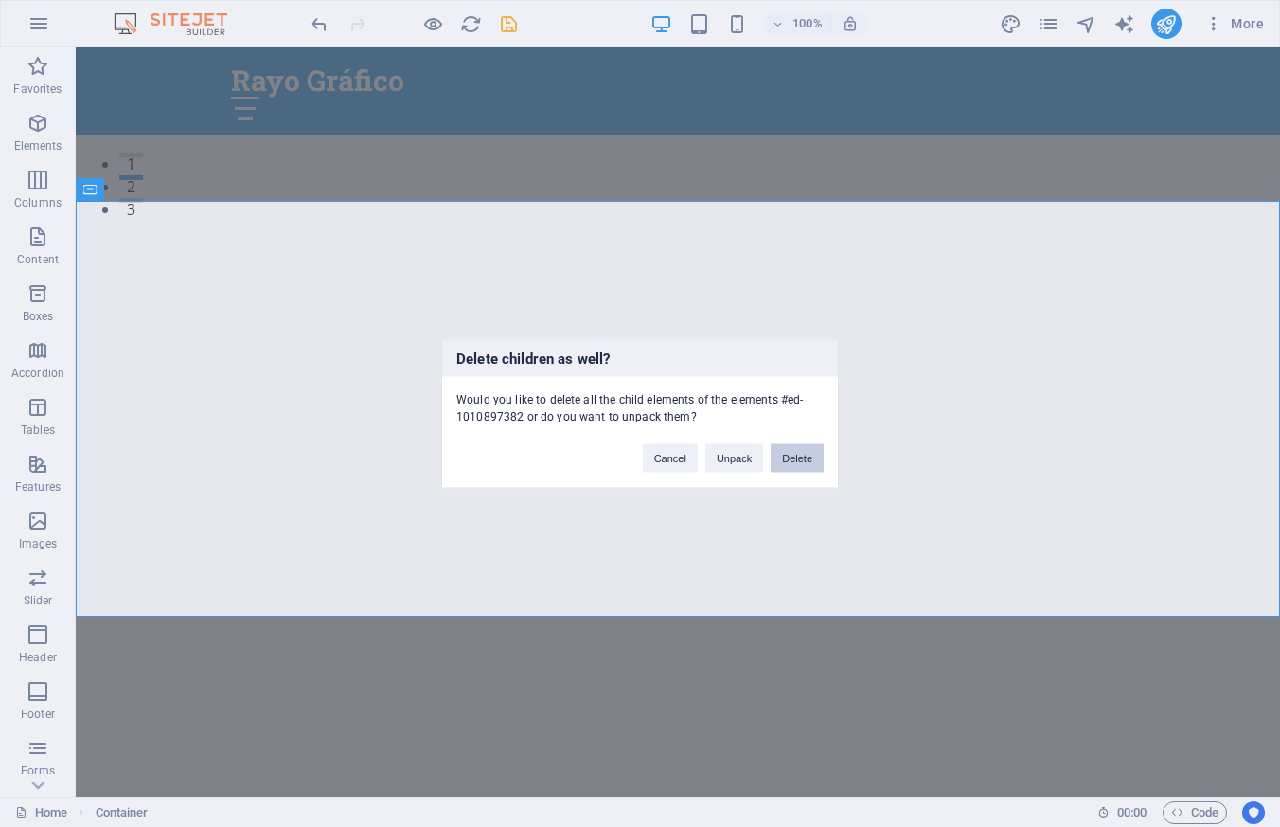
click at [806, 461] on button "Delete" at bounding box center [797, 457] width 53 height 28
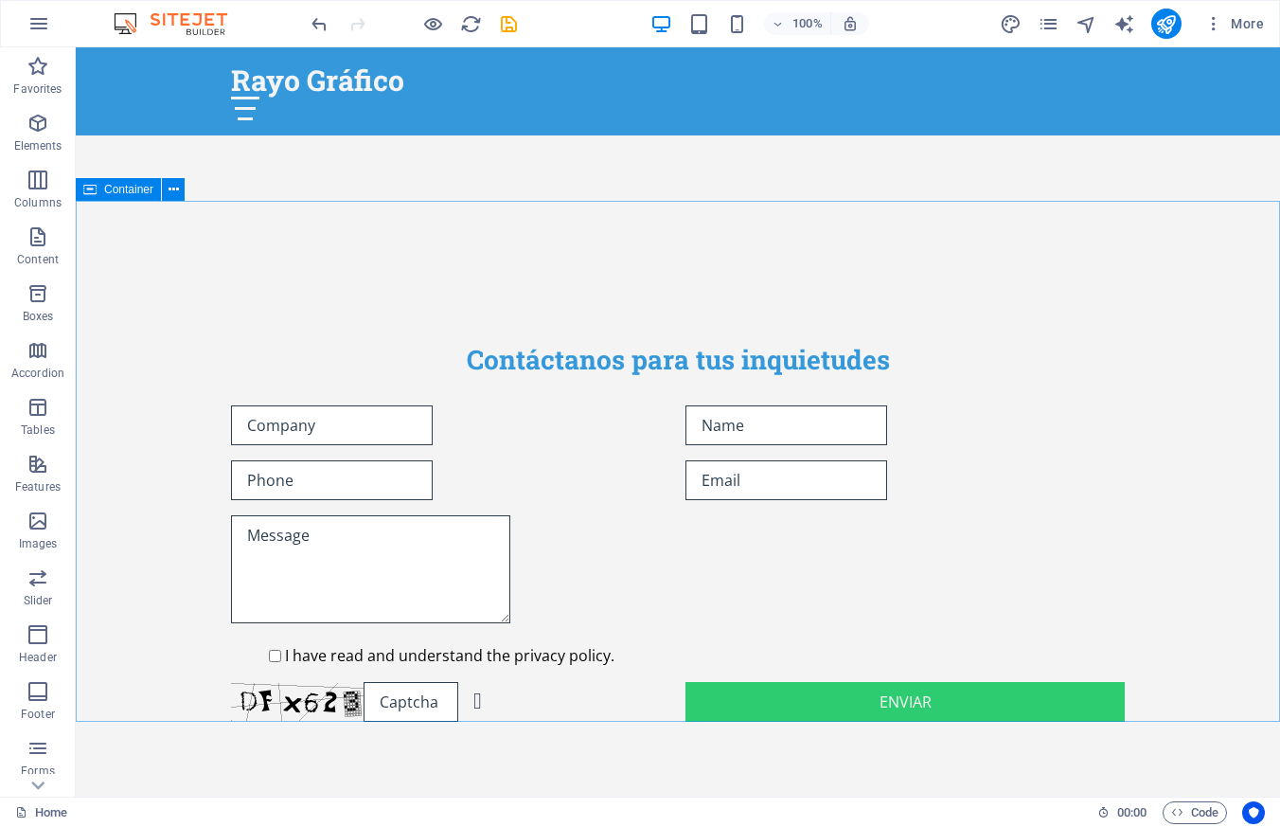
click at [106, 192] on span "Container" at bounding box center [128, 189] width 49 height 11
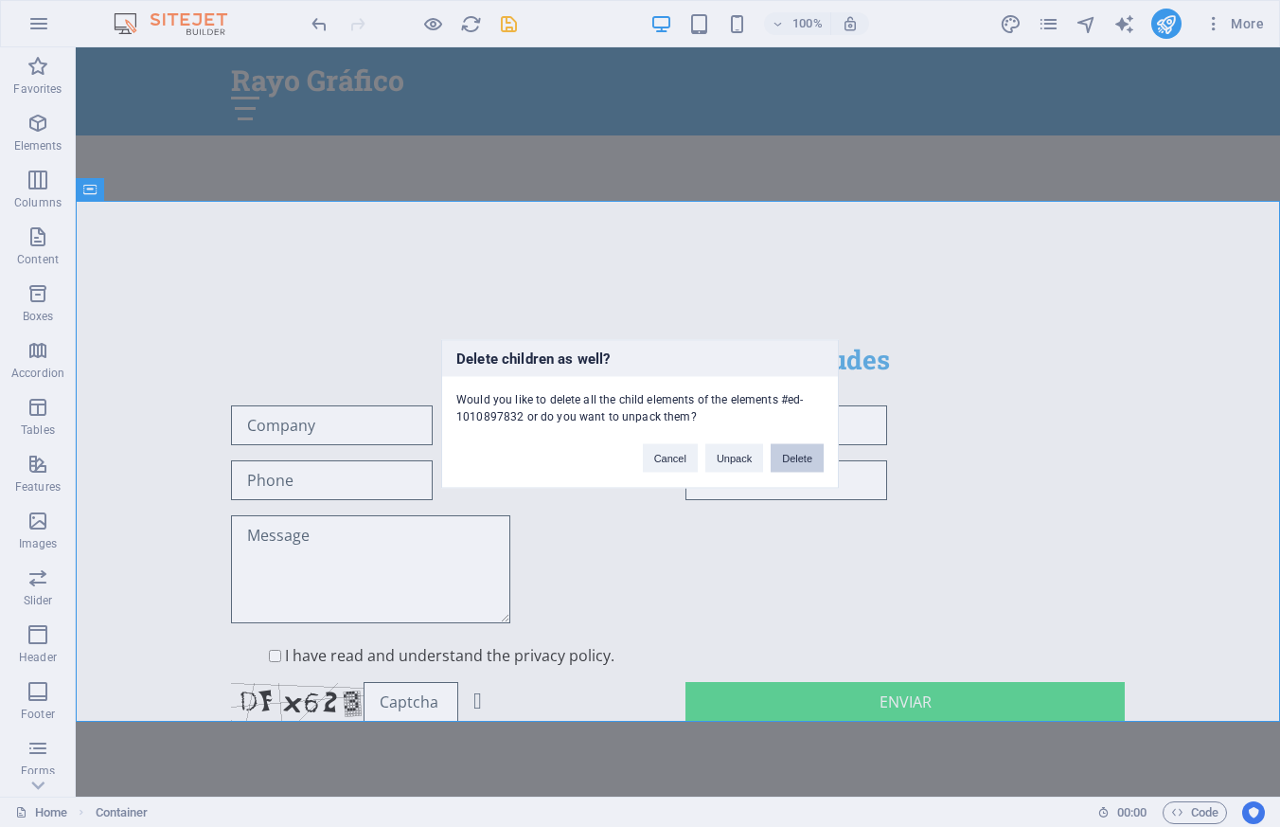
click at [798, 456] on button "Delete" at bounding box center [797, 457] width 53 height 28
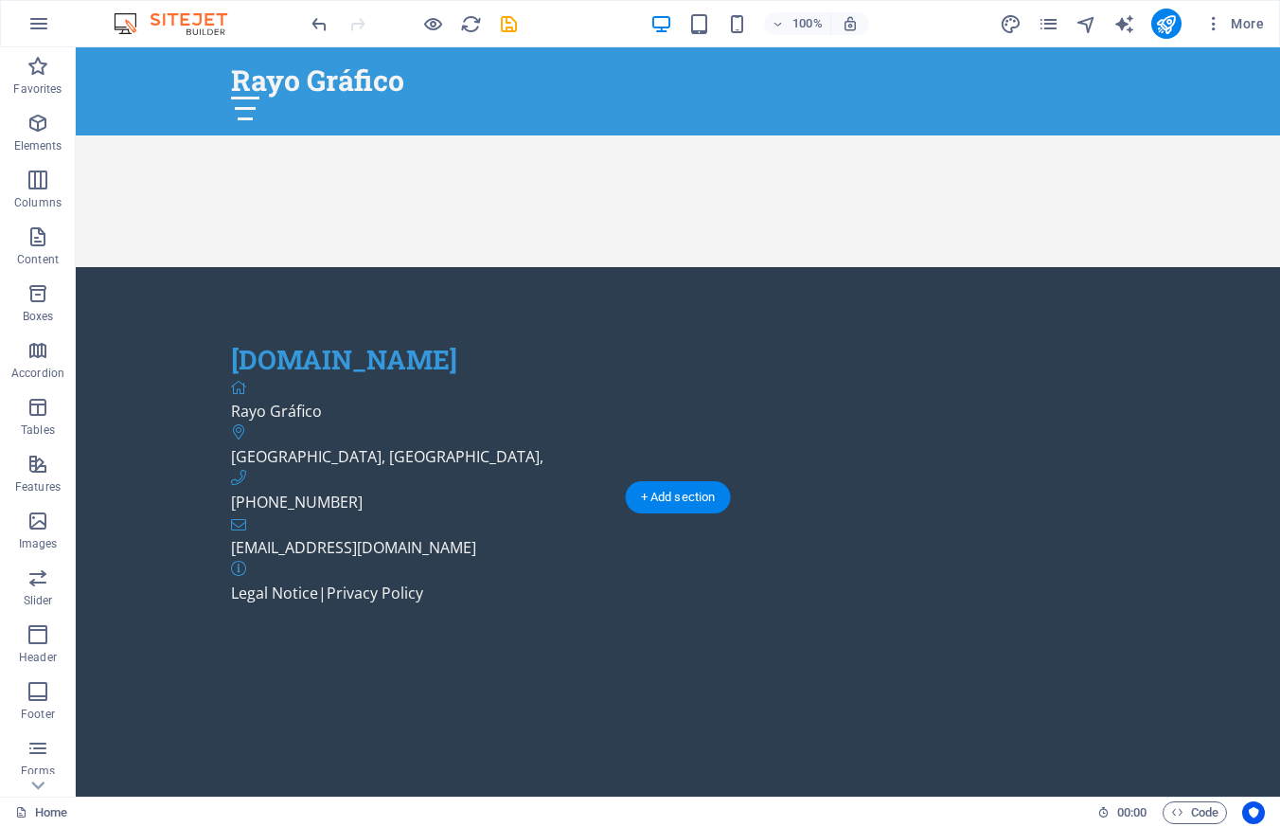
scroll to position [299, 0]
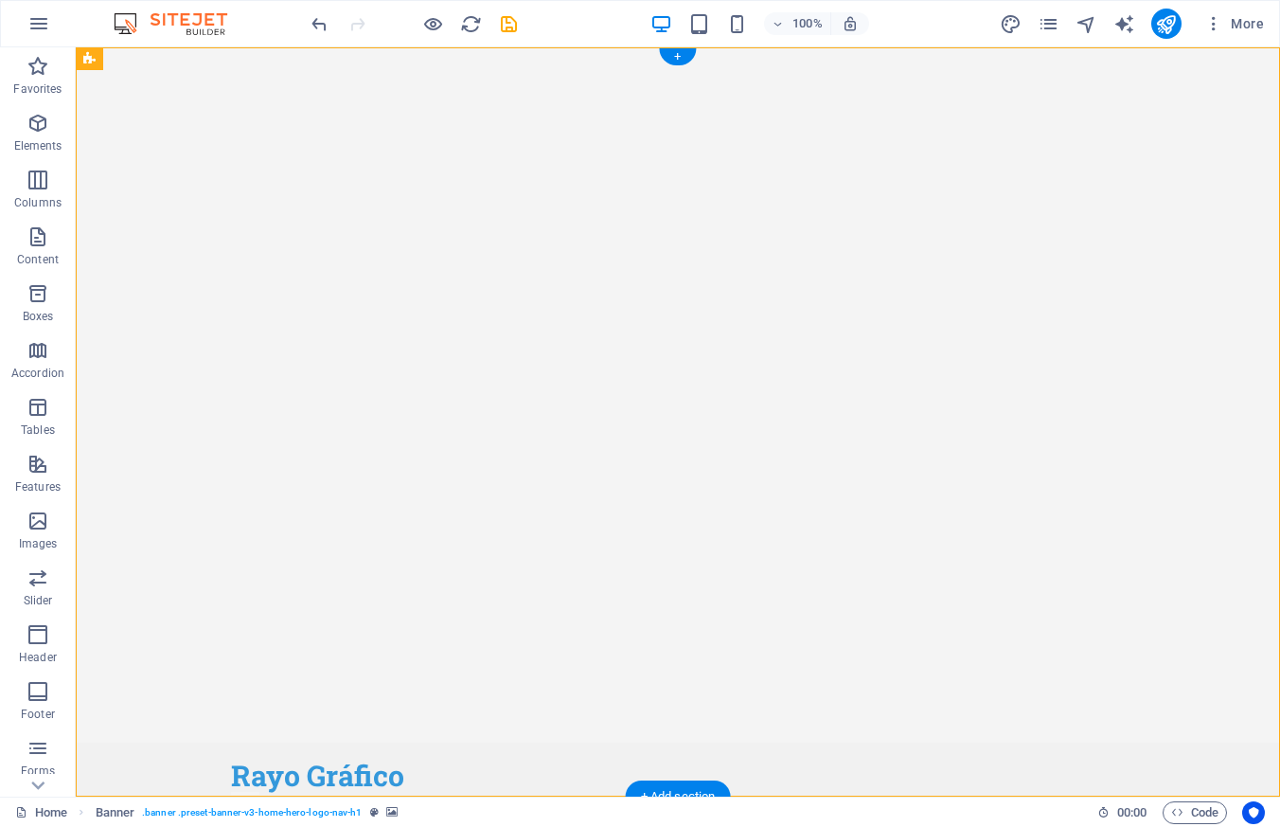
scroll to position [0, 0]
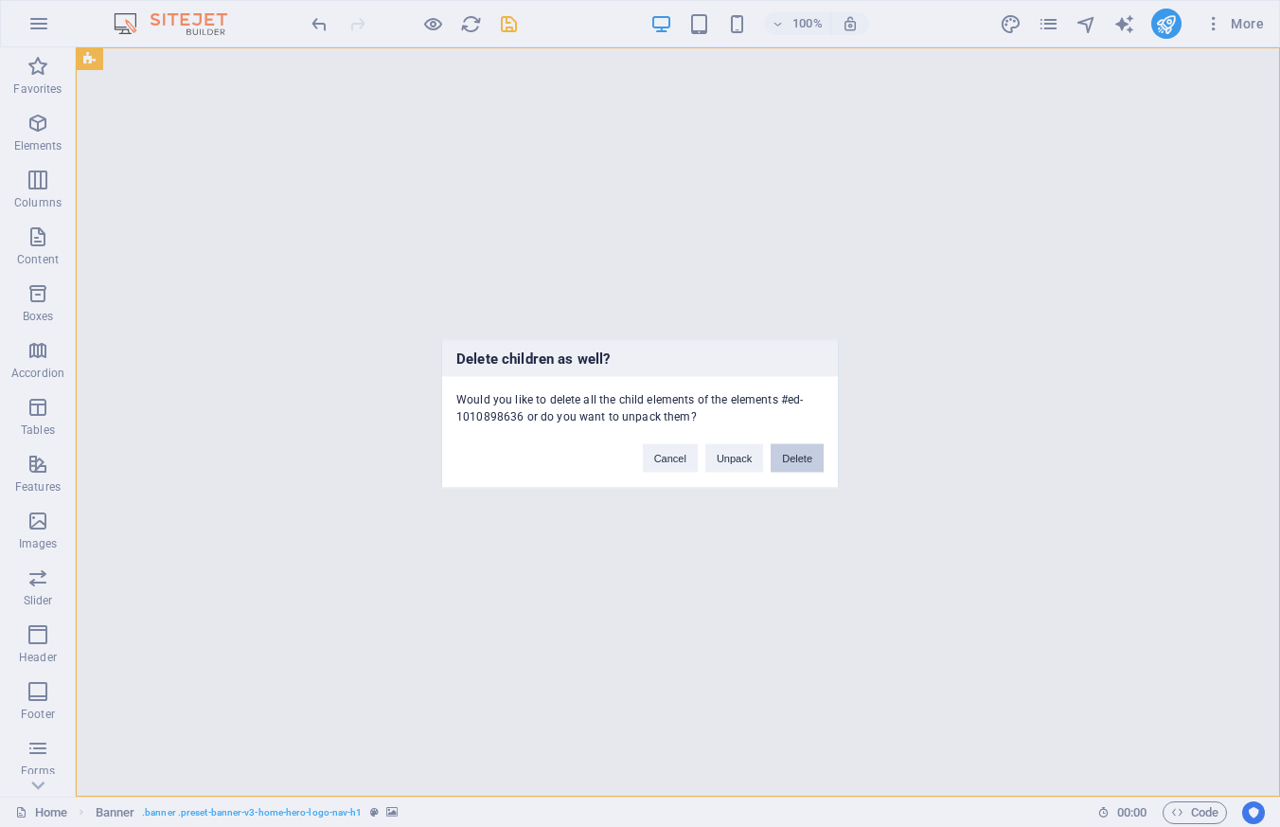
click at [811, 459] on button "Delete" at bounding box center [797, 457] width 53 height 28
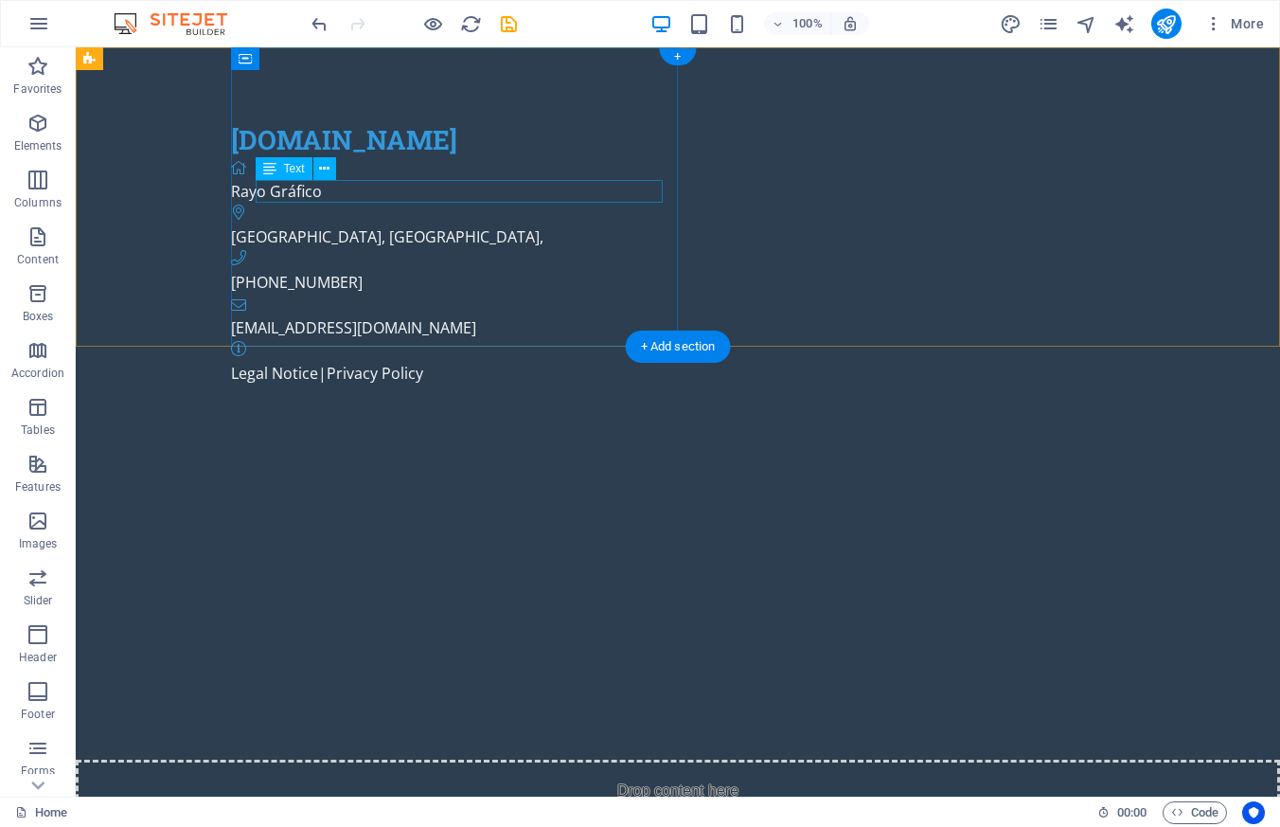
click at [311, 226] on span "[GEOGRAPHIC_DATA], [GEOGRAPHIC_DATA]" at bounding box center [385, 236] width 309 height 21
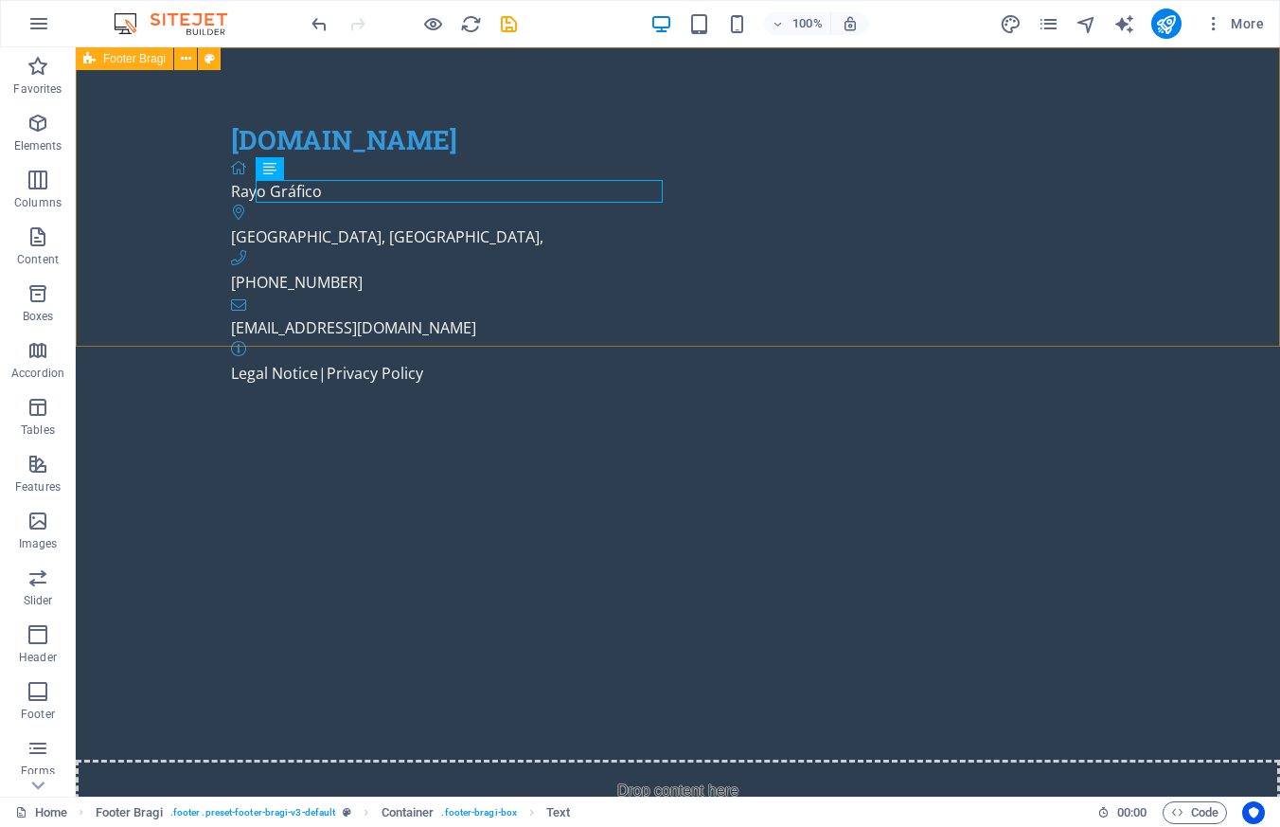
click at [84, 61] on icon at bounding box center [89, 58] width 12 height 23
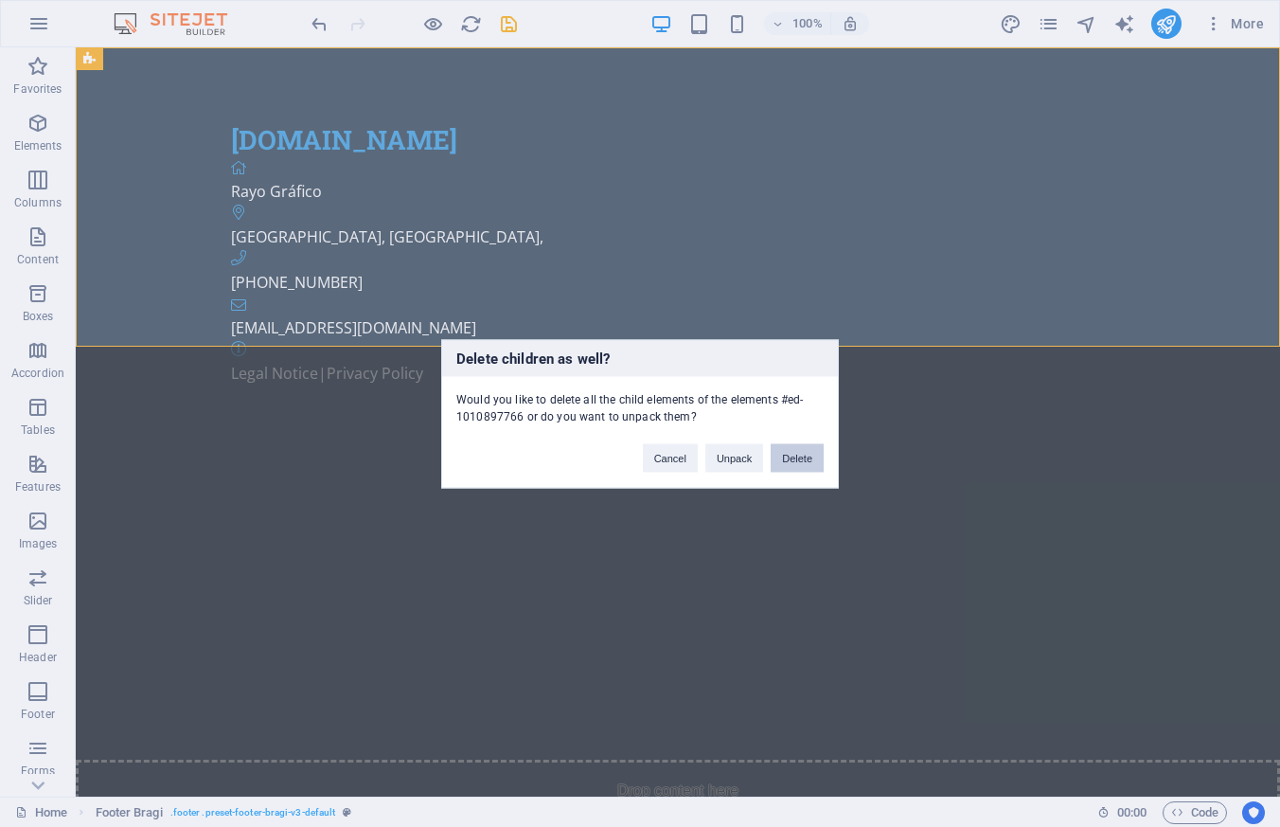
drag, startPoint x: 794, startPoint y: 447, endPoint x: 723, endPoint y: 408, distance: 80.9
click at [794, 447] on button "Delete" at bounding box center [797, 457] width 53 height 28
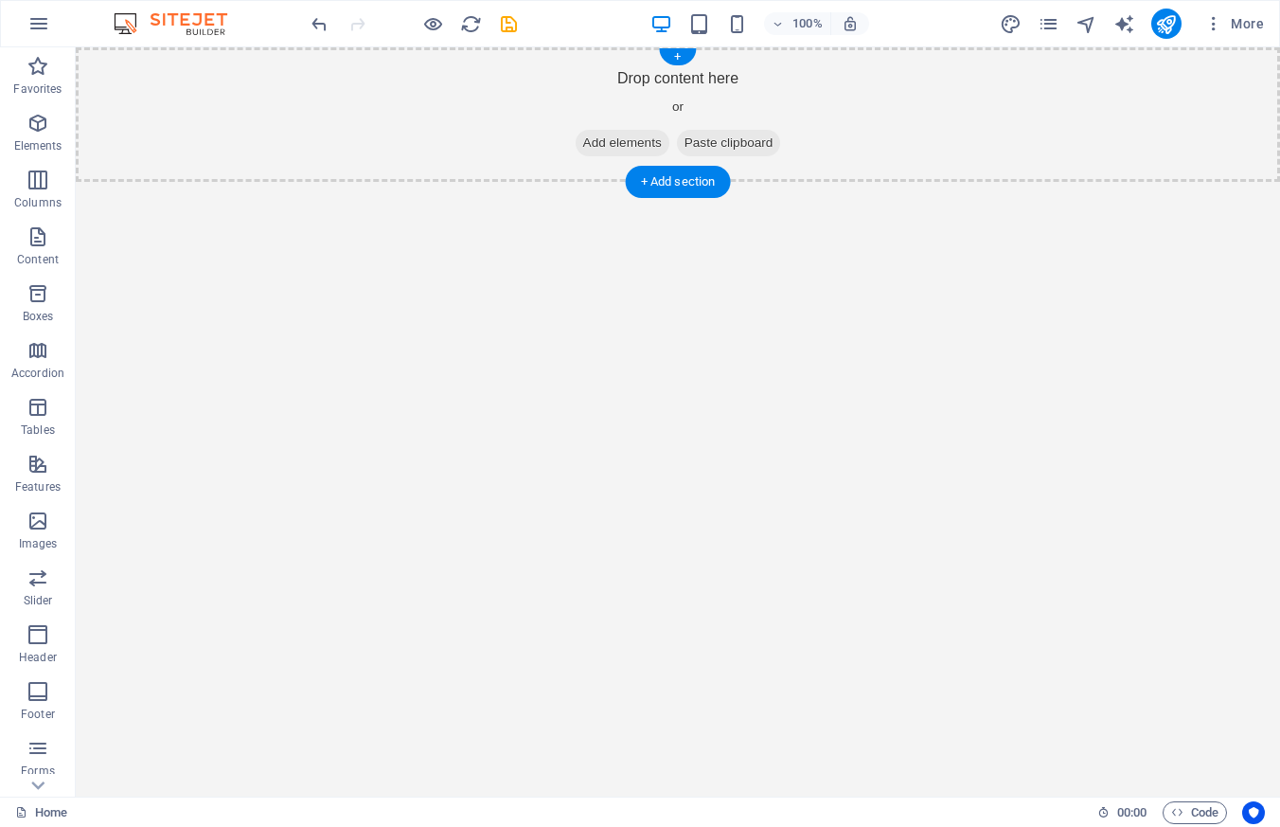
click at [281, 100] on div "Drop content here or Add elements Paste clipboard" at bounding box center [678, 114] width 1205 height 134
drag, startPoint x: 659, startPoint y: 181, endPoint x: 222, endPoint y: 166, distance: 437.8
click at [659, 181] on div "+ Add section" at bounding box center [678, 182] width 105 height 32
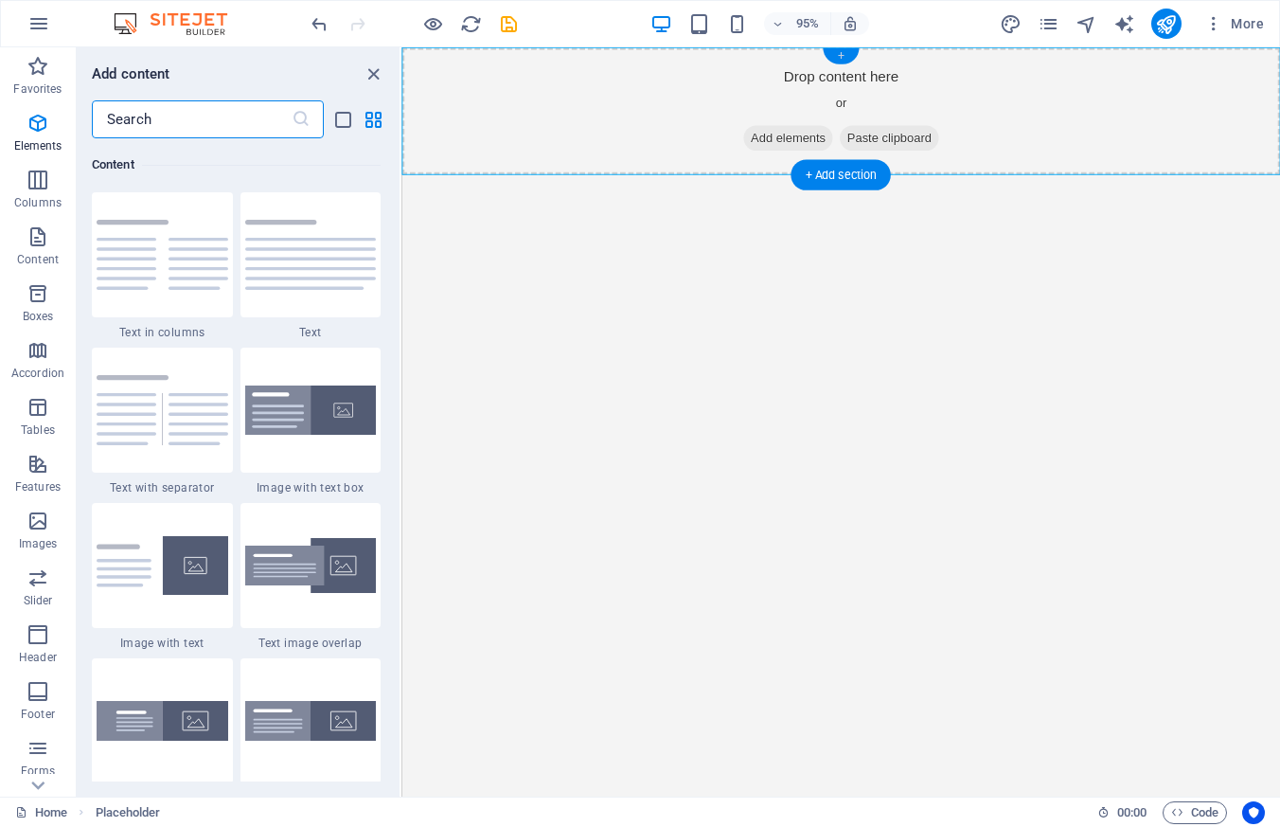
scroll to position [3314, 0]
click at [854, 55] on div "+" at bounding box center [840, 56] width 35 height 16
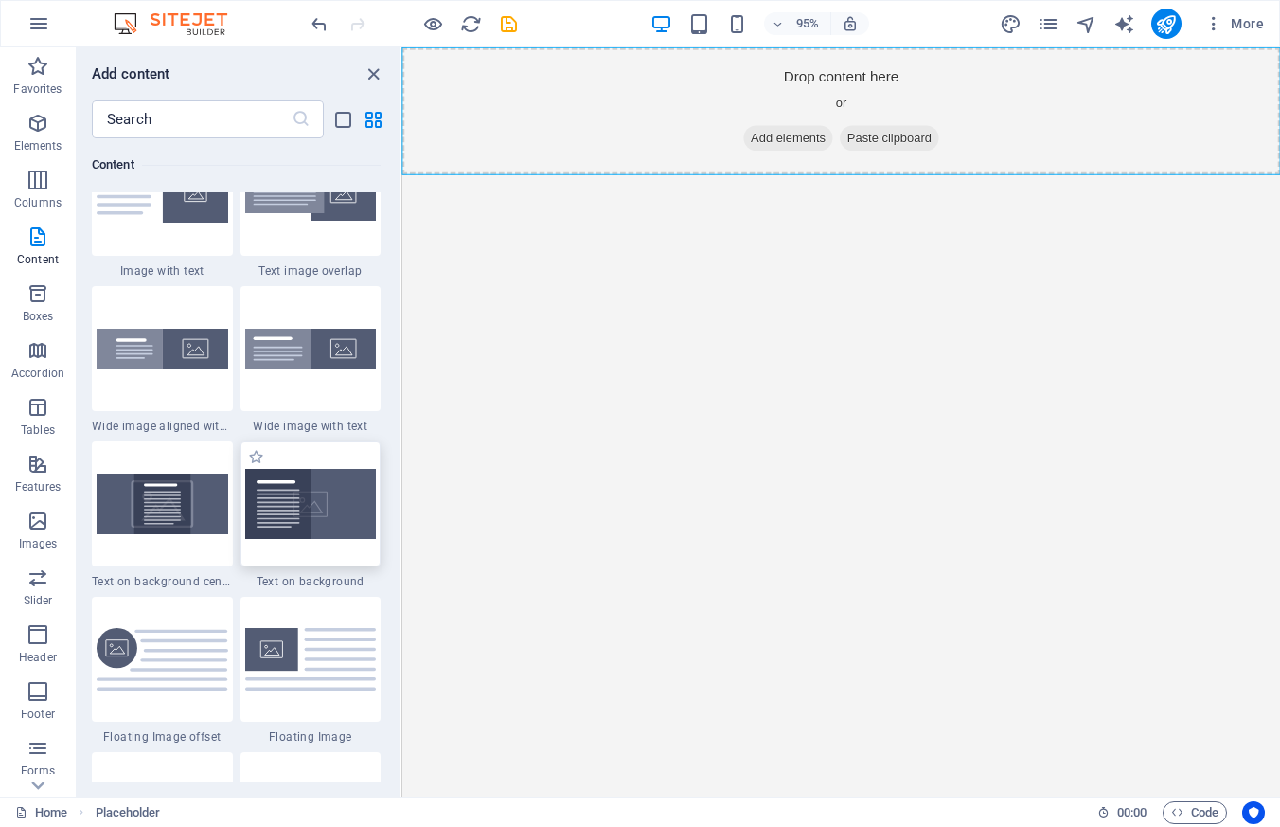
scroll to position [3684, 0]
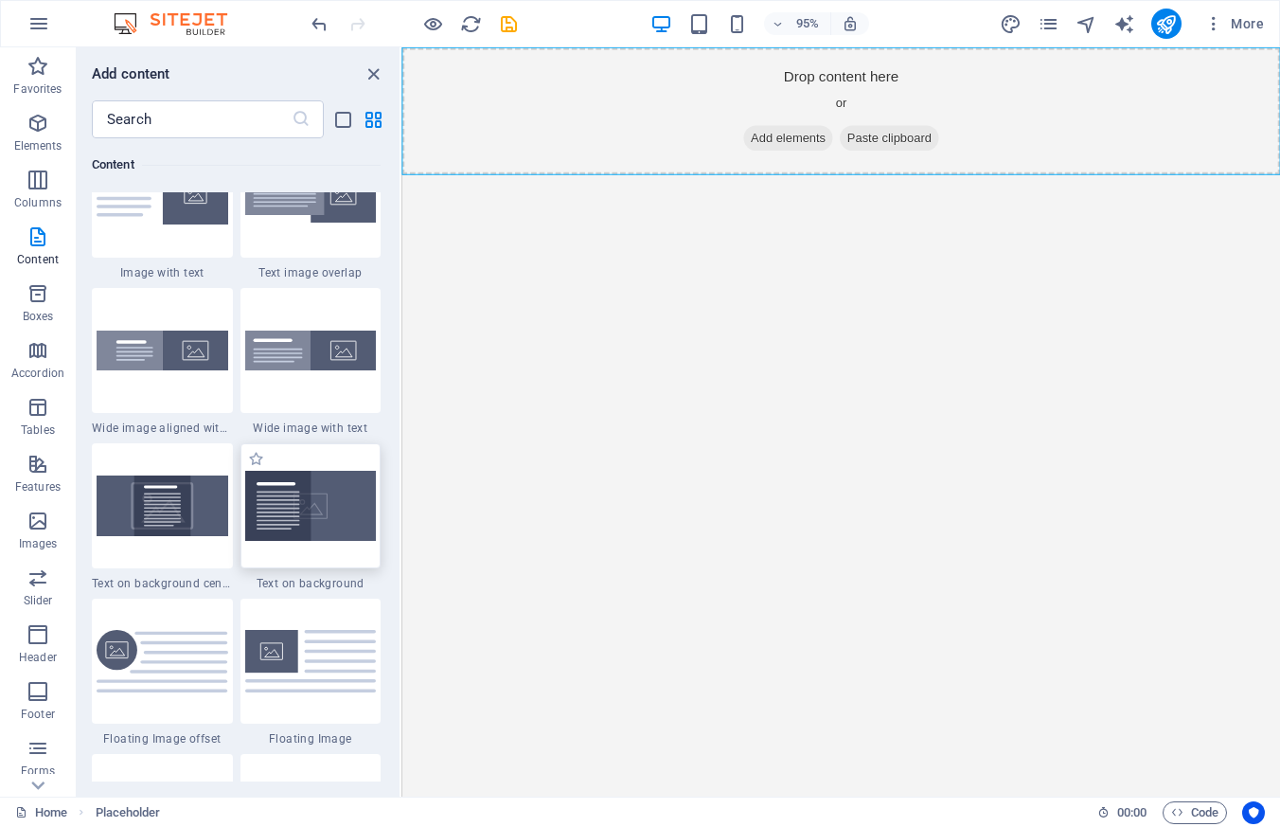
click at [338, 508] on img at bounding box center [311, 506] width 132 height 70
click at [1103, 182] on html "Skip to main content Drop content here or Add elements Paste clipboard" at bounding box center [864, 114] width 925 height 134
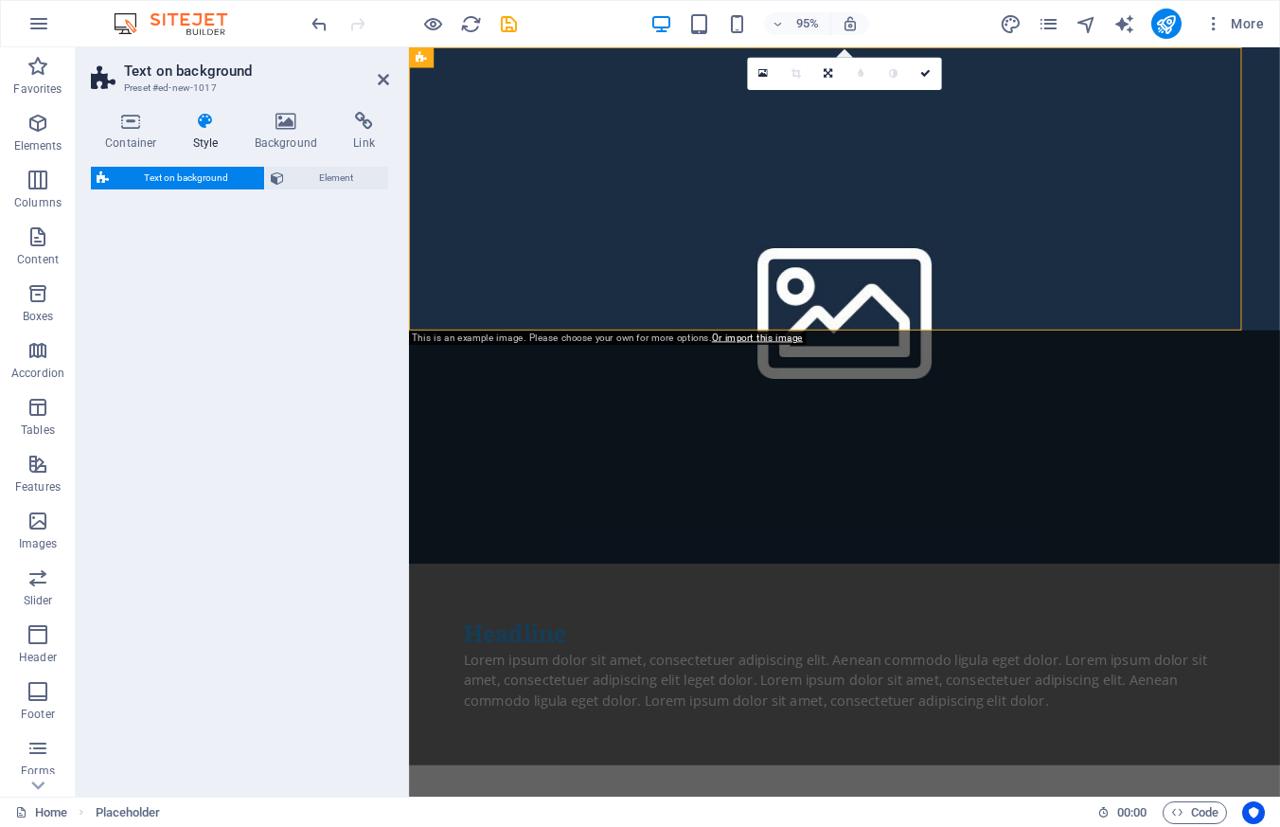
select select "%"
select select "rem"
select select "px"
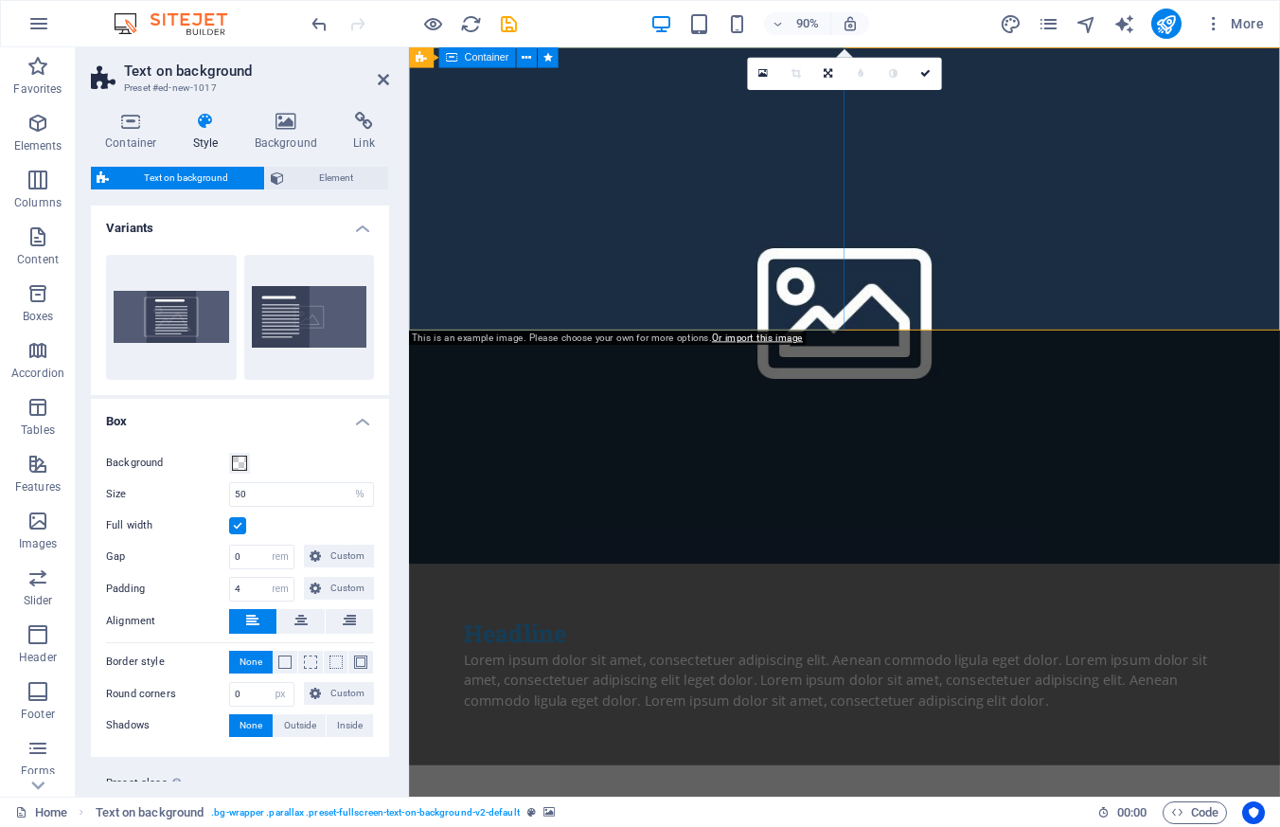
click at [888, 621] on div "Headline Lorem ipsum dolor sit amet, consectetuer adipiscing elit. Aenean commo…" at bounding box center [893, 732] width 968 height 223
drag, startPoint x: 893, startPoint y: 256, endPoint x: 986, endPoint y: 250, distance: 93.0
click at [986, 250] on figure at bounding box center [893, 334] width 968 height 574
click at [974, 519] on html "Skip to main content Headline Lorem ipsum dolor sit amet, consectetuer adipisci…" at bounding box center [893, 445] width 968 height 797
click at [938, 501] on html "Skip to main content Headline Lorem ipsum dolor sit amet, consectetuer adipisci…" at bounding box center [893, 445] width 968 height 797
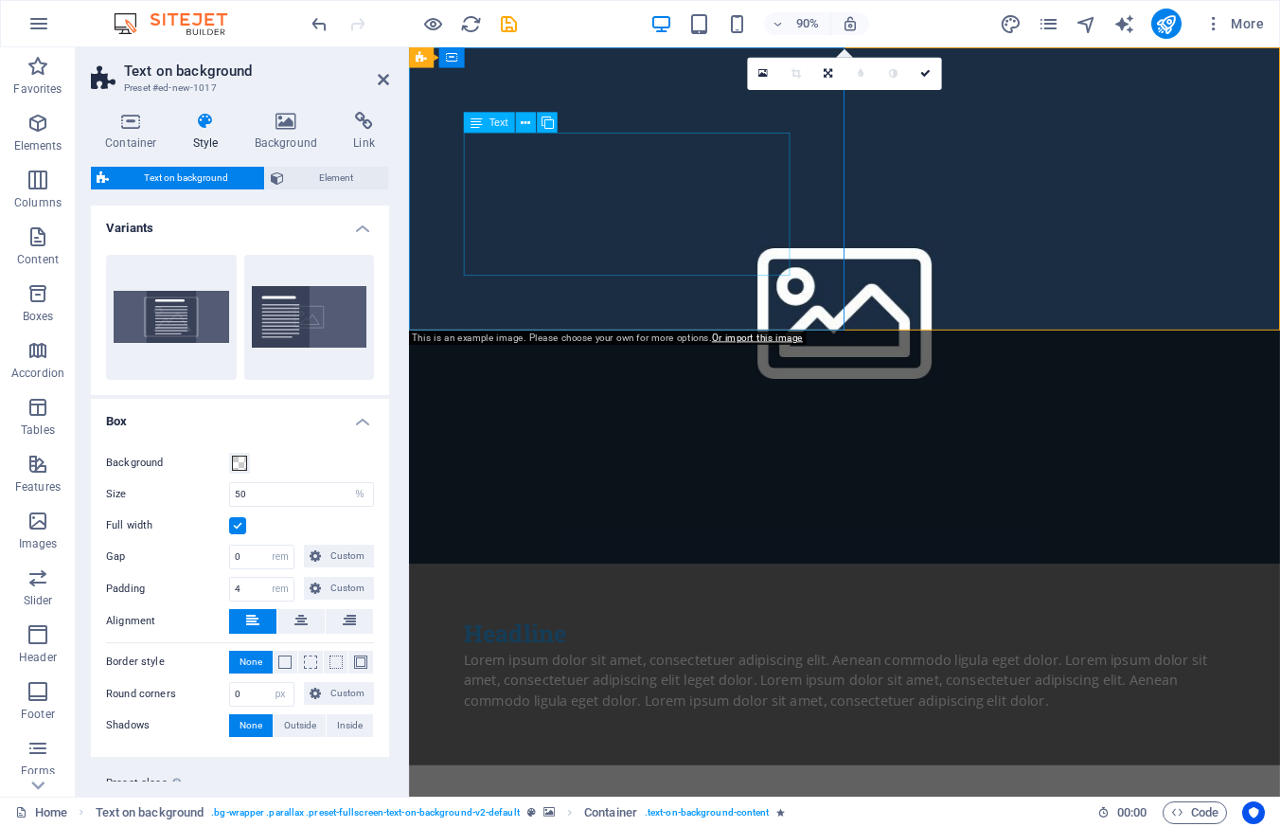
click at [713, 716] on div "Lorem ipsum dolor sit amet, consectetuer adipiscing elit. Aenean commodo ligula…" at bounding box center [893, 750] width 847 height 68
click at [480, 122] on icon at bounding box center [477, 123] width 12 height 21
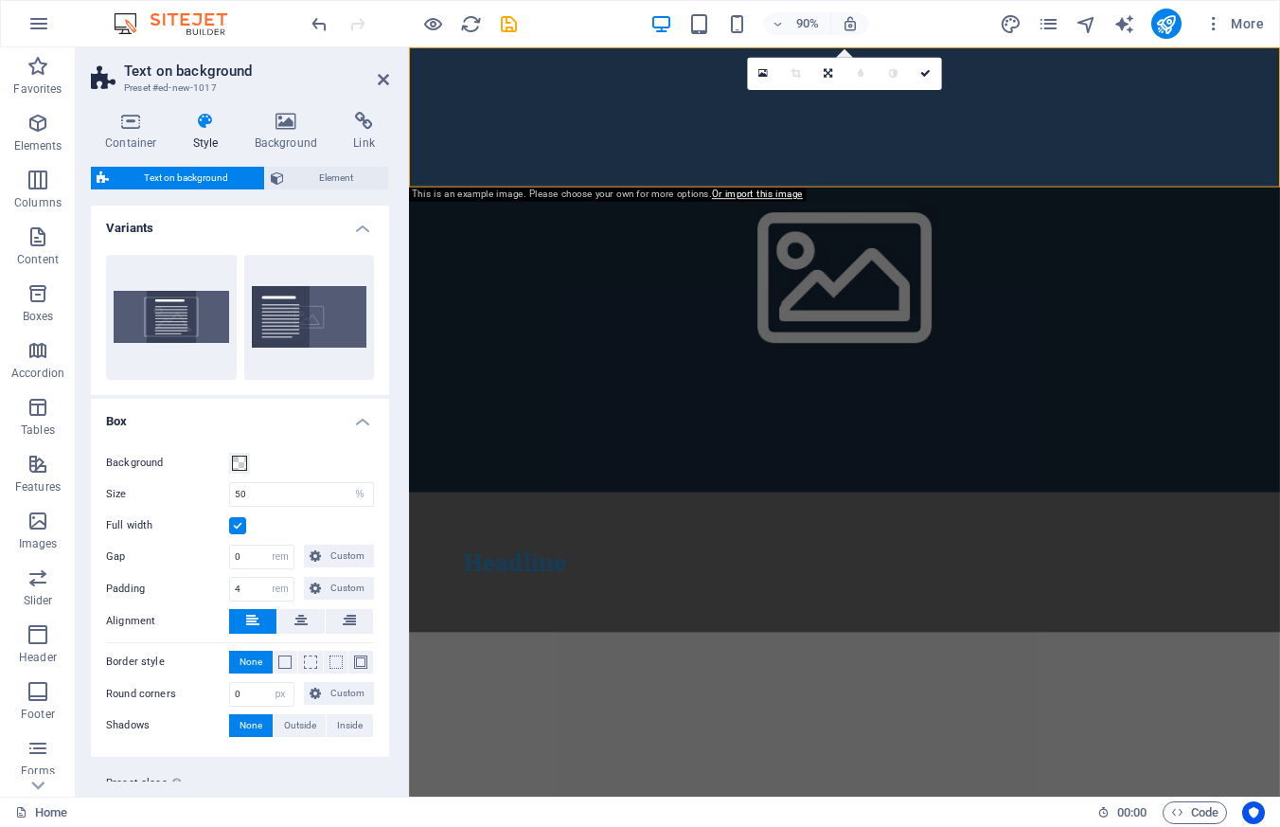
click at [899, 165] on figure at bounding box center [893, 294] width 968 height 494
click at [896, 167] on figure at bounding box center [893, 294] width 968 height 494
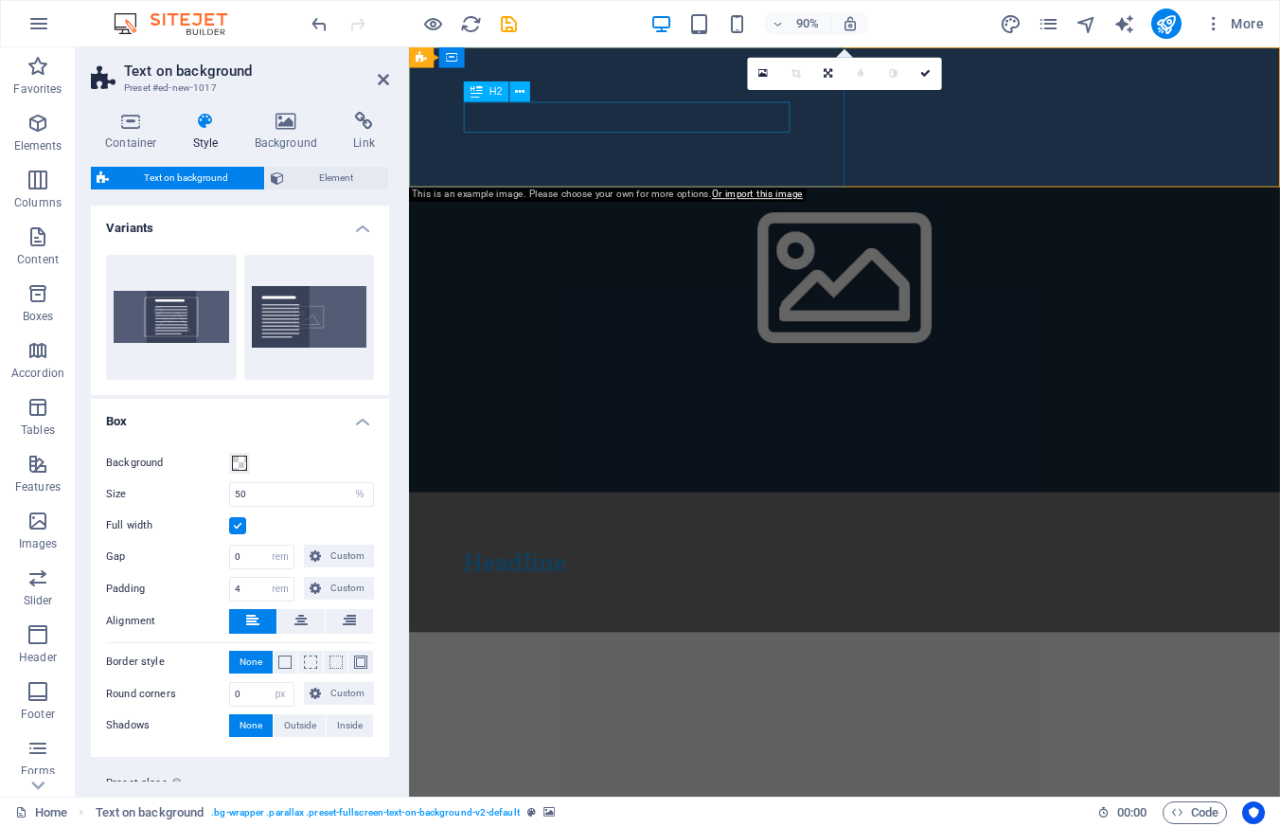
click at [513, 602] on div "Headline" at bounding box center [893, 619] width 847 height 34
click at [527, 602] on div "Headline" at bounding box center [893, 619] width 847 height 34
drag, startPoint x: 527, startPoint y: 129, endPoint x: 892, endPoint y: 141, distance: 365.7
click at [527, 602] on div "Headline" at bounding box center [893, 619] width 847 height 34
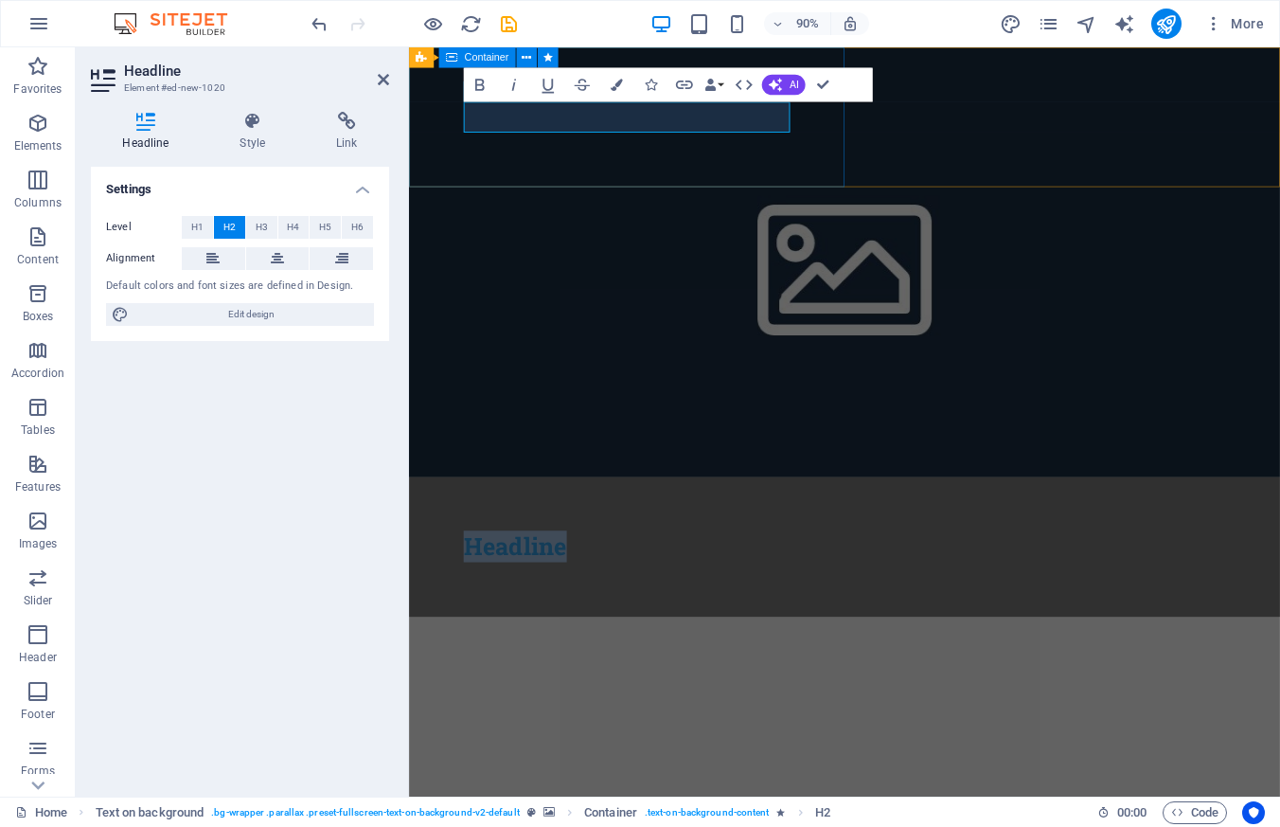
click at [581, 525] on div "Headline" at bounding box center [893, 602] width 968 height 155
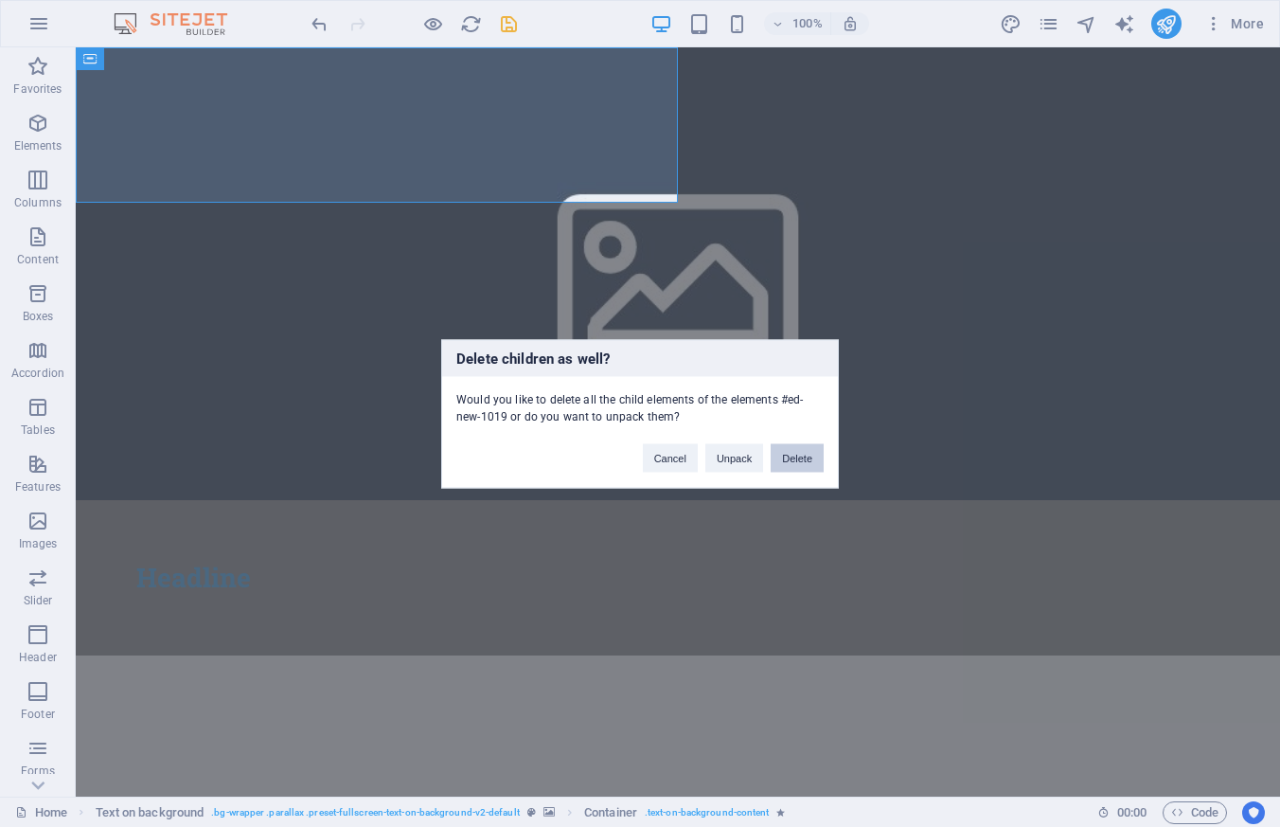
drag, startPoint x: 801, startPoint y: 465, endPoint x: 723, endPoint y: 400, distance: 102.2
click at [801, 465] on button "Delete" at bounding box center [797, 457] width 53 height 28
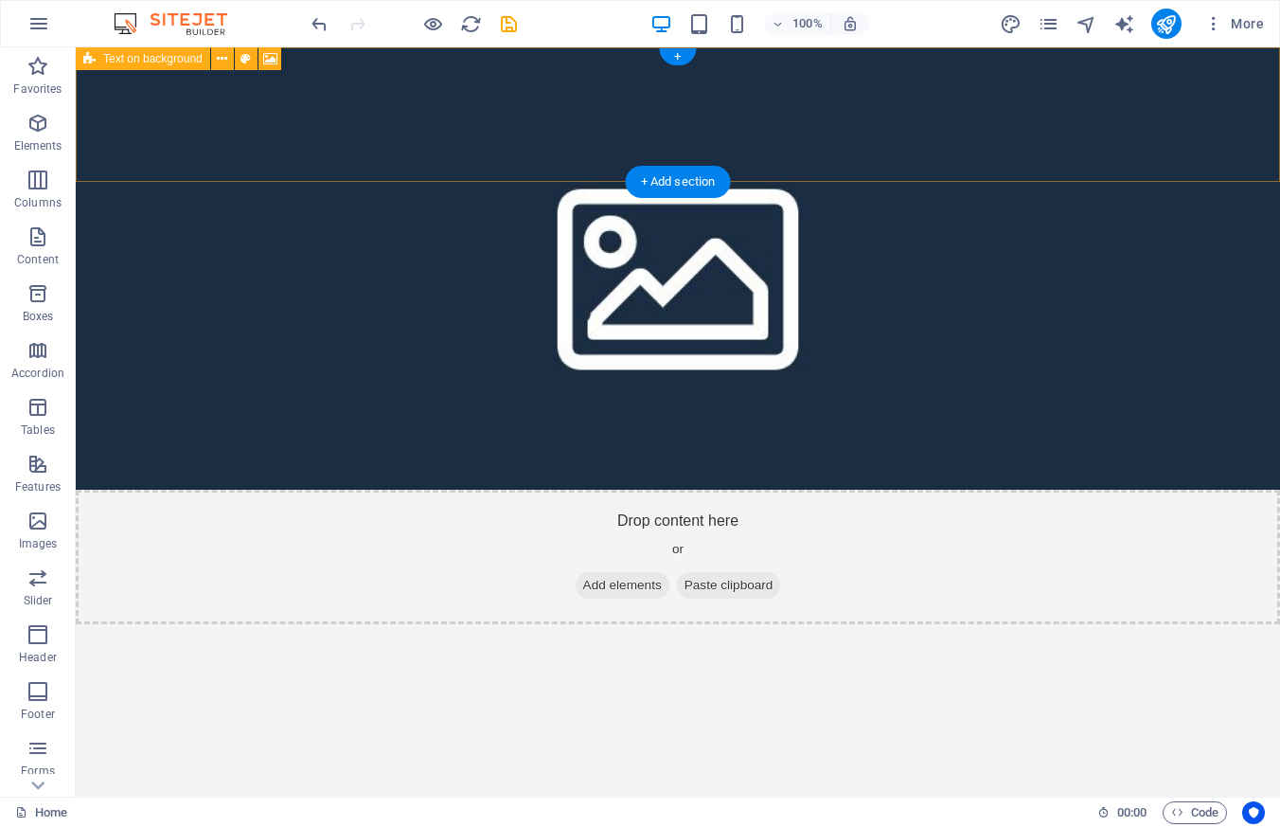
click at [605, 490] on div "Drop content here or Add elements Paste clipboard" at bounding box center [678, 557] width 1205 height 134
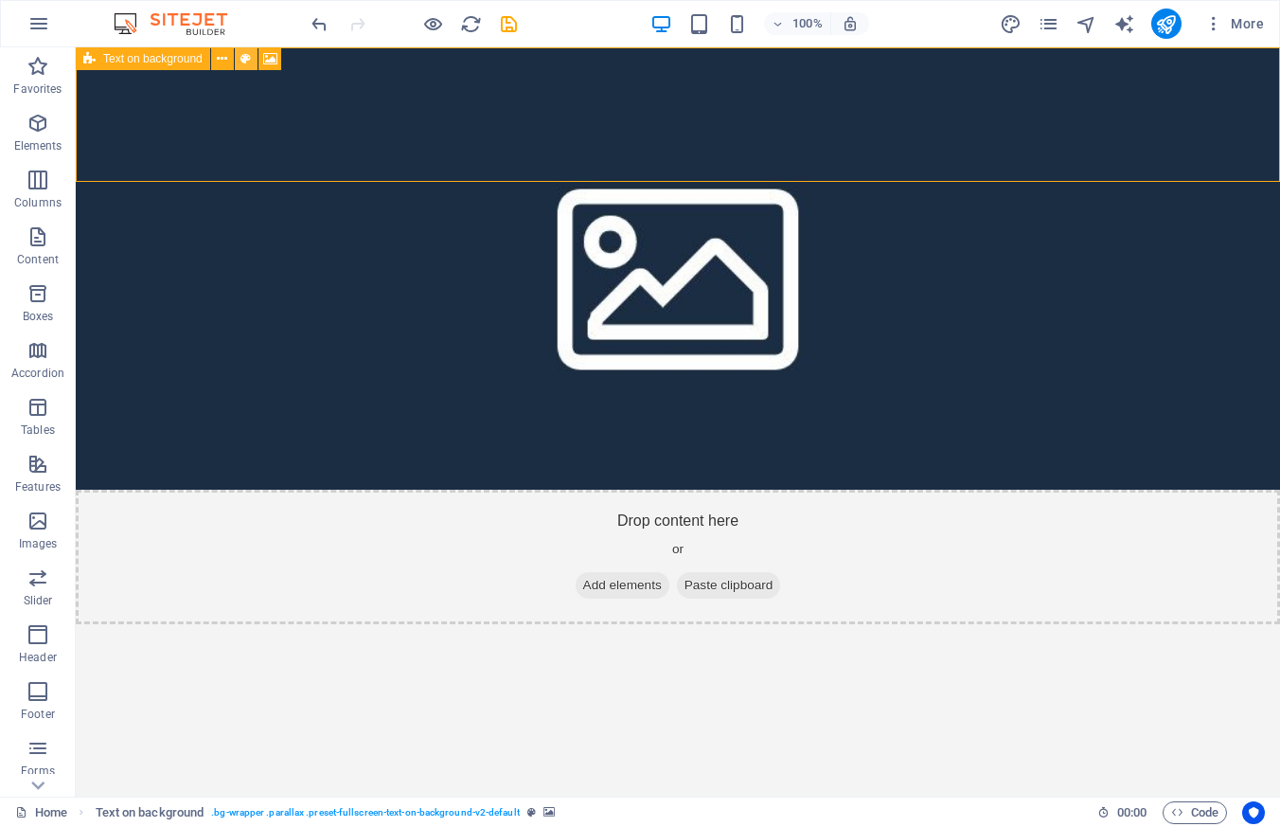
click at [243, 55] on icon at bounding box center [246, 59] width 10 height 20
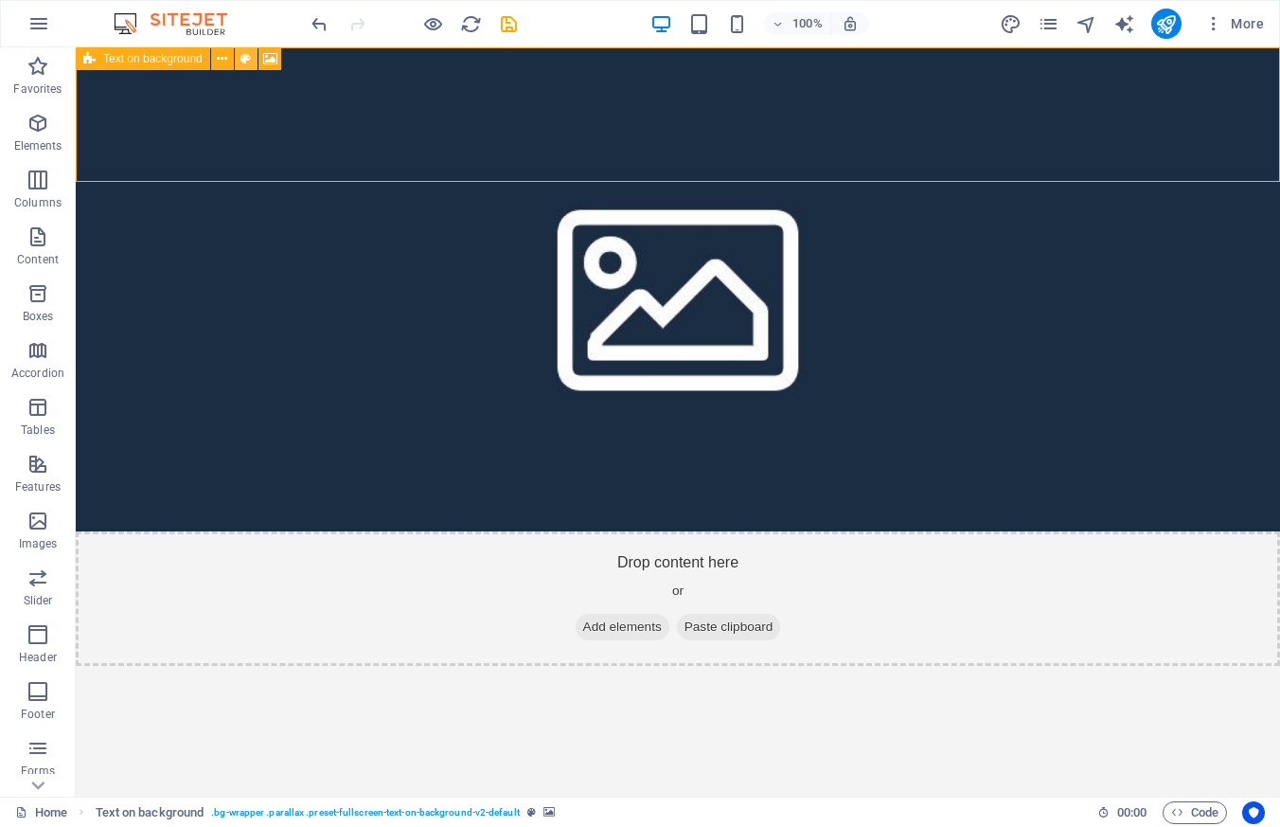
select select "%"
select select "rem"
select select "px"
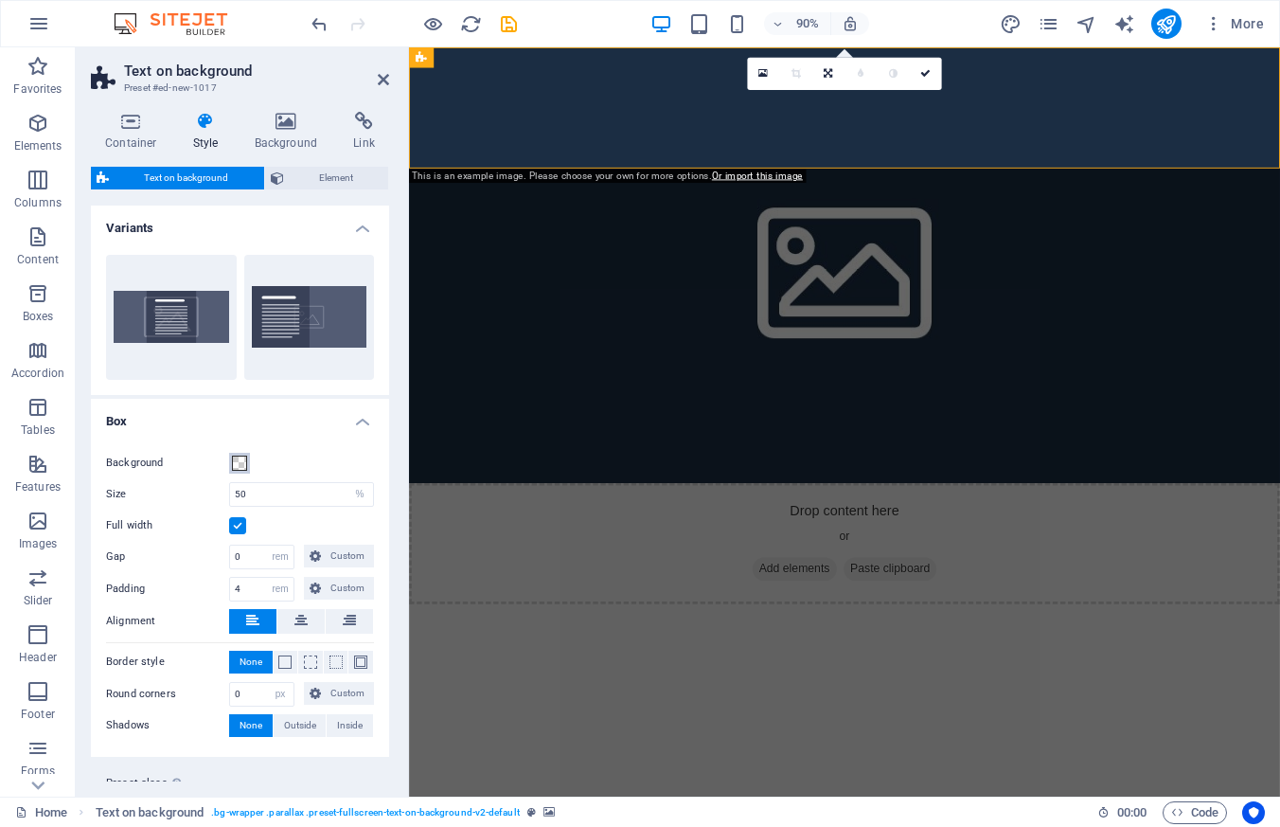
click at [241, 460] on span at bounding box center [239, 463] width 15 height 15
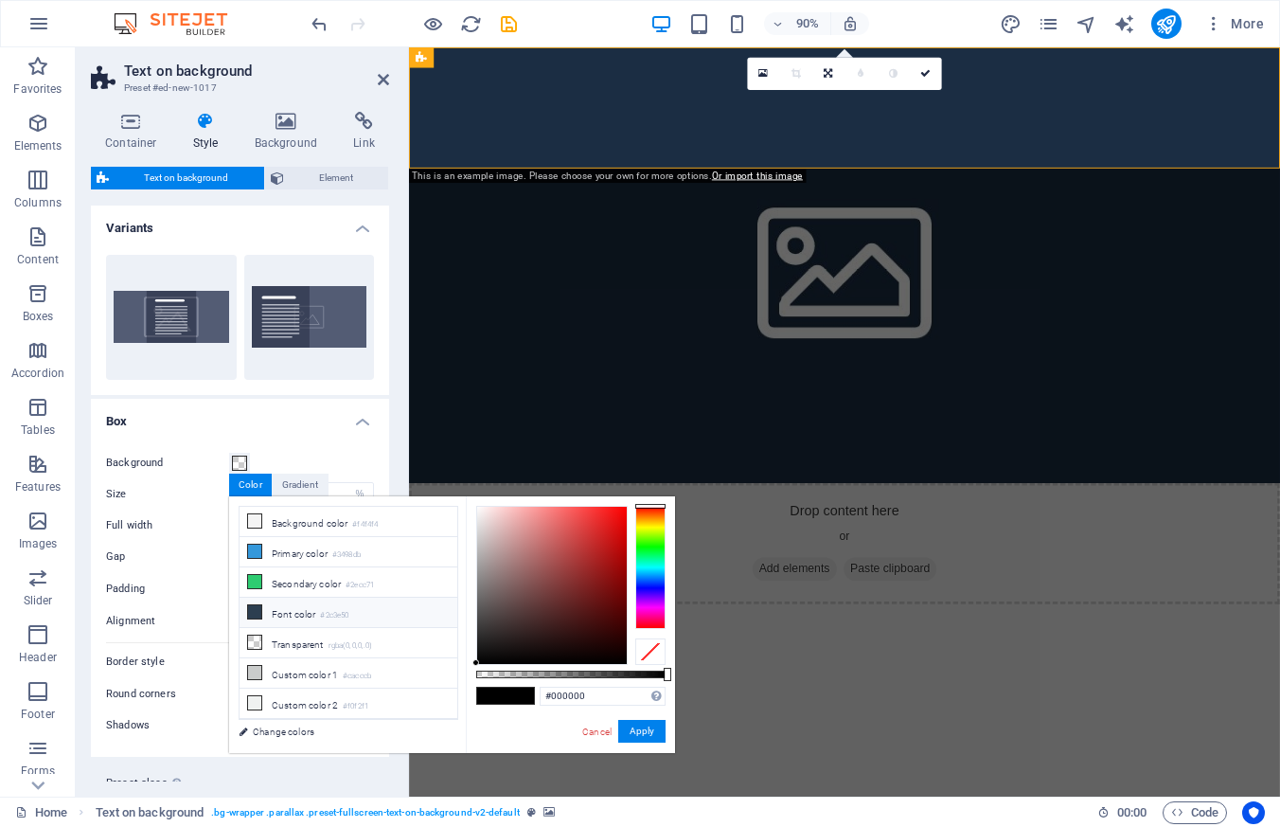
click at [310, 613] on li "Font color #2c3e50" at bounding box center [349, 613] width 218 height 30
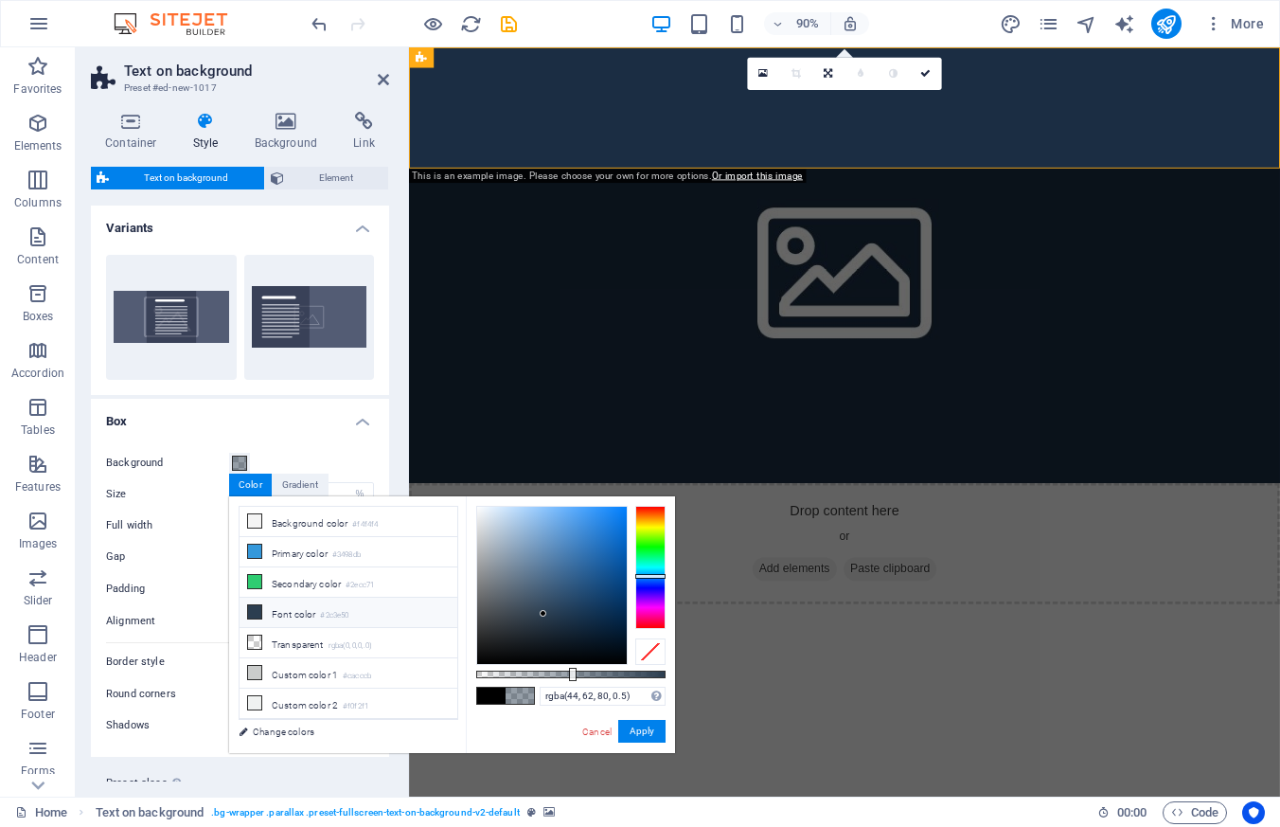
click at [491, 695] on span at bounding box center [491, 696] width 28 height 16
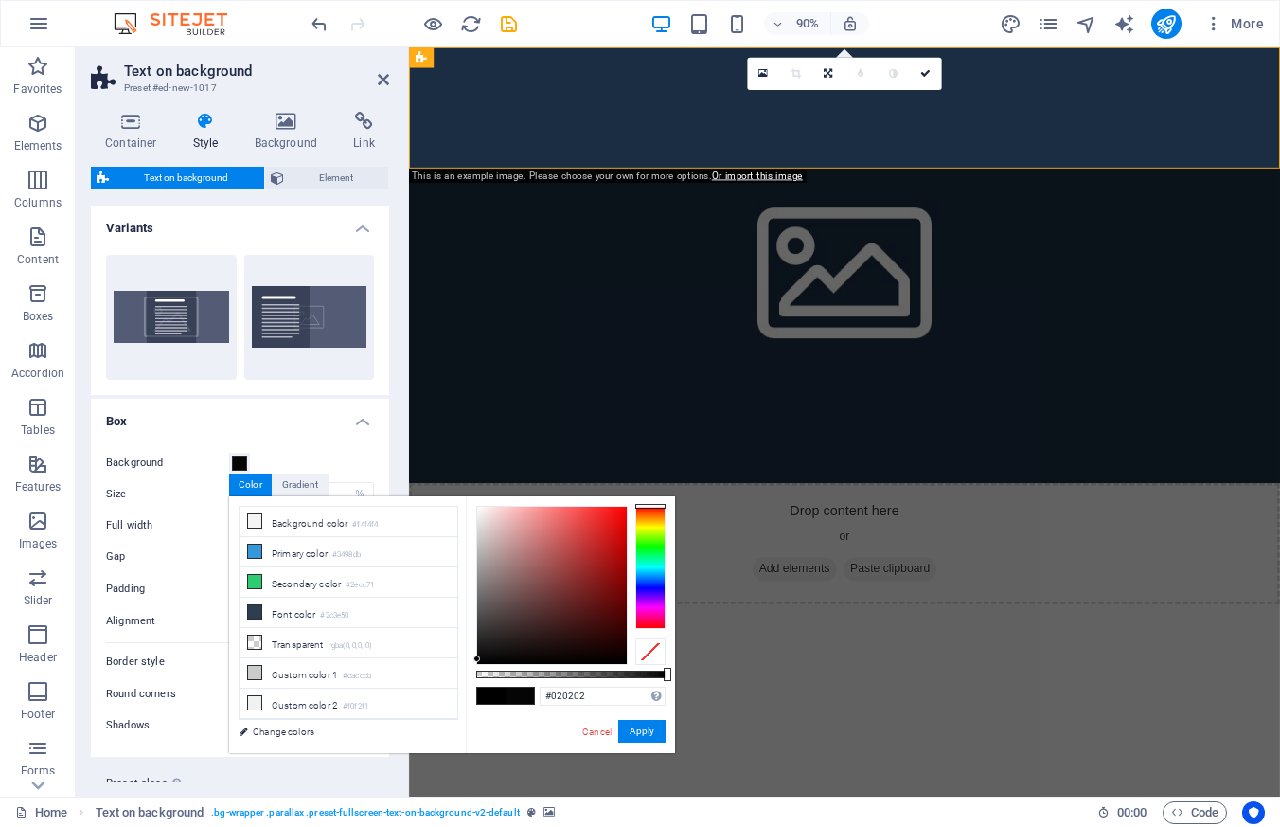
type input "#000000"
drag, startPoint x: 499, startPoint y: 642, endPoint x: 468, endPoint y: 670, distance: 42.2
click at [468, 670] on div "#000000 Supported formats #0852ed rgb(8, 82, 237) rgba(8, 82, 237, 90%) hsv(221…" at bounding box center [570, 761] width 209 height 531
click at [637, 731] on button "Apply" at bounding box center [641, 731] width 47 height 23
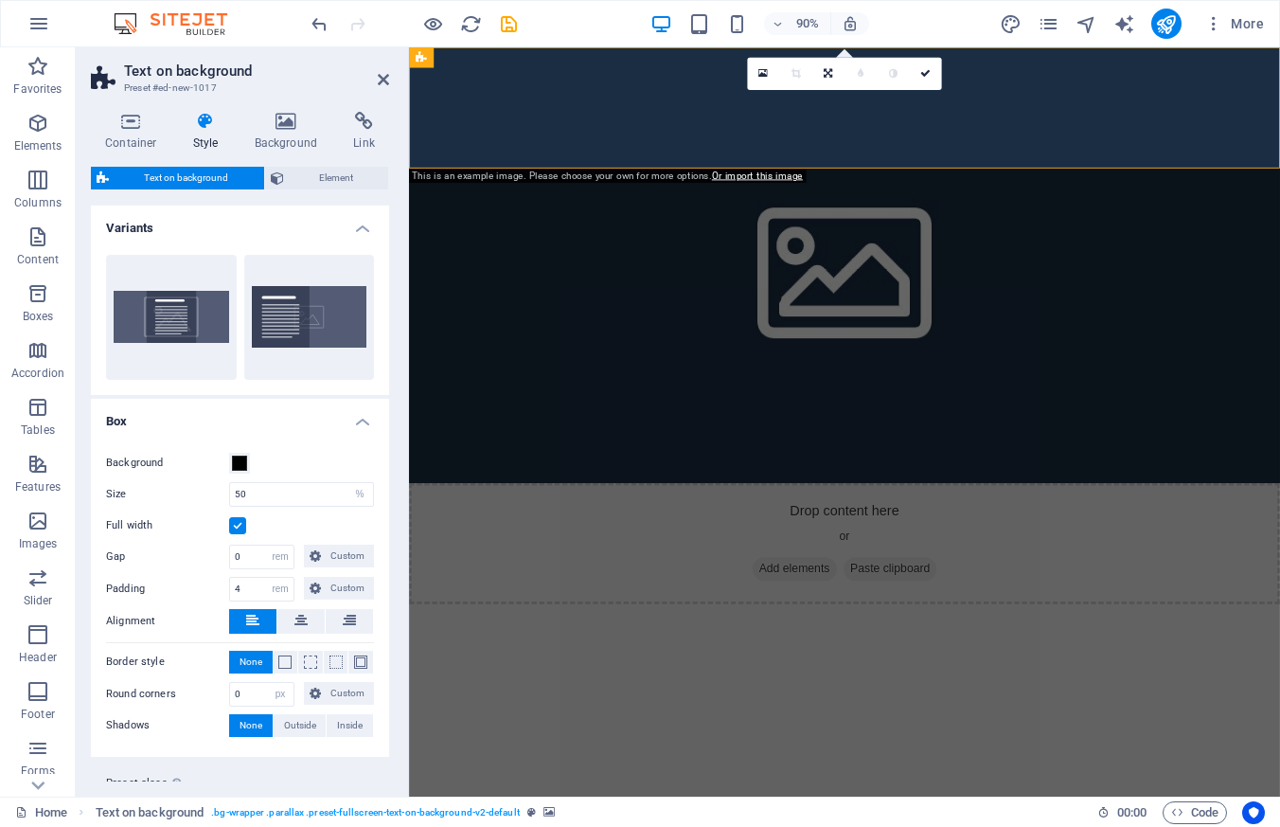
click at [1025, 250] on html "Skip to main content Drop content here or Add elements Paste clipboard" at bounding box center [893, 356] width 968 height 618
drag, startPoint x: 884, startPoint y: 179, endPoint x: 883, endPoint y: 241, distance: 61.6
click at [883, 241] on html "Skip to main content Drop content here or Add elements Paste clipboard" at bounding box center [893, 356] width 968 height 618
click at [1090, 531] on div "Drop content here or Add elements Paste clipboard" at bounding box center [893, 598] width 968 height 134
click at [767, 73] on icon at bounding box center [763, 74] width 9 height 12
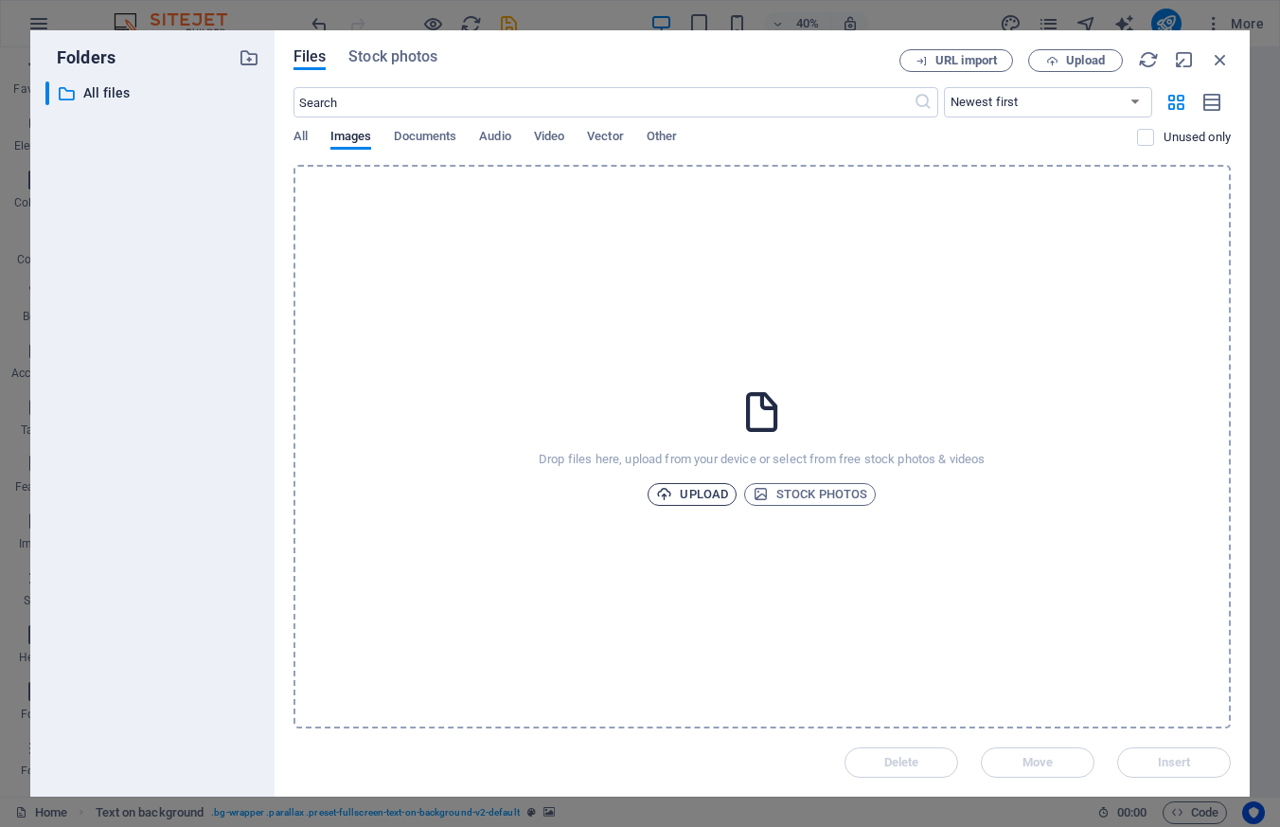
click at [717, 493] on span "Upload" at bounding box center [692, 494] width 72 height 23
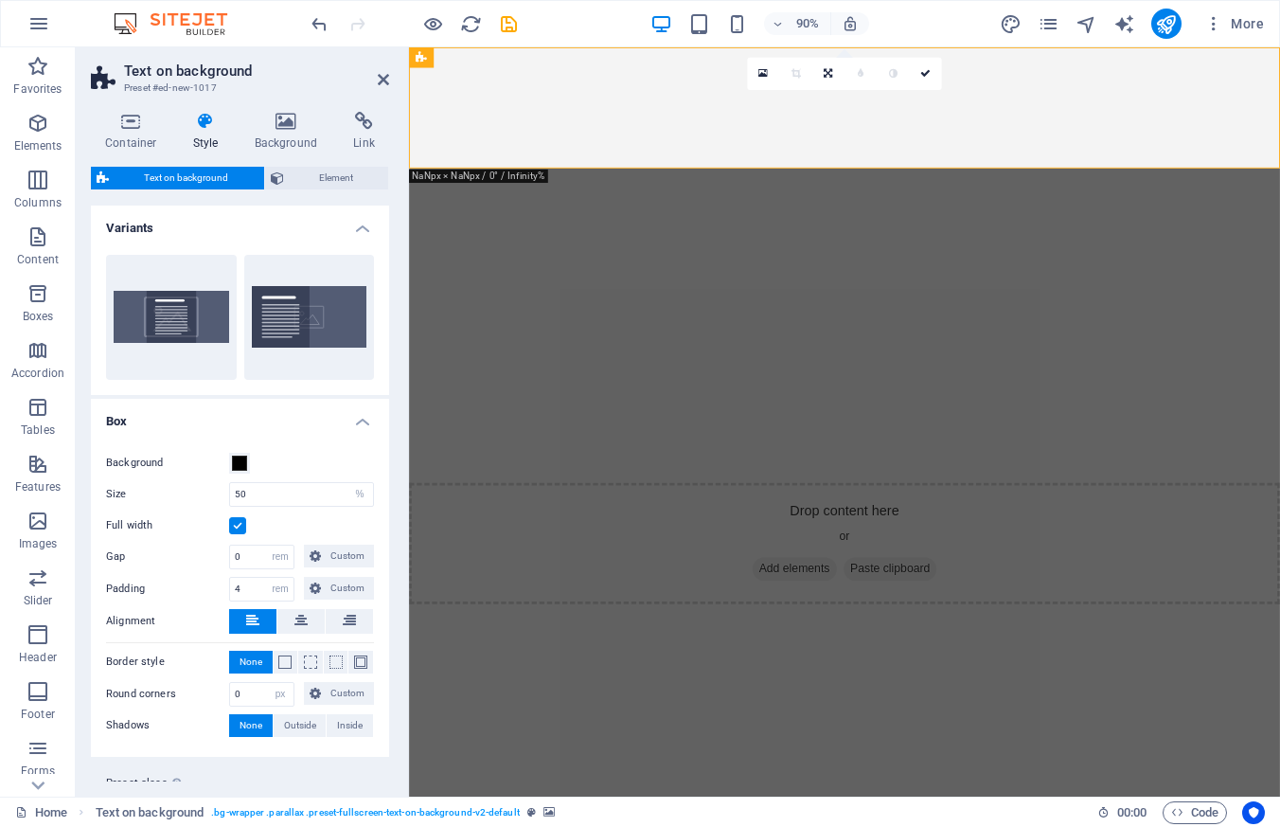
drag, startPoint x: 873, startPoint y: 180, endPoint x: 879, endPoint y: 215, distance: 35.5
click at [879, 215] on html "Skip to main content Drop content here or Add elements Paste clipboard" at bounding box center [893, 356] width 968 height 618
click at [1080, 25] on icon "navigator" at bounding box center [1087, 24] width 22 height 22
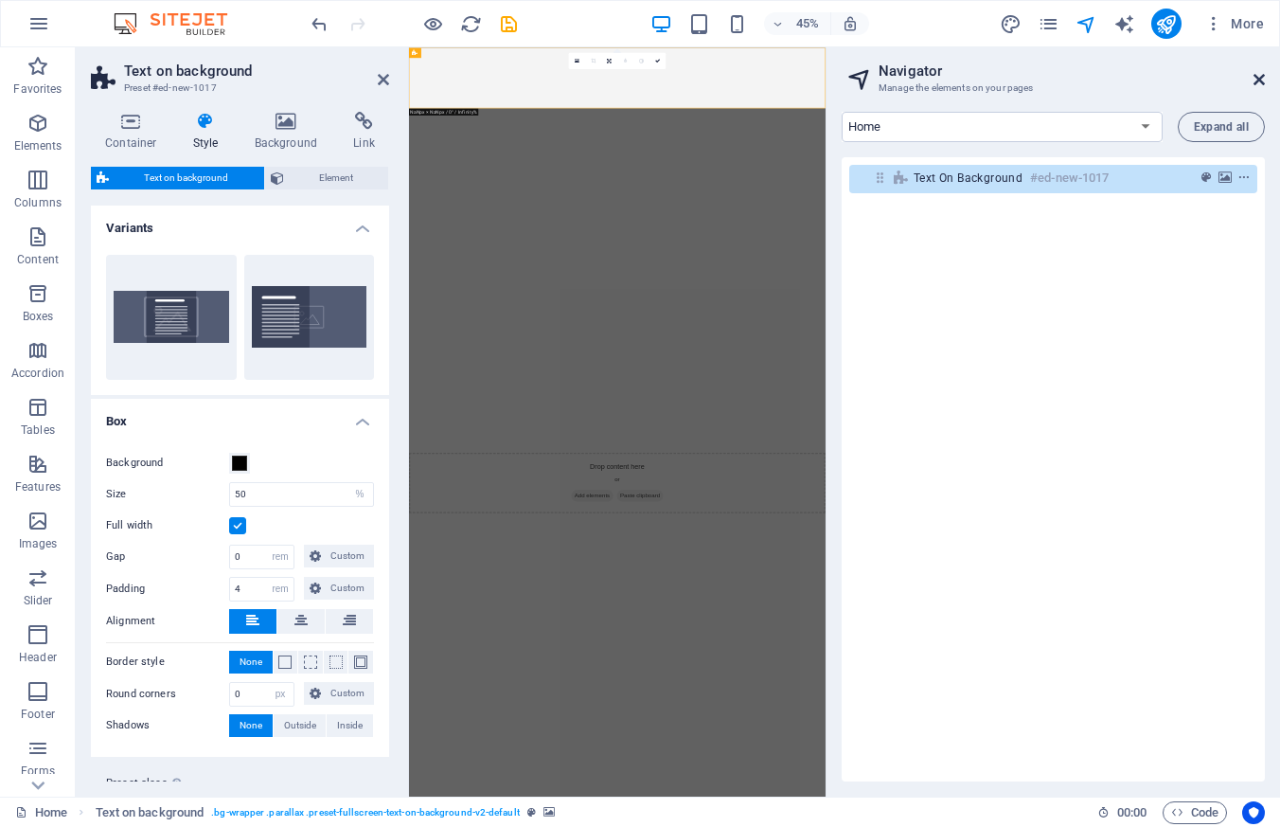
click at [1258, 80] on icon at bounding box center [1259, 79] width 11 height 15
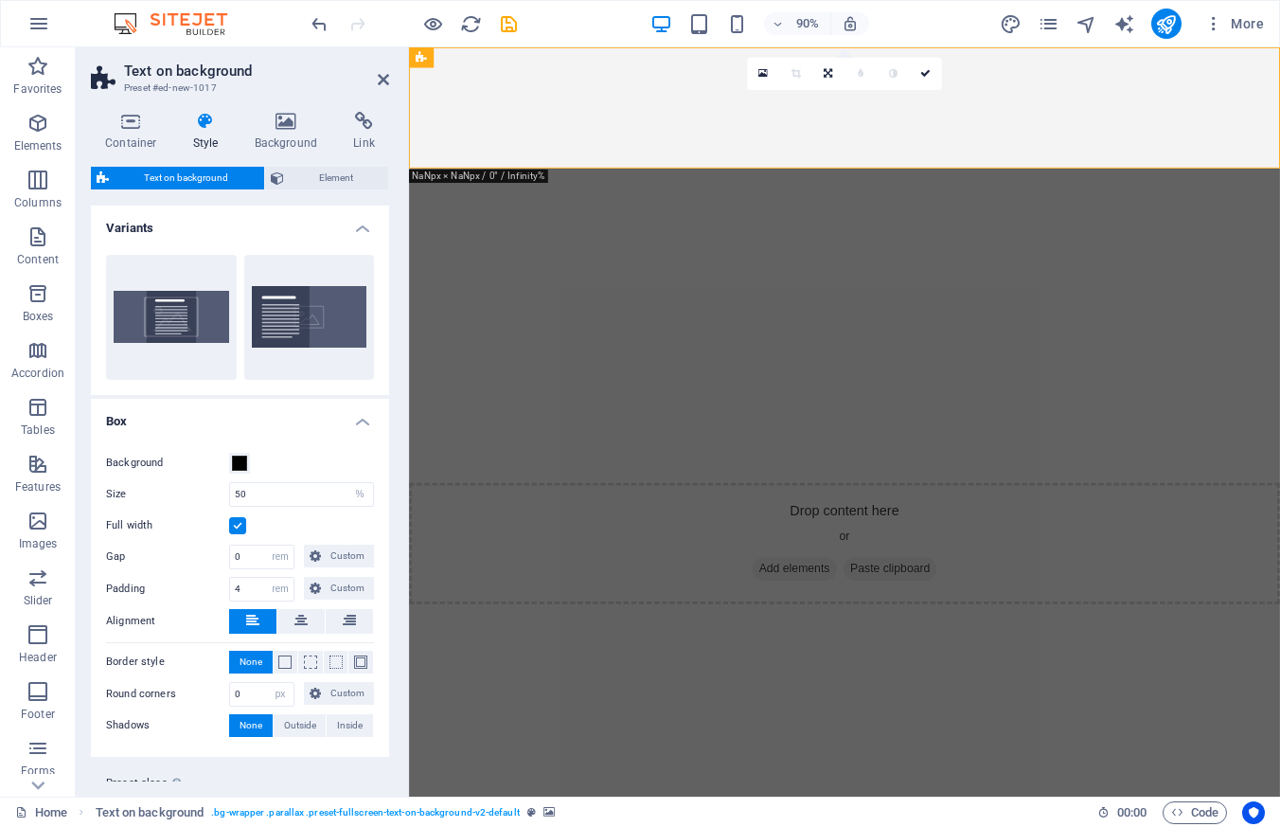
click at [1063, 314] on html "Skip to main content Drop content here or Add elements Paste clipboard" at bounding box center [893, 356] width 968 height 618
click at [839, 614] on span "Add elements" at bounding box center [838, 627] width 94 height 27
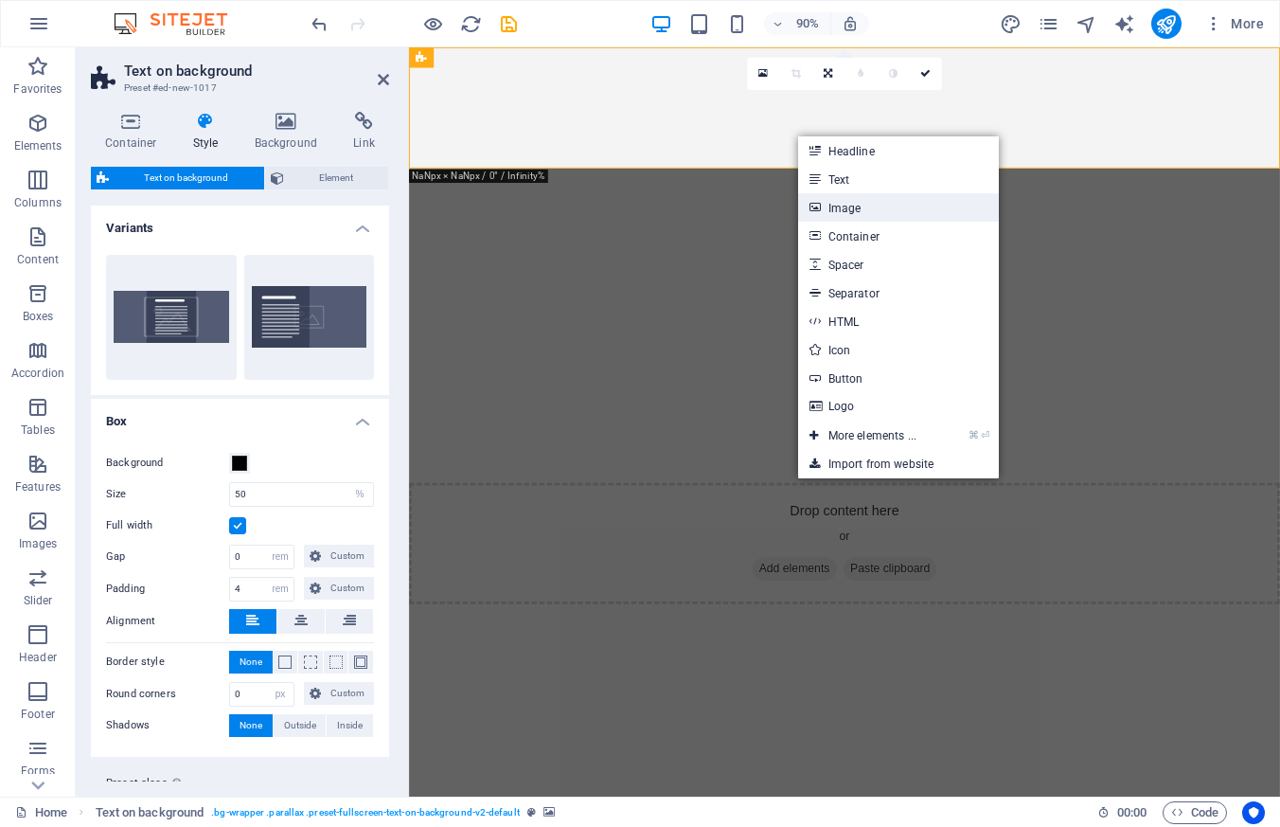
drag, startPoint x: 856, startPoint y: 210, endPoint x: 357, endPoint y: 173, distance: 500.4
click at [856, 210] on link "Image" at bounding box center [898, 207] width 201 height 28
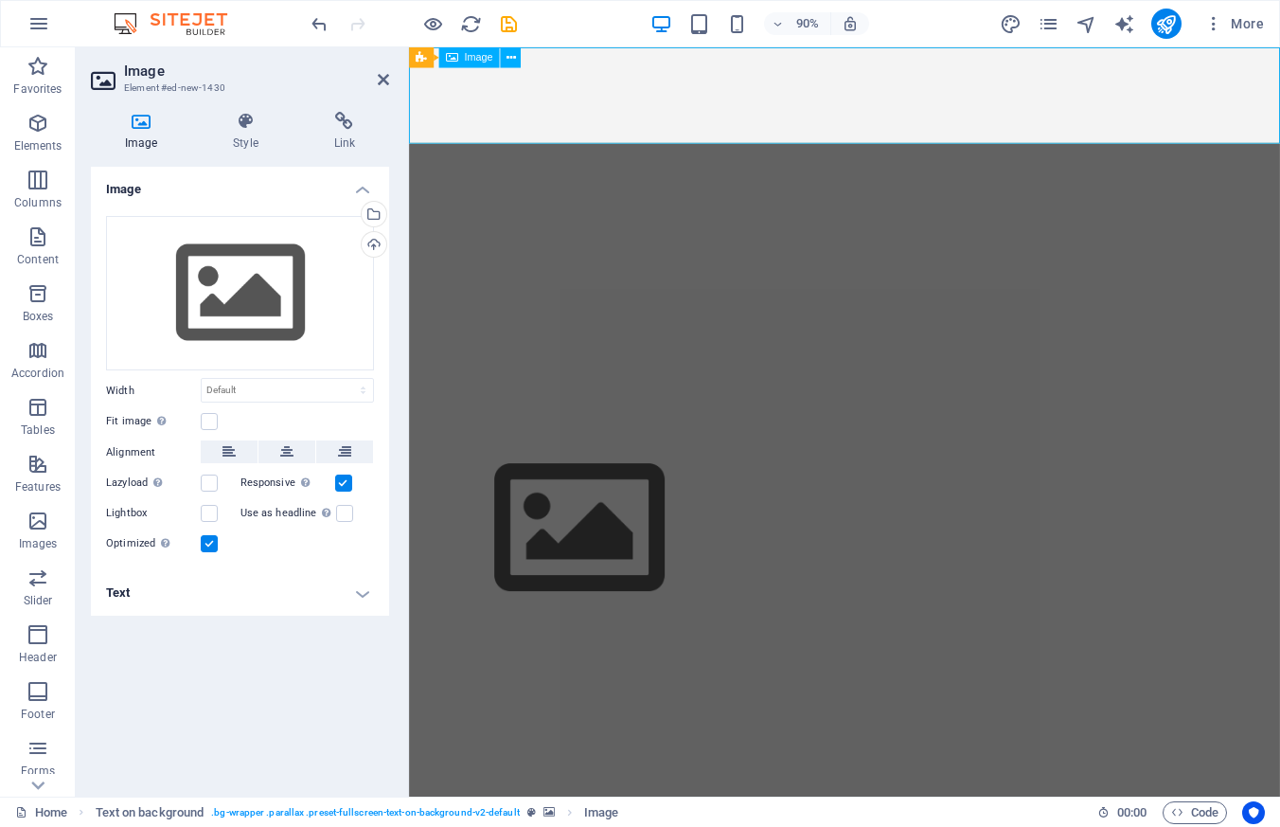
click at [522, 475] on figure at bounding box center [893, 581] width 968 height 213
click at [551, 475] on figure at bounding box center [893, 581] width 968 height 213
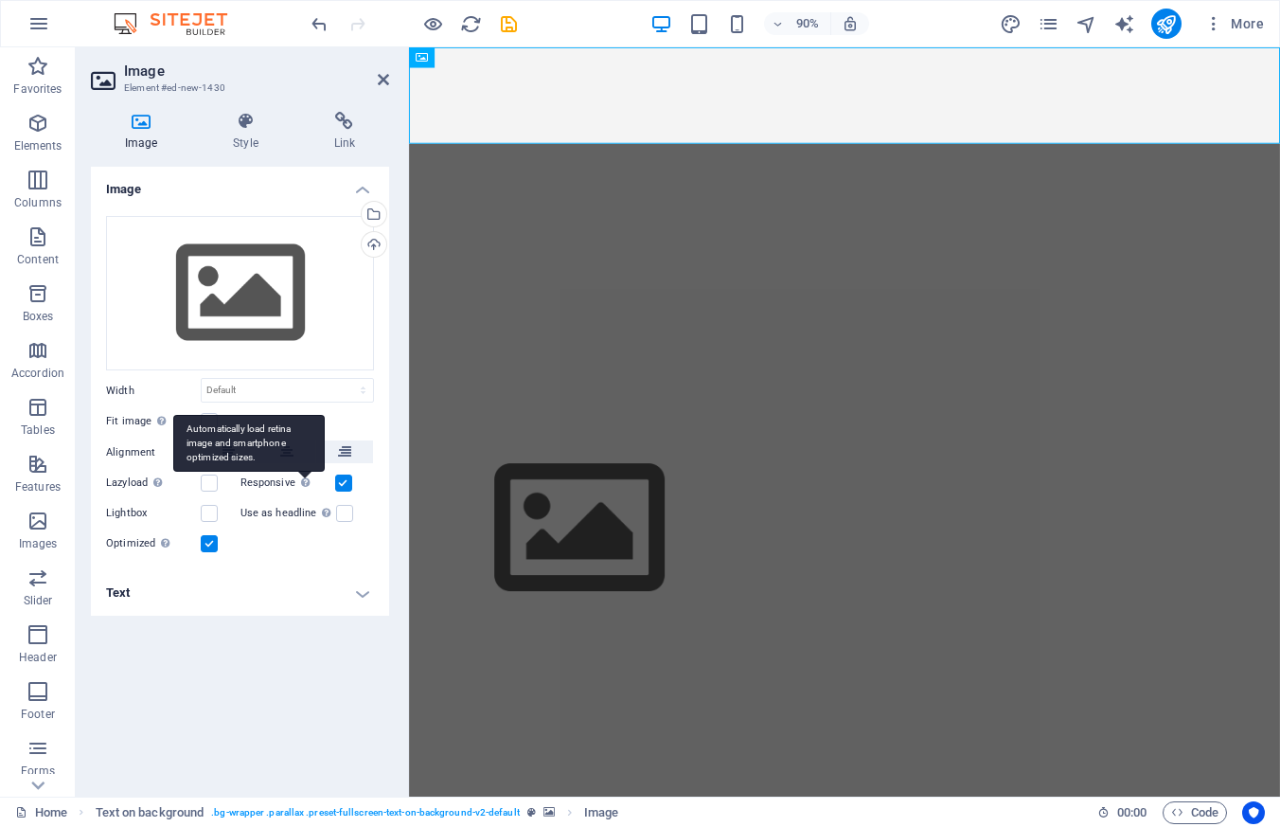
click at [295, 456] on div "Automatically load retina image and smartphone optimized sizes." at bounding box center [249, 443] width 152 height 57
click at [0, 0] on input "Responsive Automatically load retina image and smartphone optimized sizes." at bounding box center [0, 0] width 0 height 0
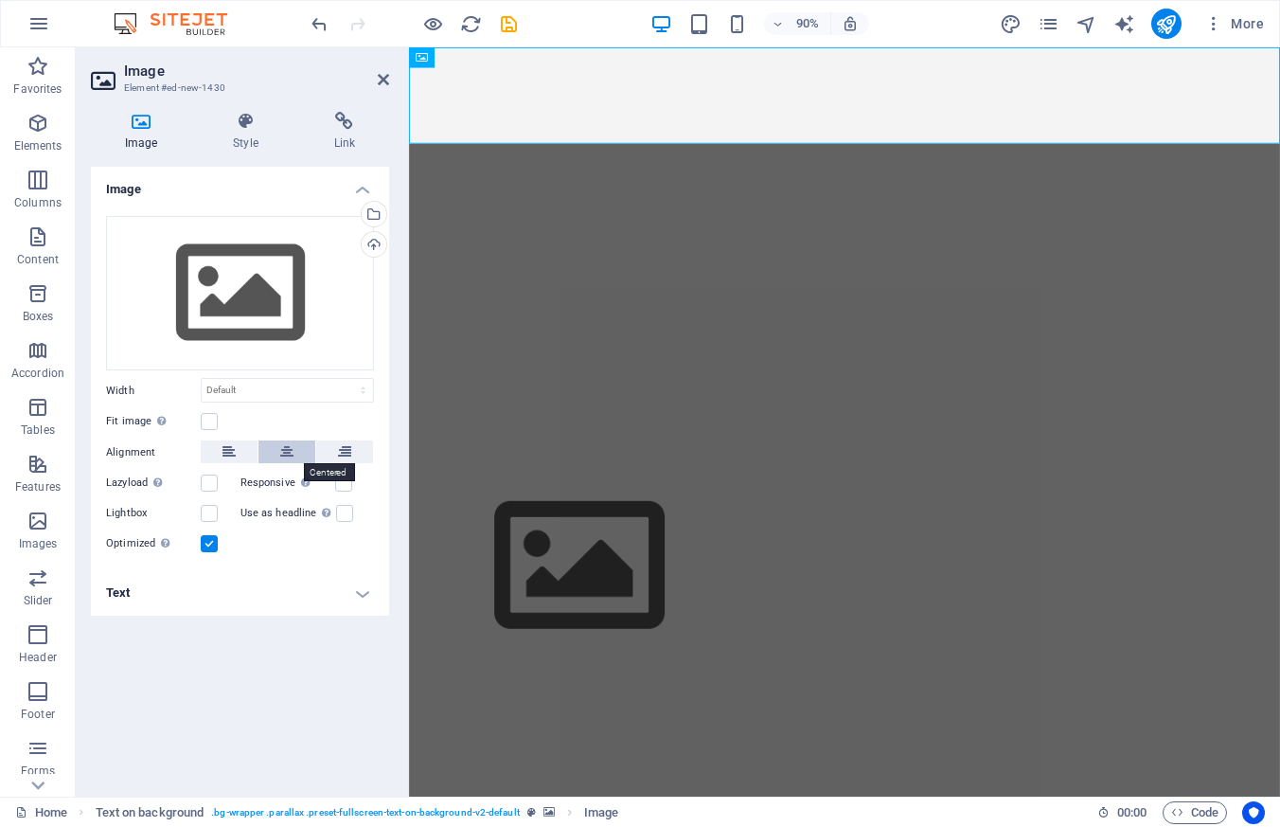
click at [281, 446] on icon at bounding box center [286, 451] width 13 height 23
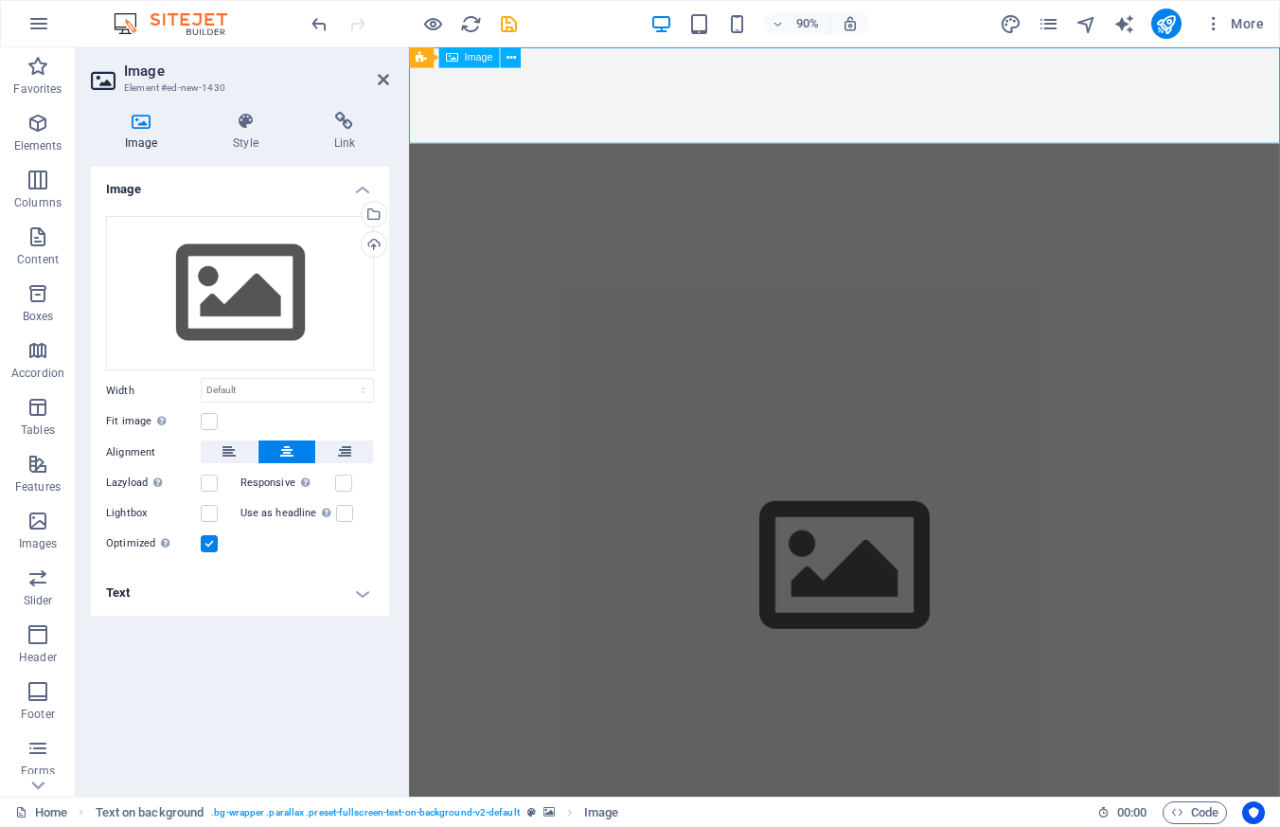
click at [890, 517] on figure at bounding box center [893, 623] width 968 height 213
click at [1167, 26] on icon "publish" at bounding box center [1166, 24] width 22 height 22
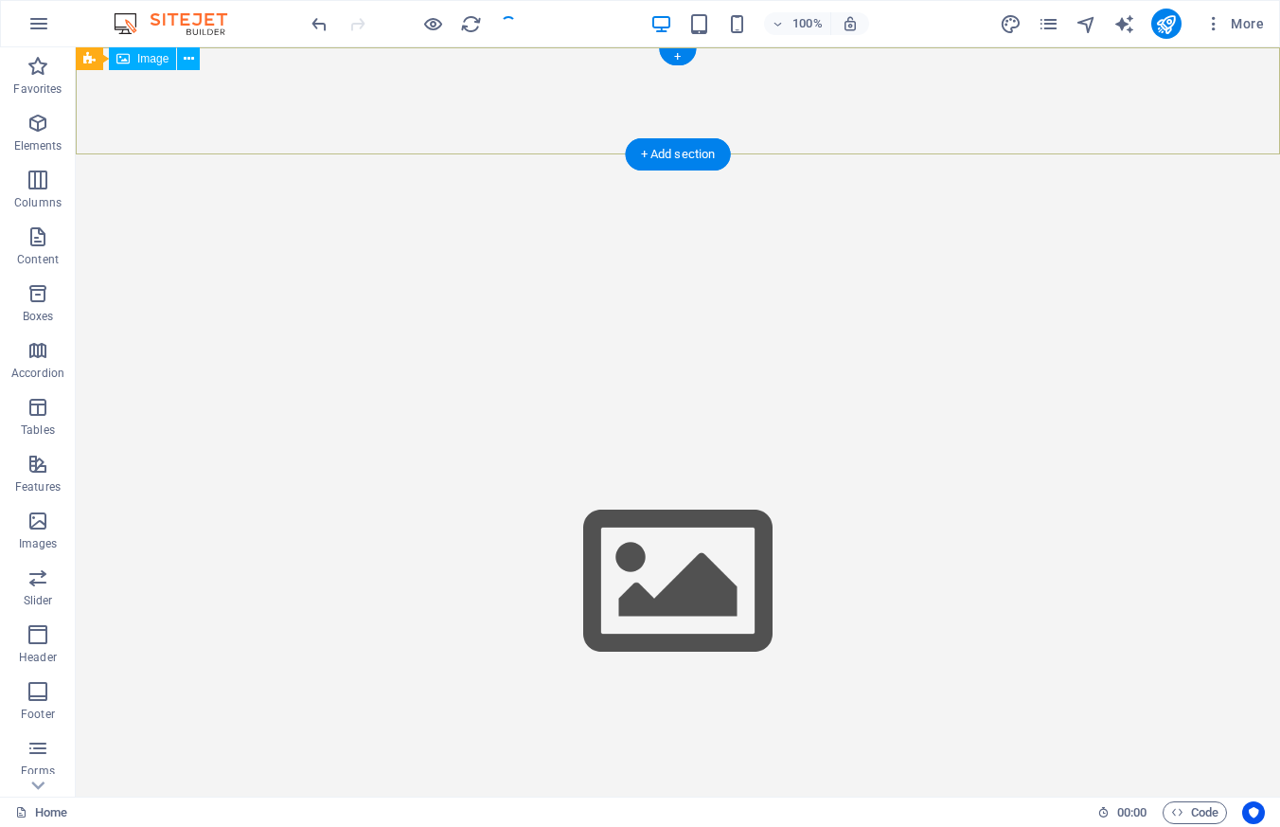
click at [675, 475] on figure at bounding box center [678, 581] width 1205 height 213
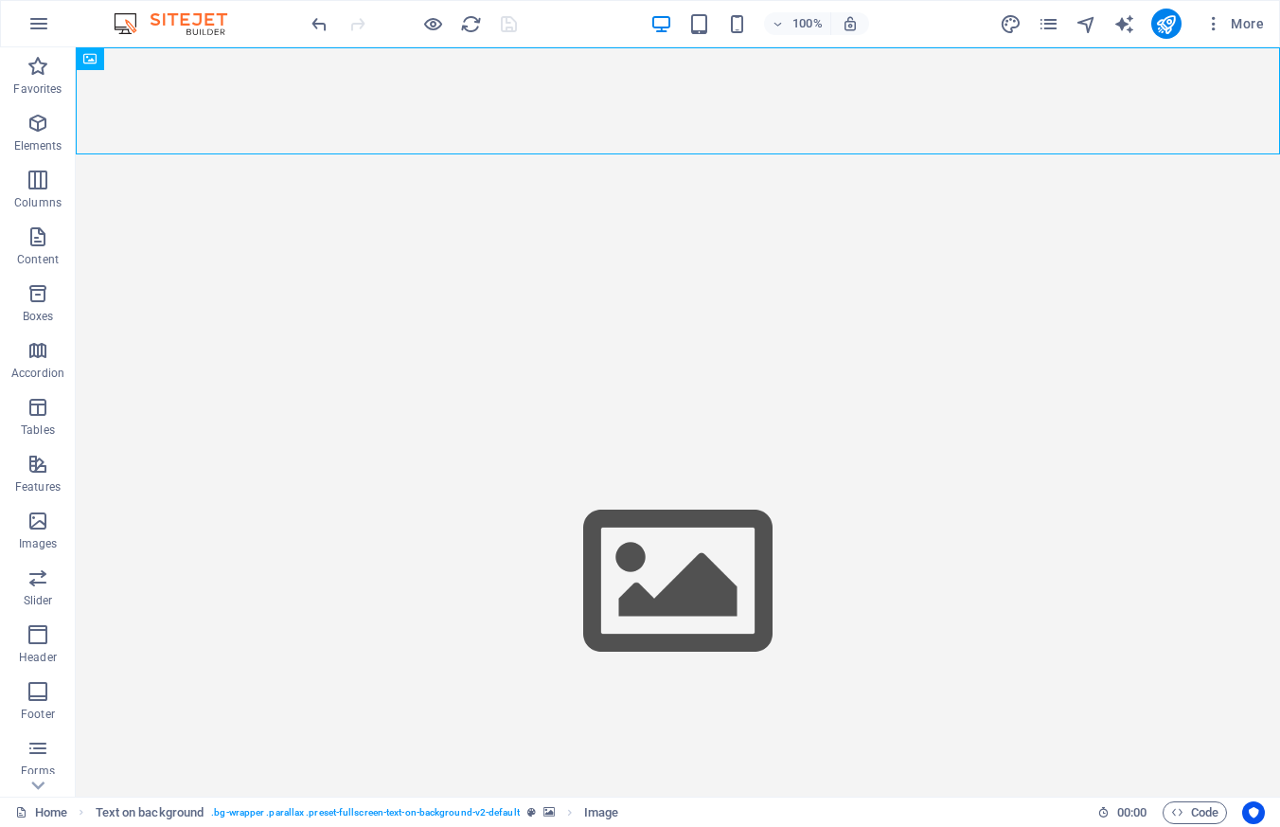
drag, startPoint x: 552, startPoint y: 156, endPoint x: 554, endPoint y: 204, distance: 47.4
click at [554, 204] on html "Skip to main content" at bounding box center [678, 367] width 1205 height 641
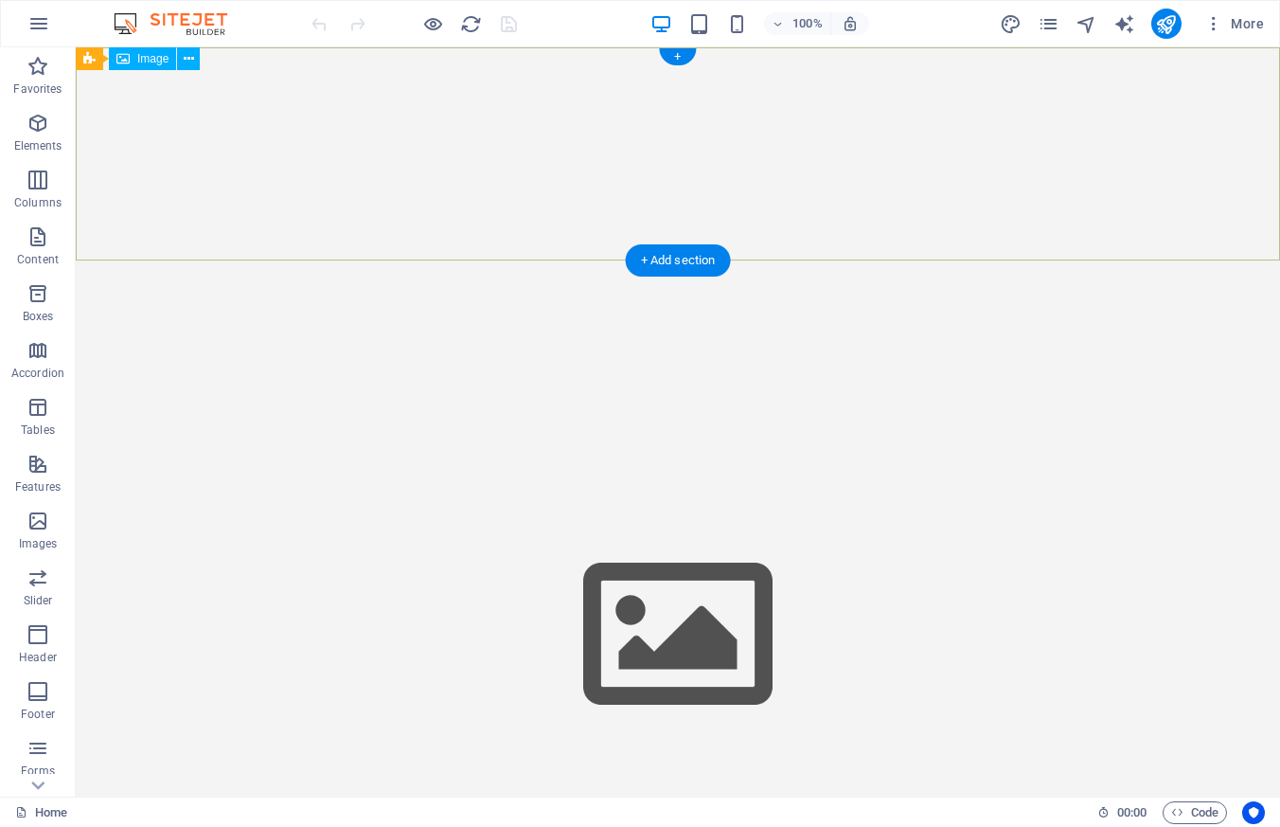
click at [724, 528] on figure at bounding box center [678, 634] width 1205 height 213
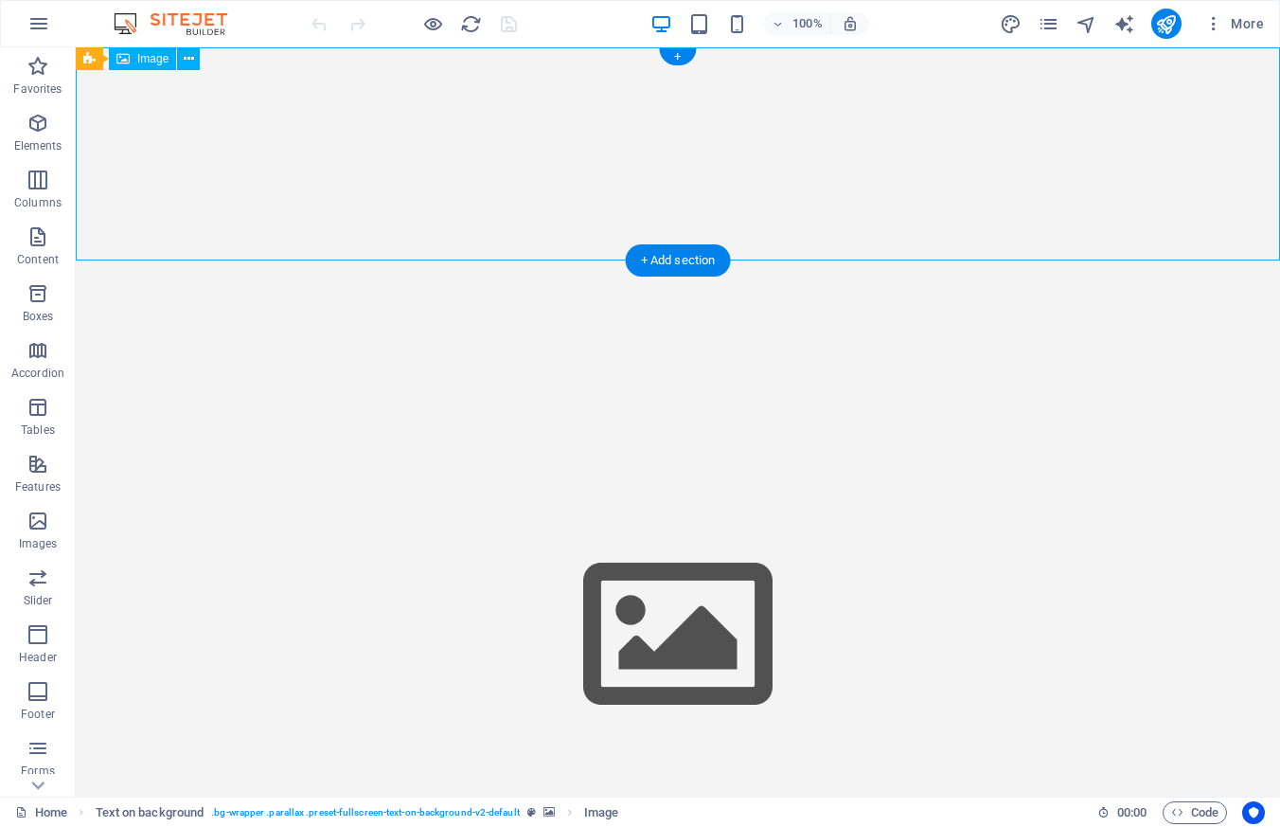
click at [676, 528] on figure at bounding box center [678, 634] width 1205 height 213
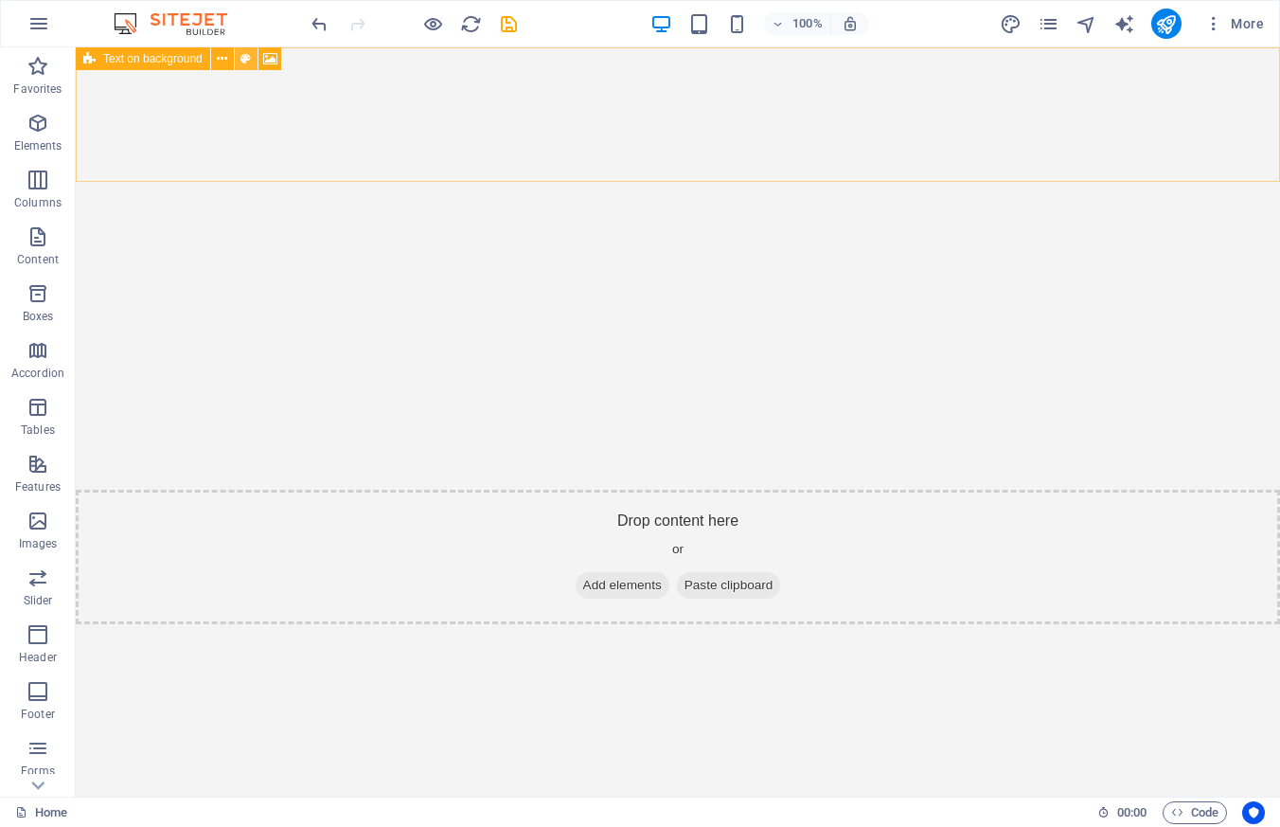
click at [246, 58] on icon at bounding box center [246, 59] width 10 height 20
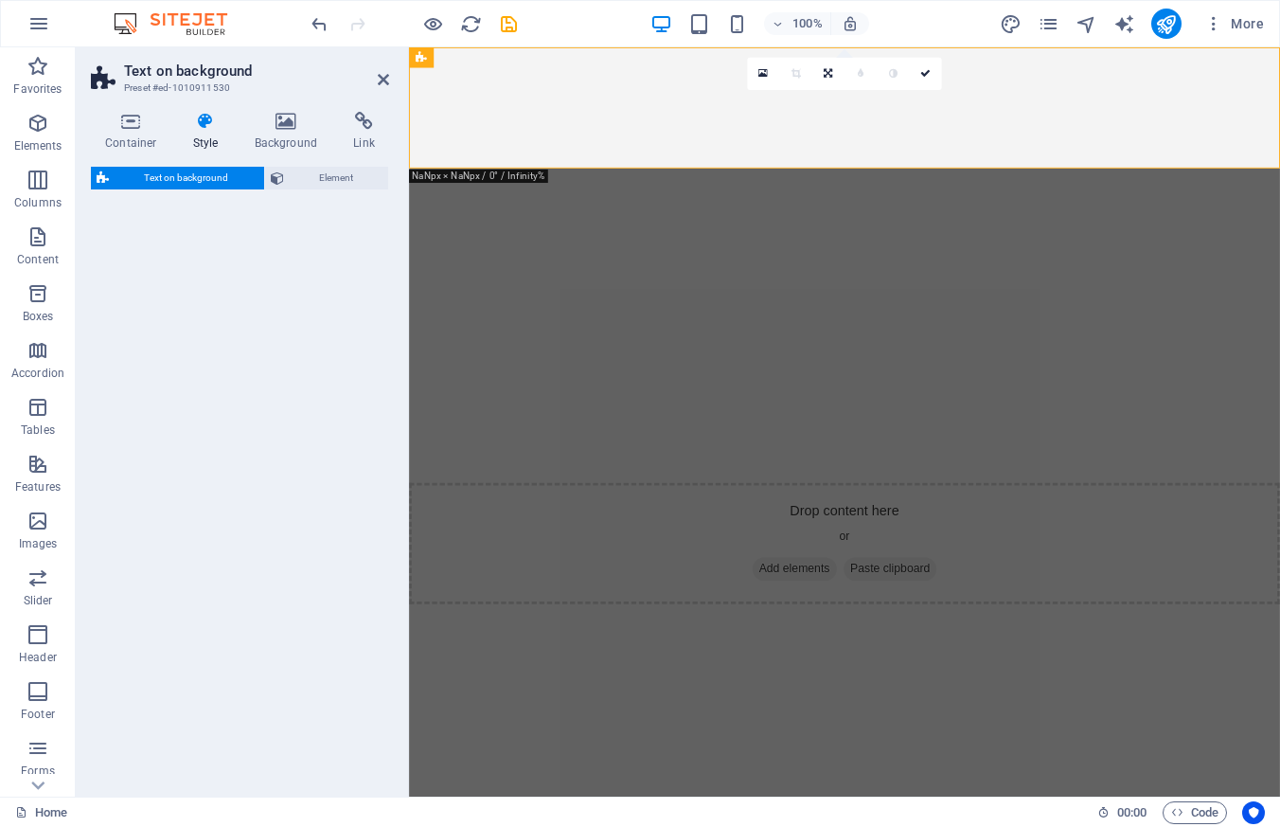
select select "%"
select select "rem"
select select "px"
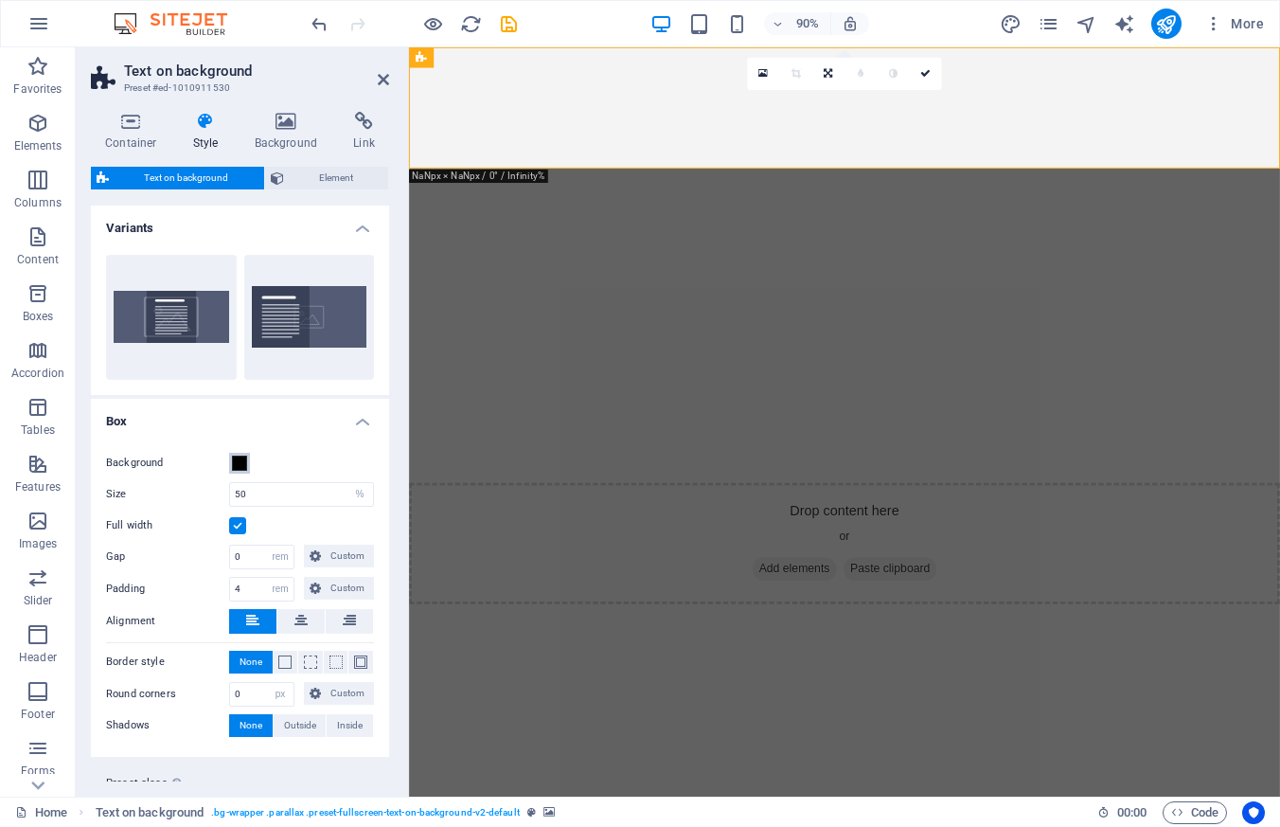
click at [241, 464] on span at bounding box center [239, 463] width 15 height 15
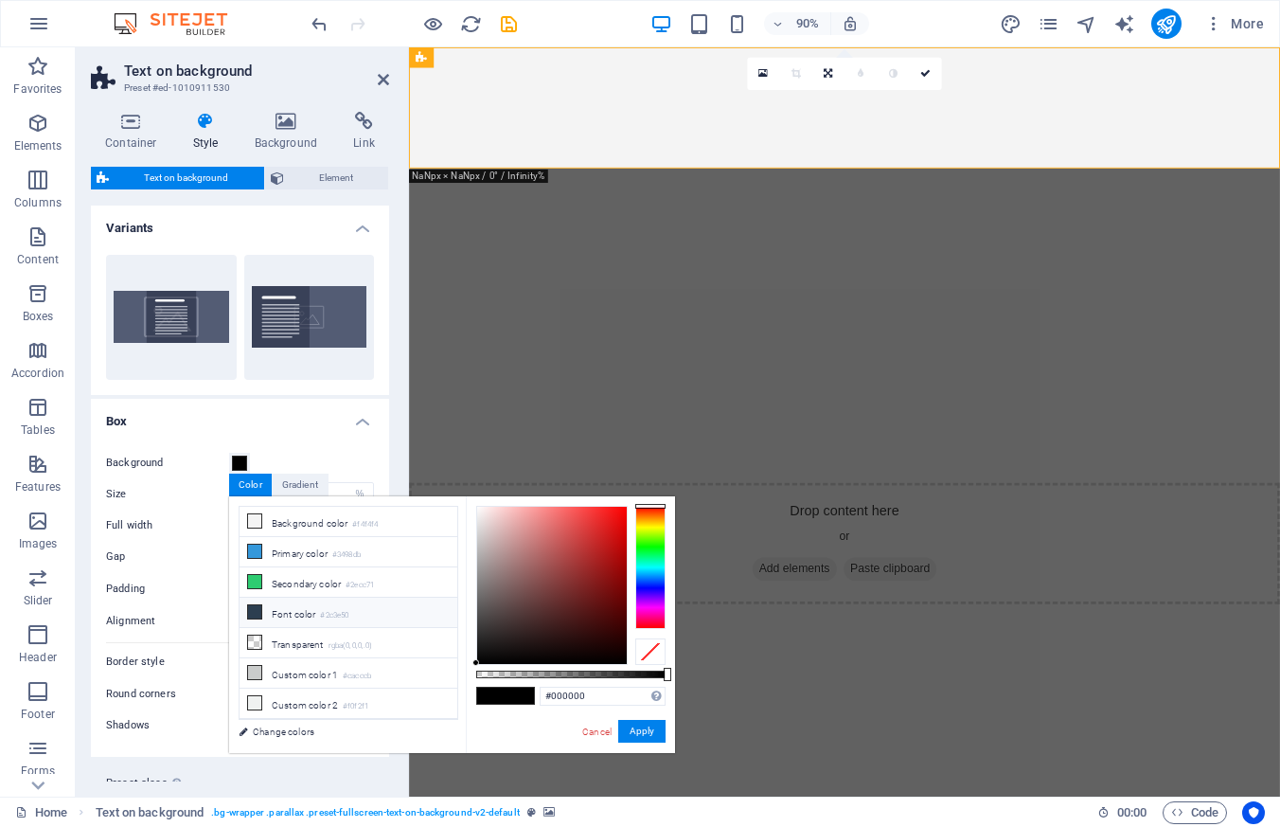
click at [417, 615] on li "Font color #2c3e50" at bounding box center [349, 613] width 218 height 30
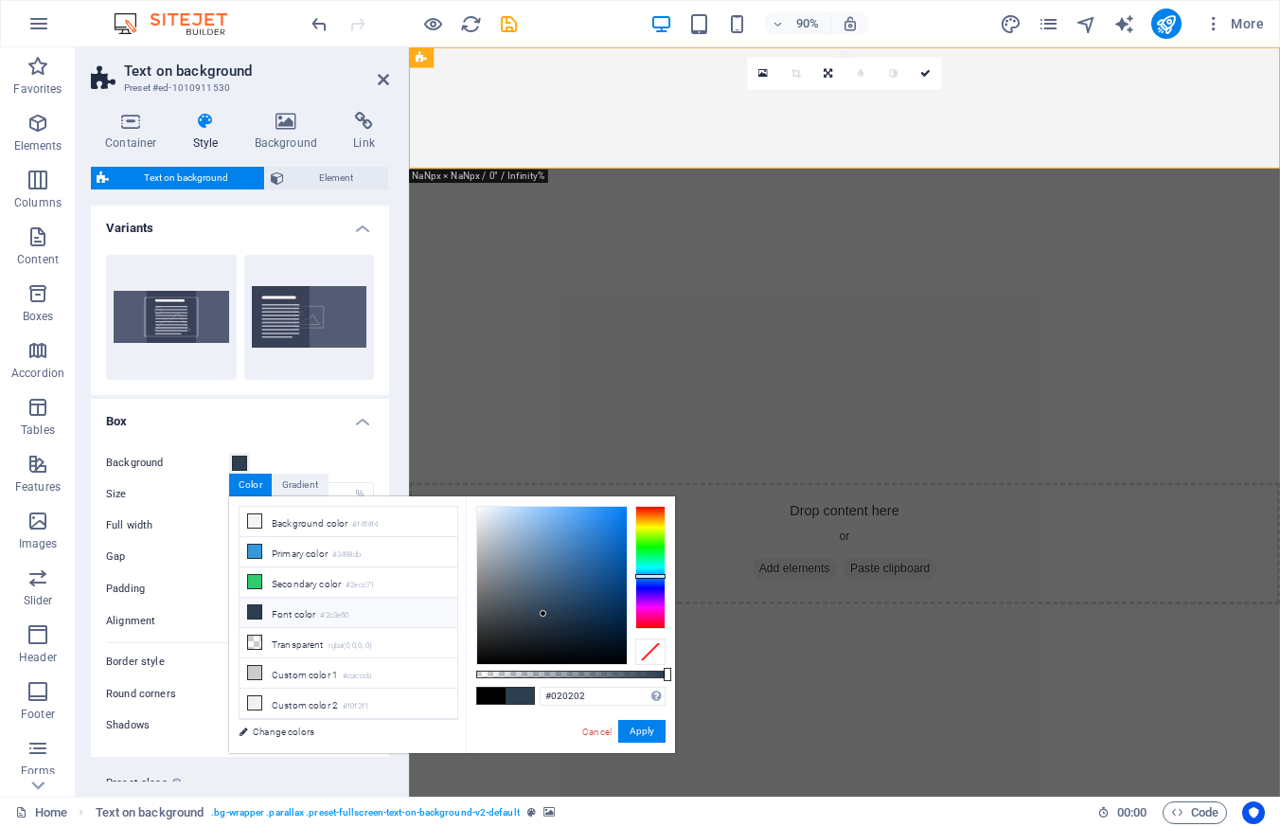
type input "#000000"
drag, startPoint x: 514, startPoint y: 652, endPoint x: 610, endPoint y: 740, distance: 129.4
click at [466, 677] on div "#000000 Supported formats #0852ed rgb(8, 82, 237) rgba(8, 82, 237, 90%) hsv(221…" at bounding box center [570, 761] width 209 height 531
click at [639, 732] on button "Apply" at bounding box center [641, 731] width 47 height 23
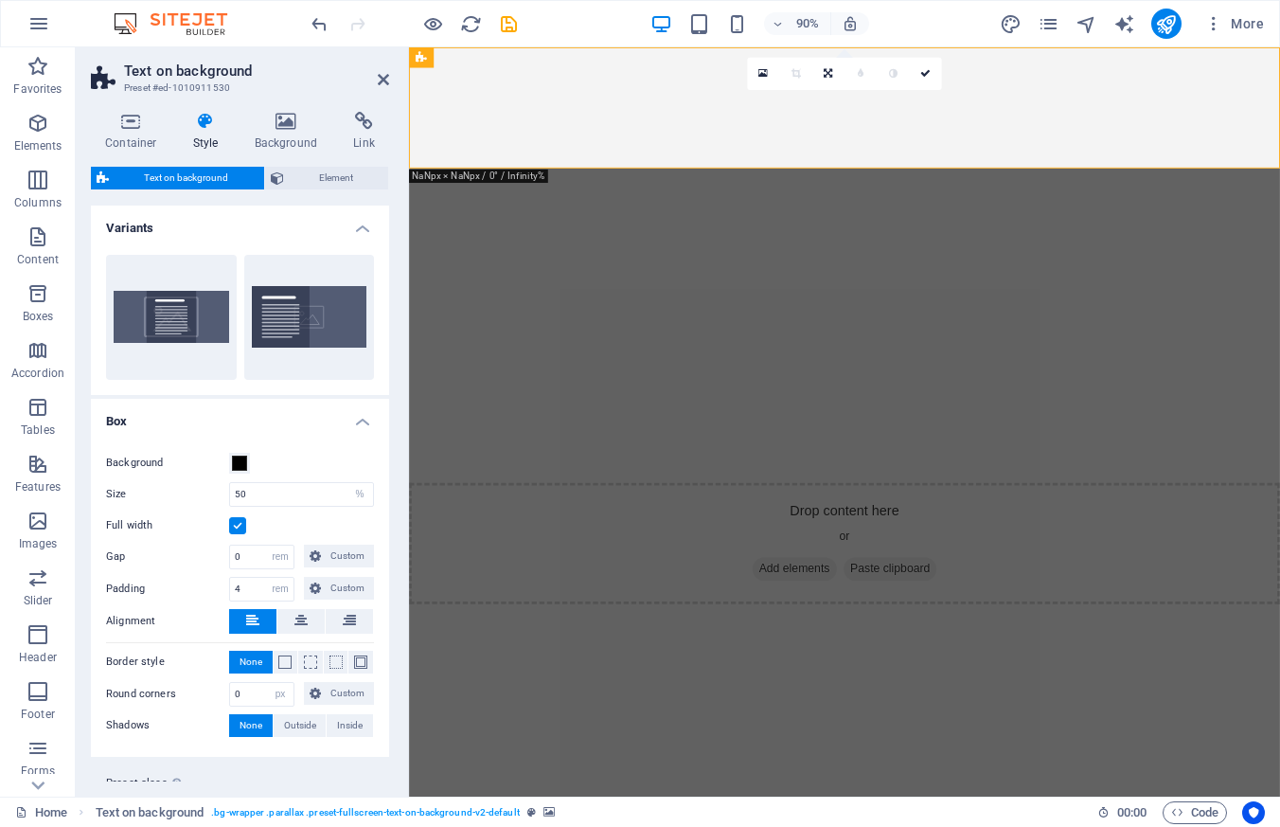
click at [827, 531] on div "Drop content here or Add elements Paste clipboard" at bounding box center [893, 598] width 968 height 134
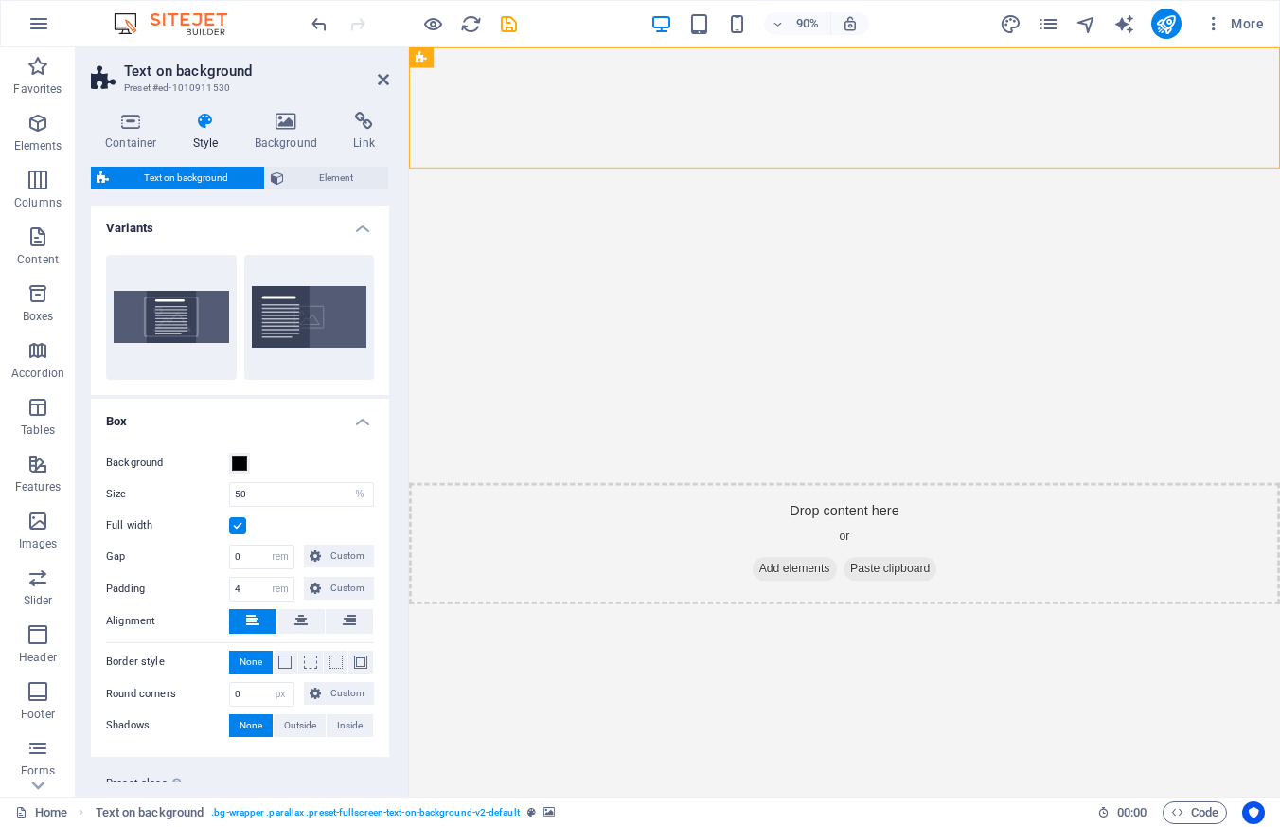
drag, startPoint x: 849, startPoint y: 176, endPoint x: 700, endPoint y: 190, distance: 149.4
click at [839, 229] on html "Skip to main content Drop content here or Add elements Paste clipboard" at bounding box center [893, 356] width 968 height 618
click at [690, 186] on html "Skip to main content Drop content here or Add elements Paste clipboard" at bounding box center [893, 356] width 968 height 618
click at [663, 531] on div "Drop content here or Add elements Paste clipboard" at bounding box center [893, 598] width 968 height 134
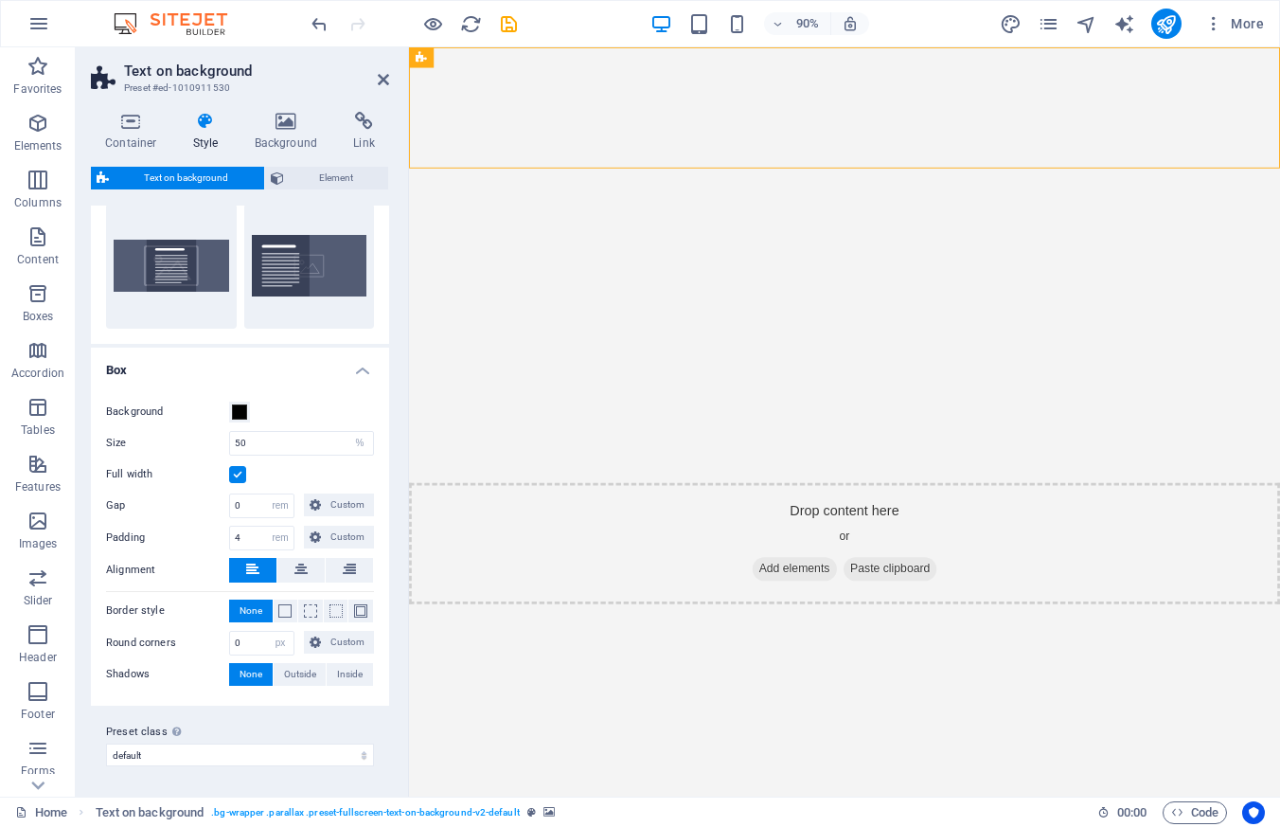
scroll to position [50, 0]
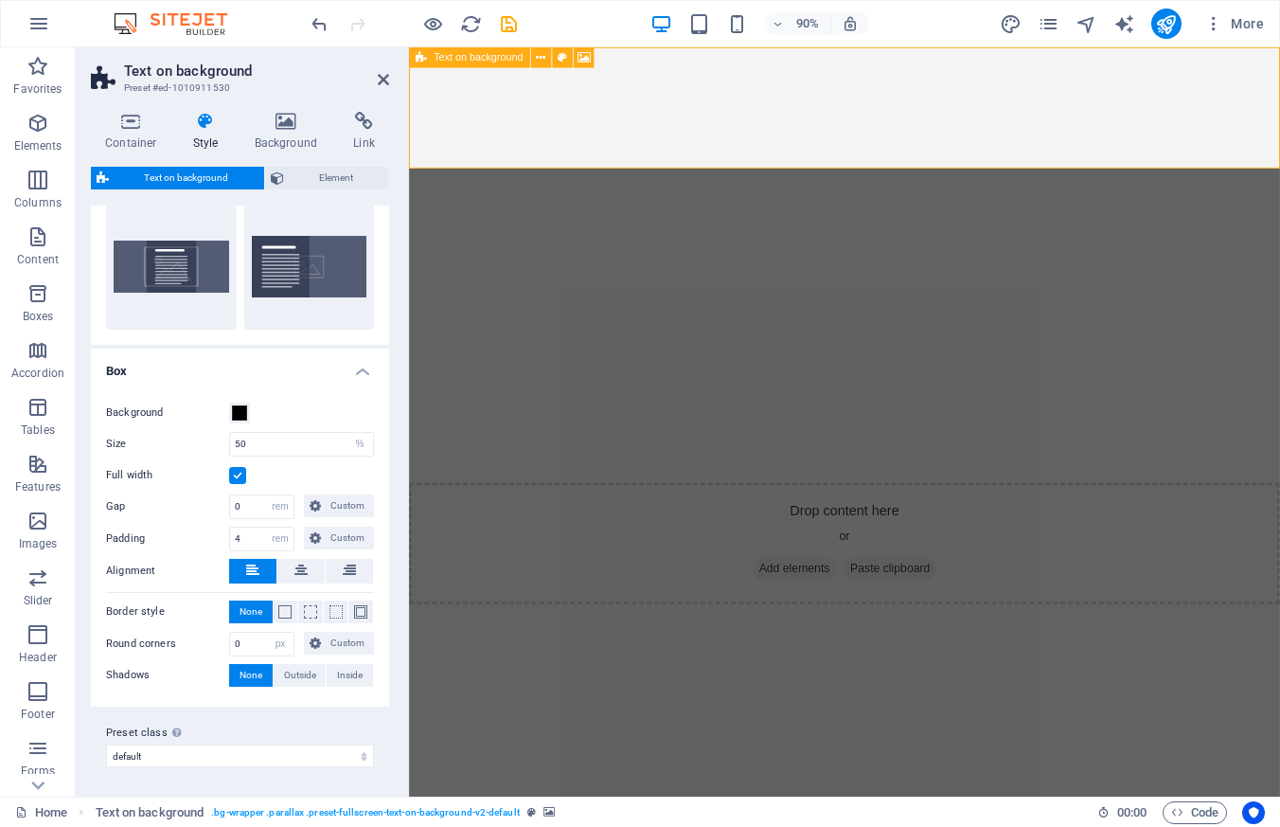
click at [653, 531] on div "Drop content here or Add elements Paste clipboard" at bounding box center [893, 598] width 968 height 134
click at [1162, 24] on icon "publish" at bounding box center [1166, 24] width 22 height 22
